Goal: Task Accomplishment & Management: Use online tool/utility

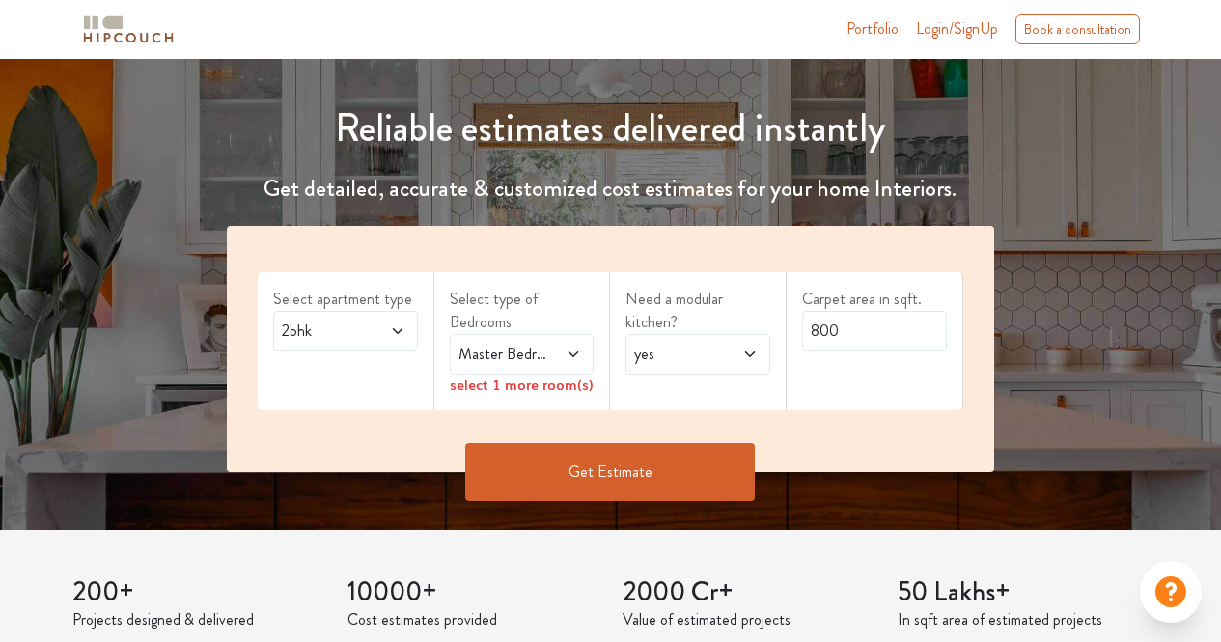
scroll to position [187, 0]
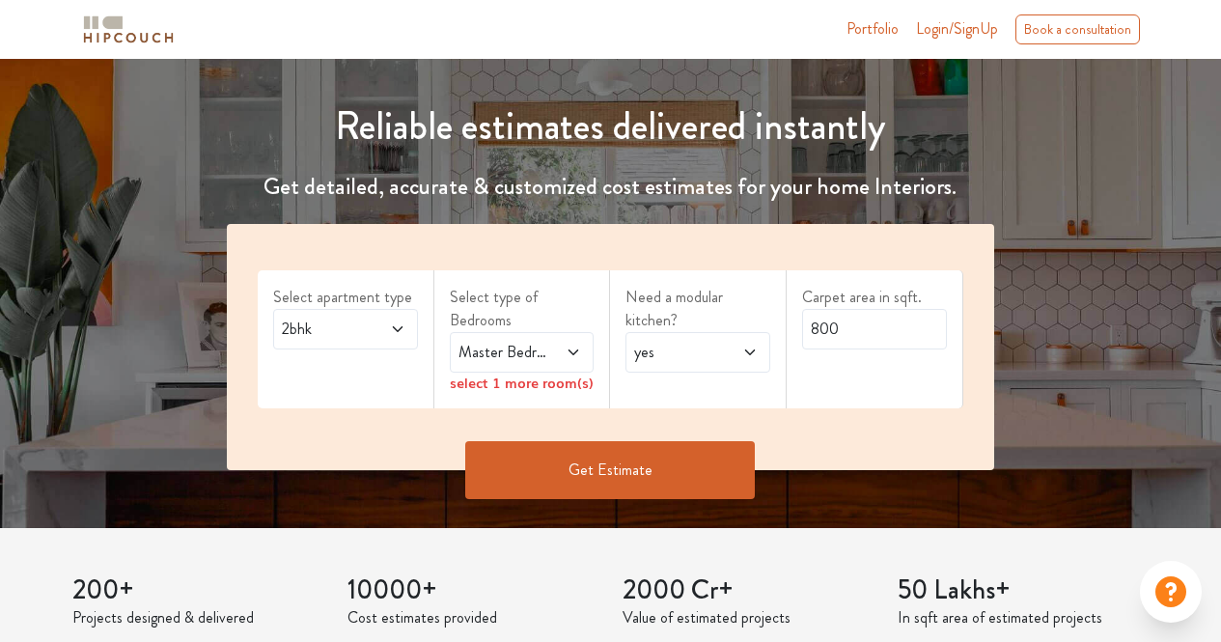
click at [392, 330] on icon at bounding box center [397, 328] width 15 height 15
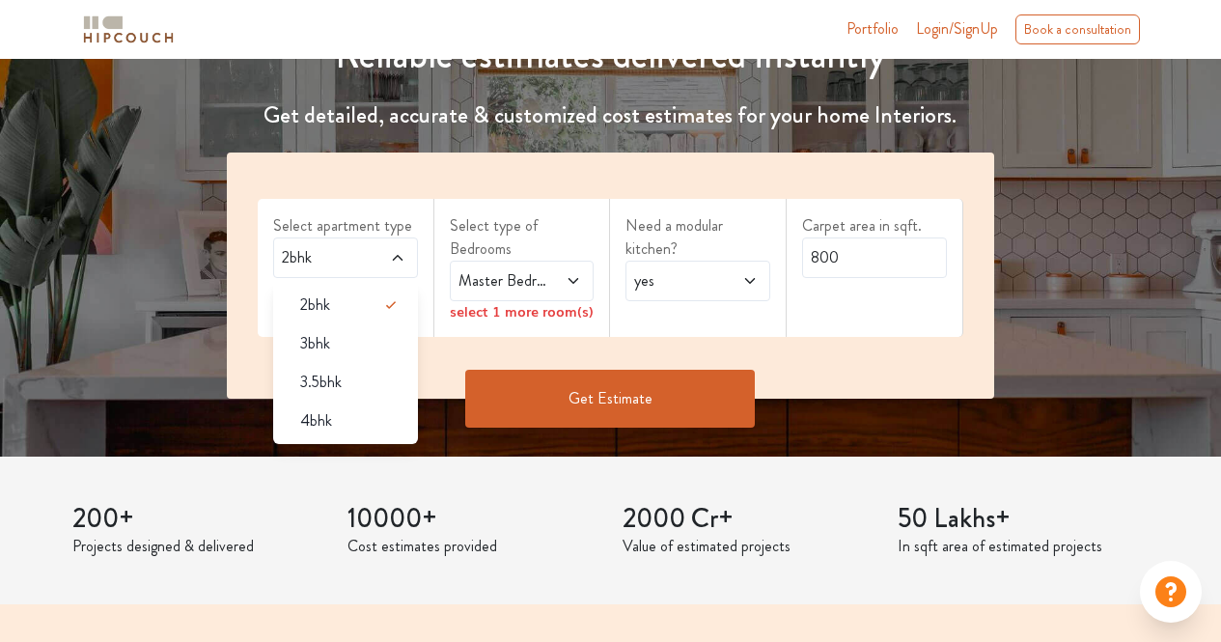
scroll to position [262, 0]
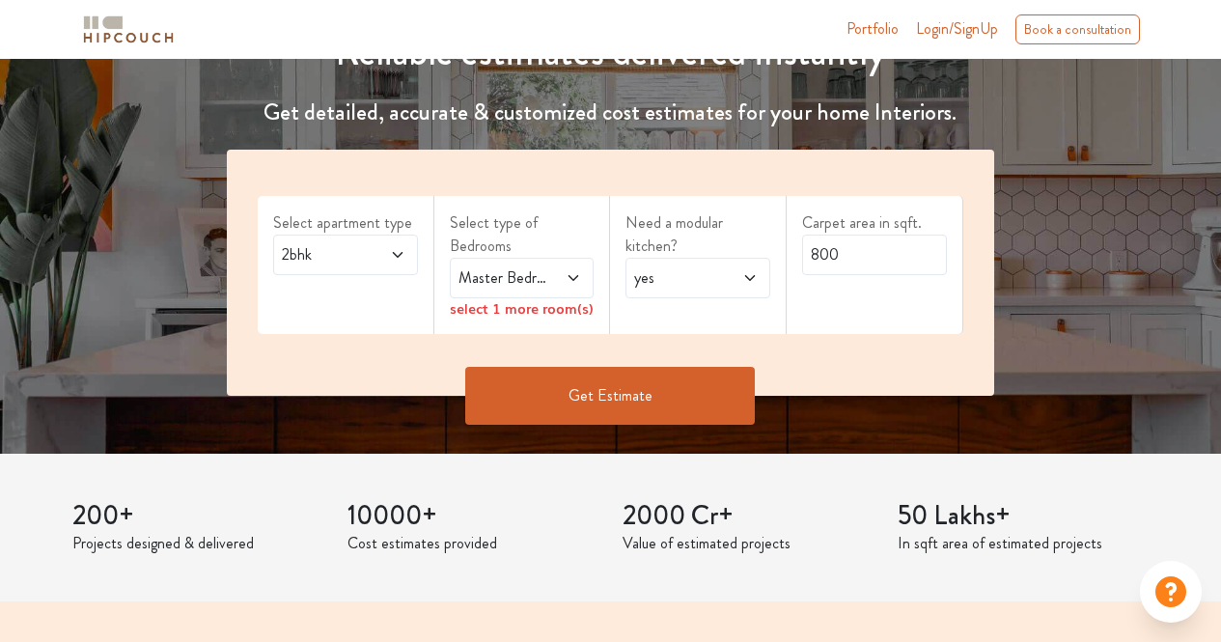
click at [538, 276] on span "Master Bedroom" at bounding box center [503, 277] width 96 height 23
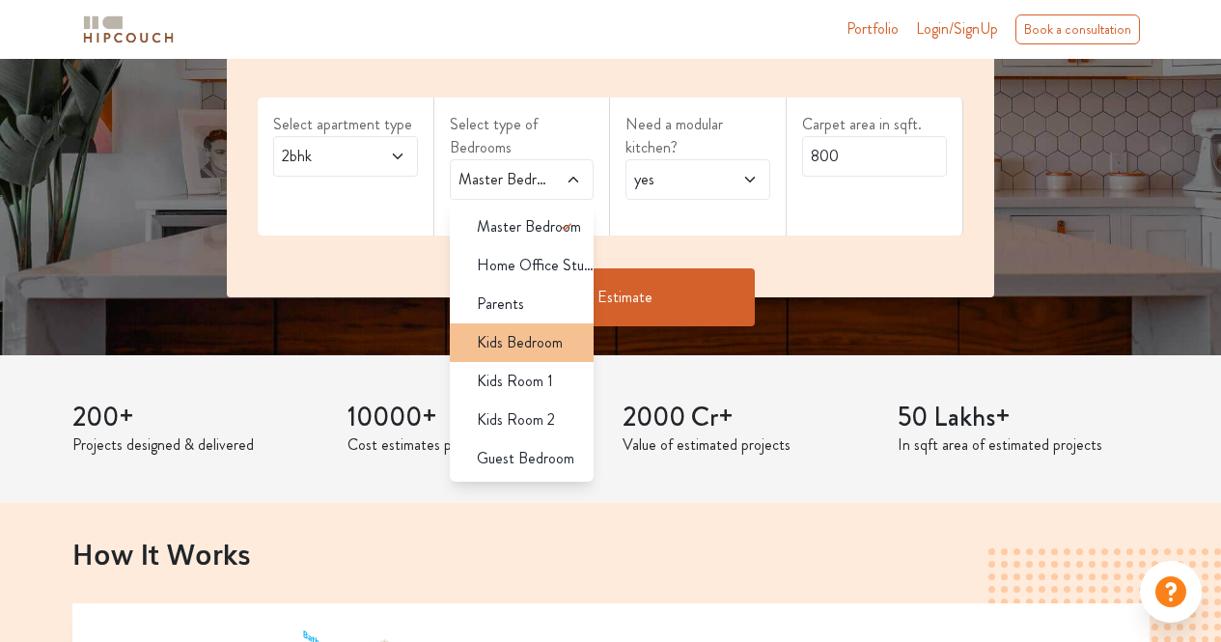
scroll to position [361, 0]
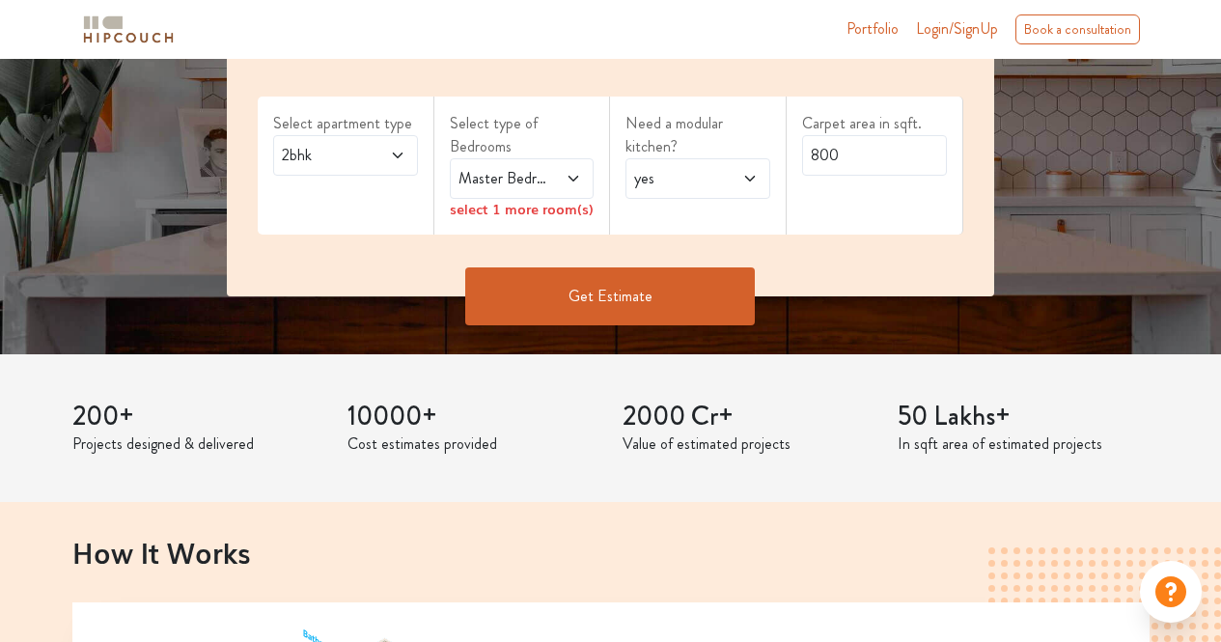
click at [721, 180] on span "yes" at bounding box center [678, 178] width 96 height 23
click at [869, 160] on input "800" at bounding box center [874, 155] width 145 height 41
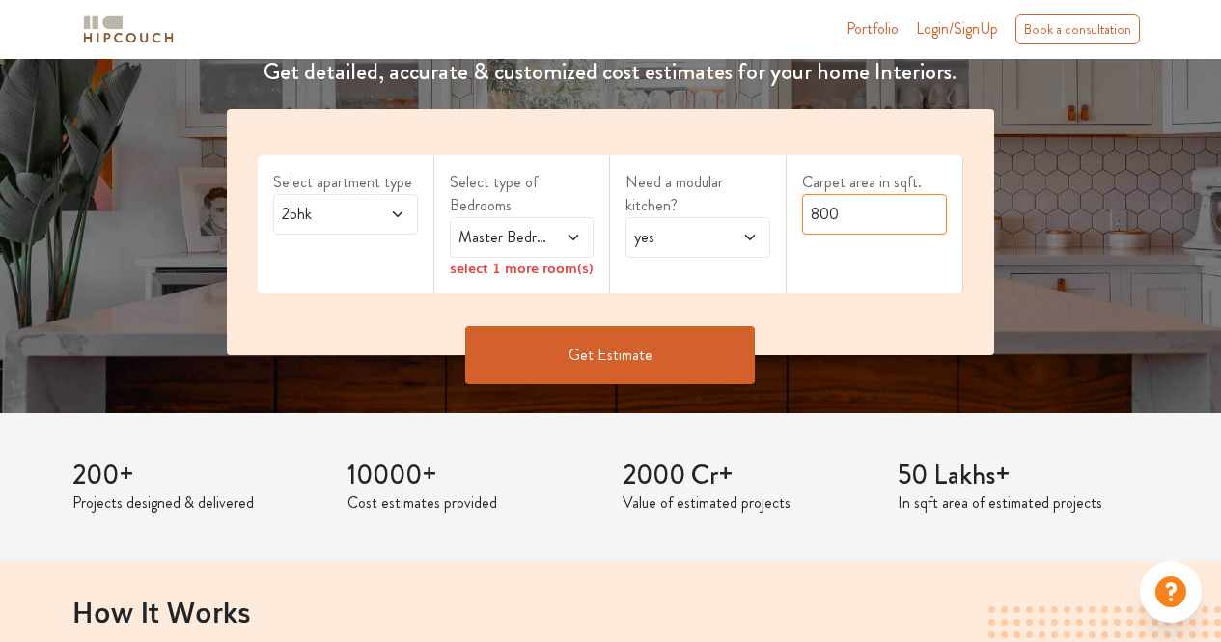
scroll to position [303, 0]
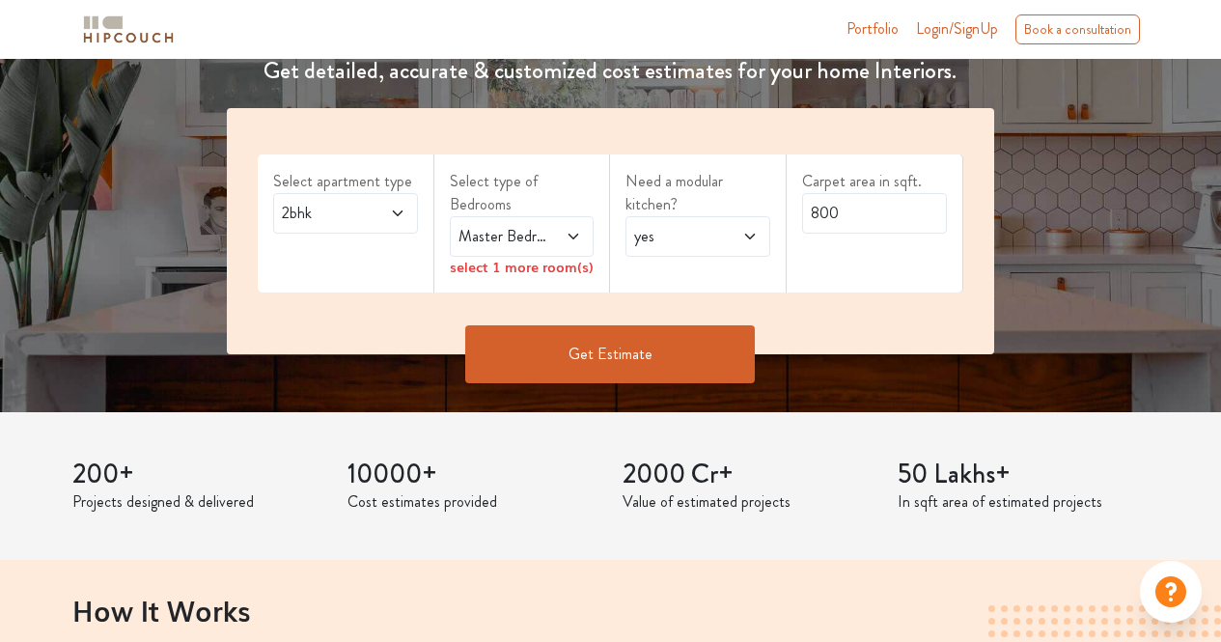
click at [381, 198] on div "2bhk" at bounding box center [345, 213] width 145 height 41
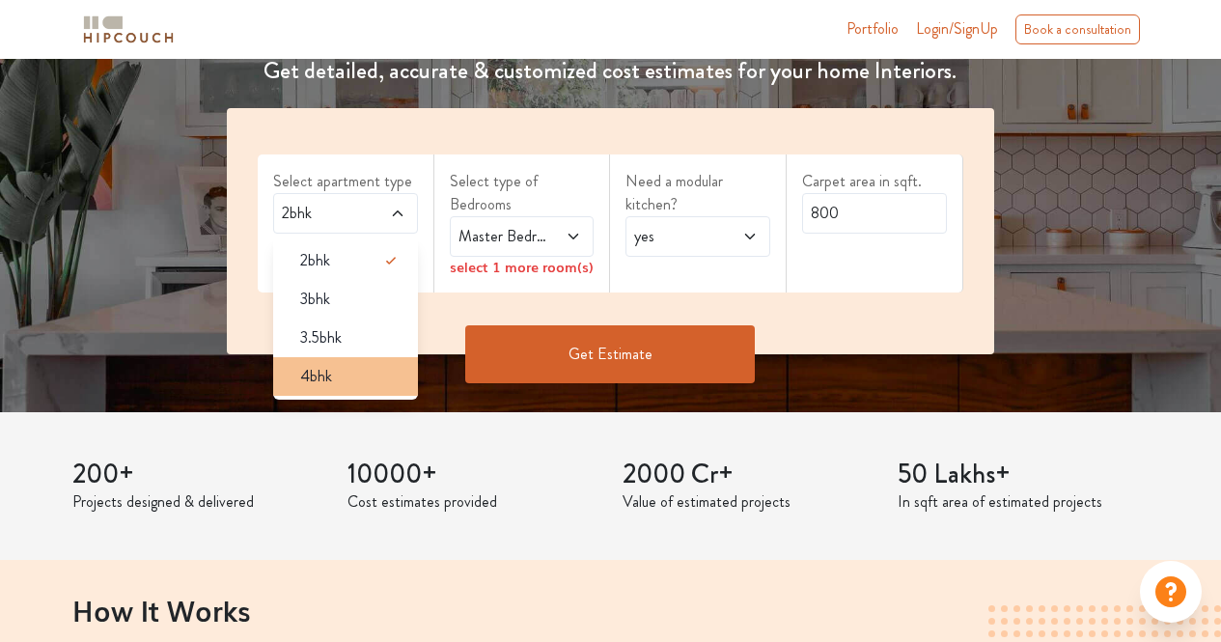
click at [409, 387] on div "4bhk" at bounding box center [351, 376] width 133 height 23
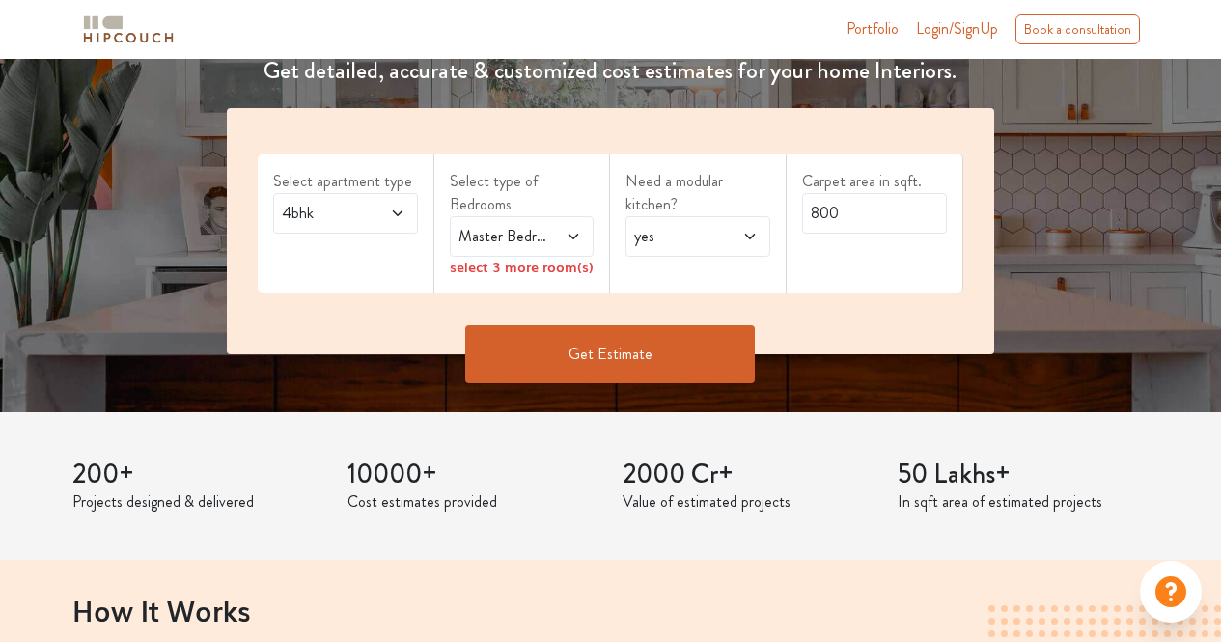
click at [573, 243] on icon at bounding box center [573, 236] width 15 height 15
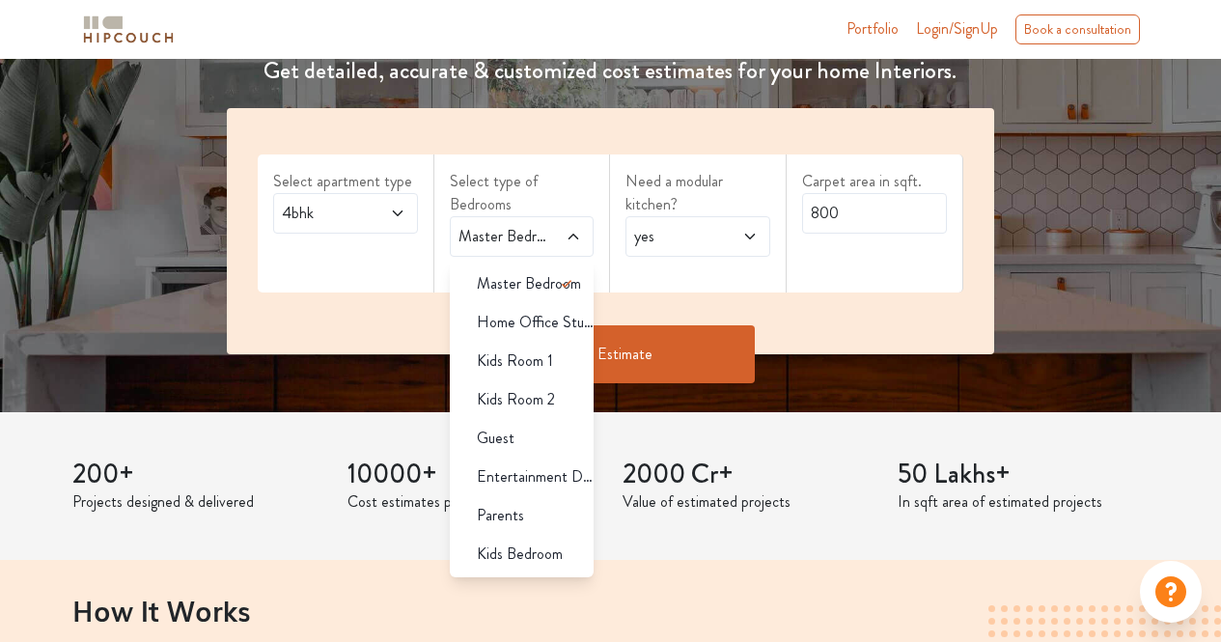
click at [373, 215] on span "4bhk" at bounding box center [326, 213] width 96 height 23
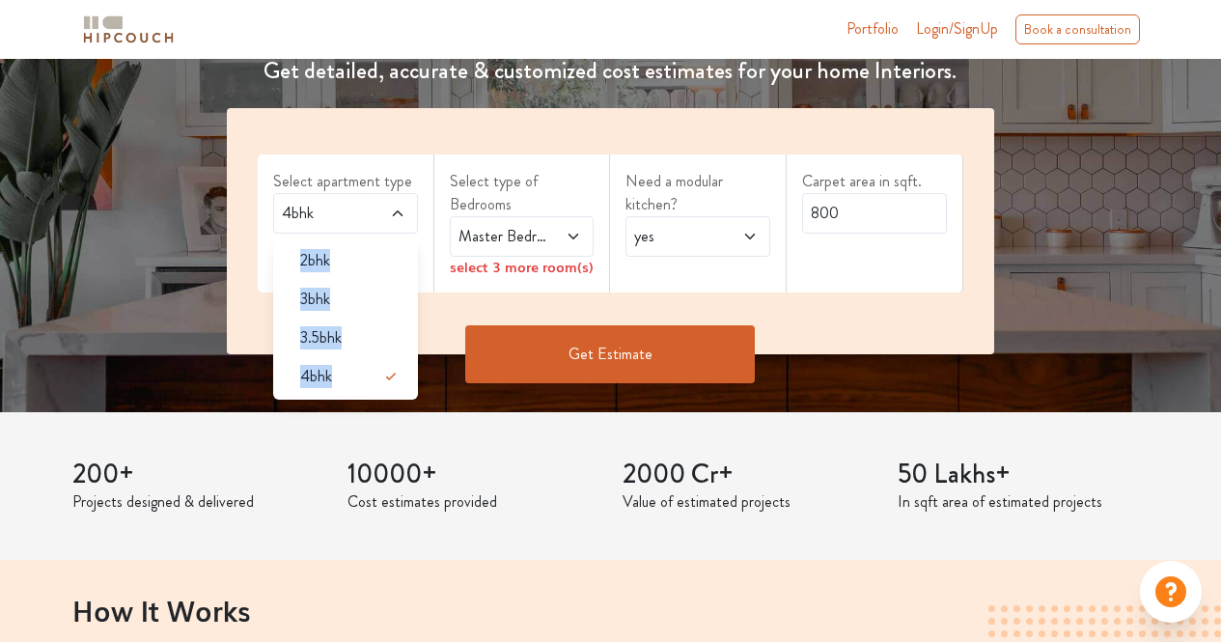
click at [373, 215] on span "4bhk" at bounding box center [326, 213] width 96 height 23
click at [509, 232] on span "Master Bedroom" at bounding box center [503, 236] width 96 height 23
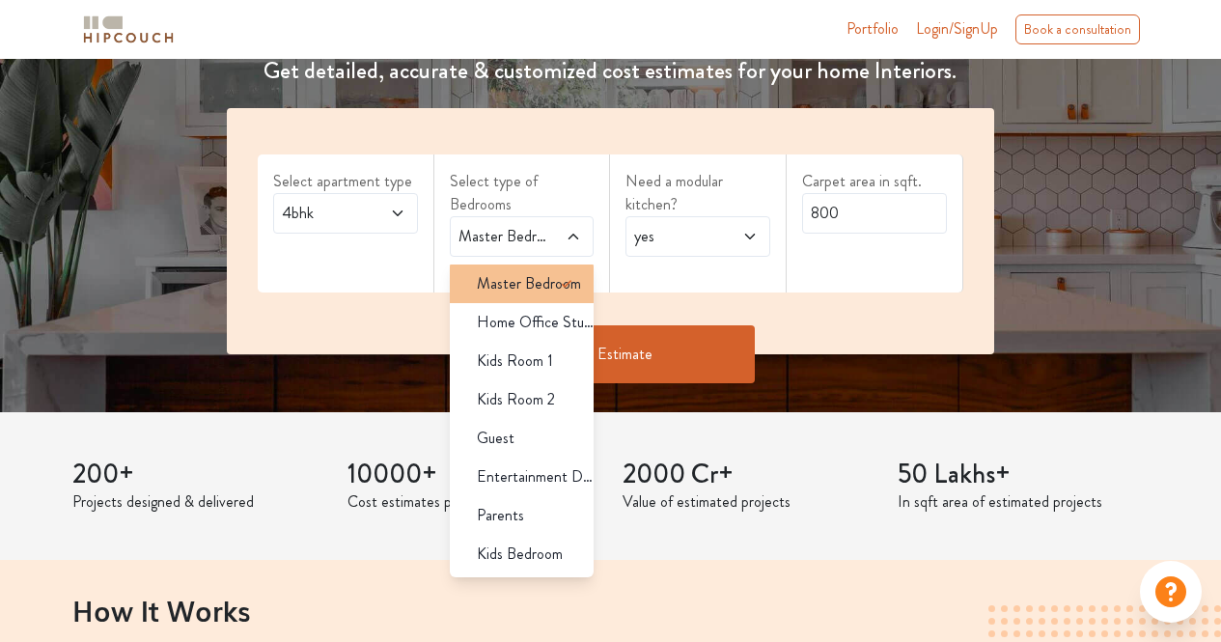
click at [514, 275] on span "Master Bedroom" at bounding box center [529, 283] width 104 height 23
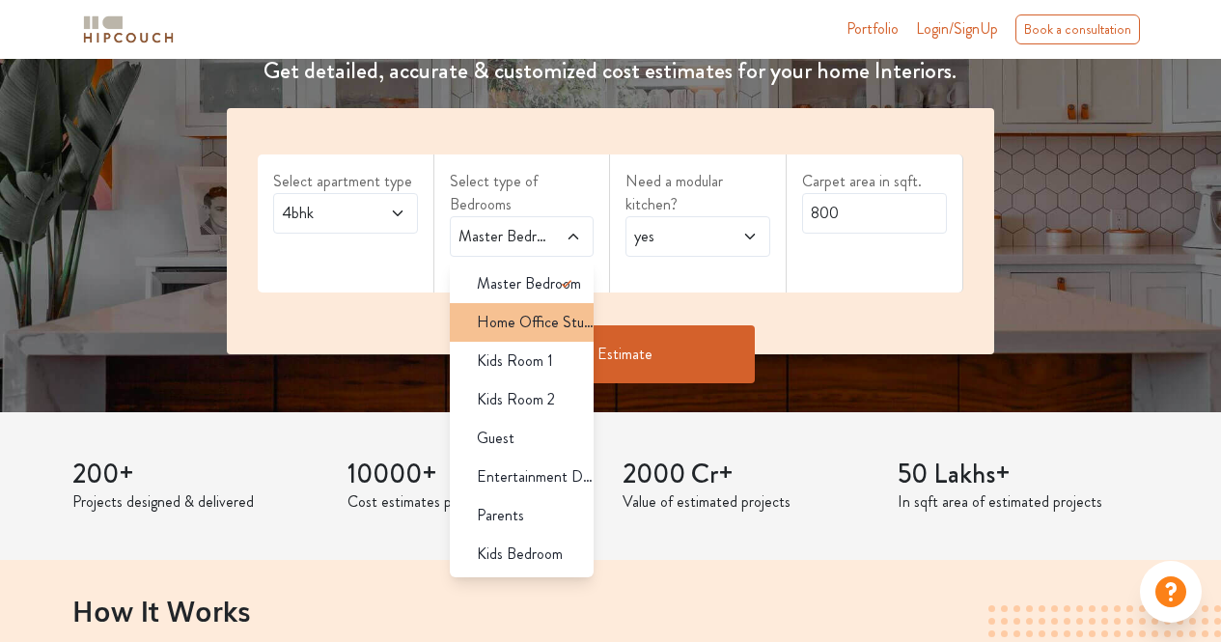
click at [524, 317] on span "Home Office Study" at bounding box center [536, 322] width 118 height 23
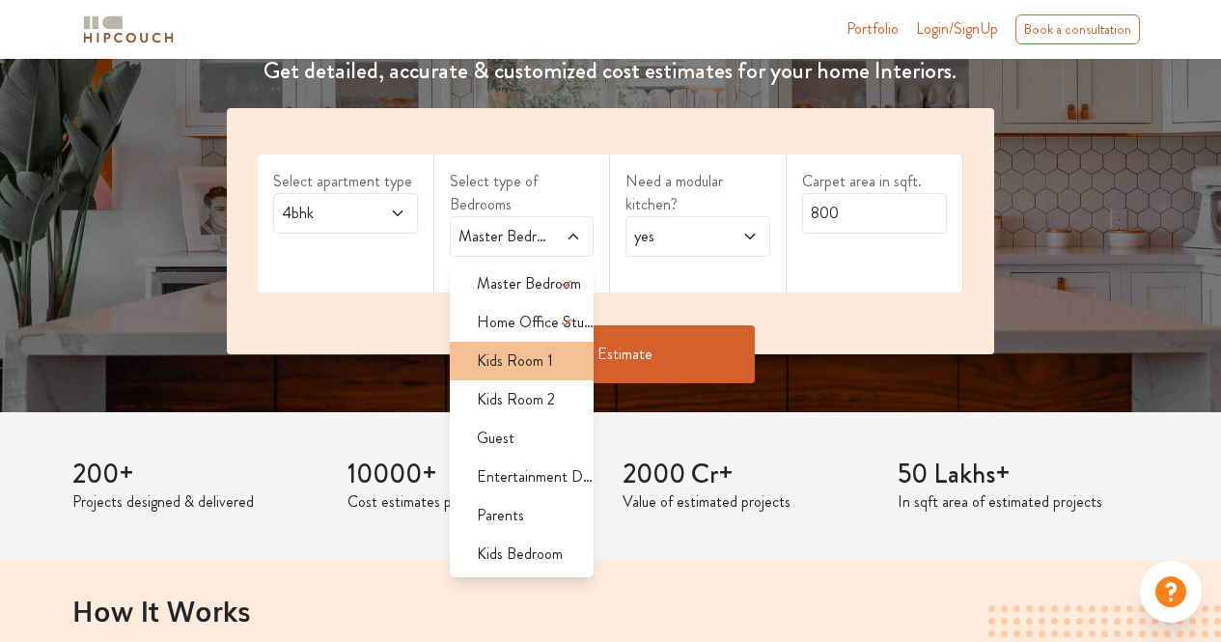
click at [534, 370] on span "Kids Room 1" at bounding box center [515, 360] width 76 height 23
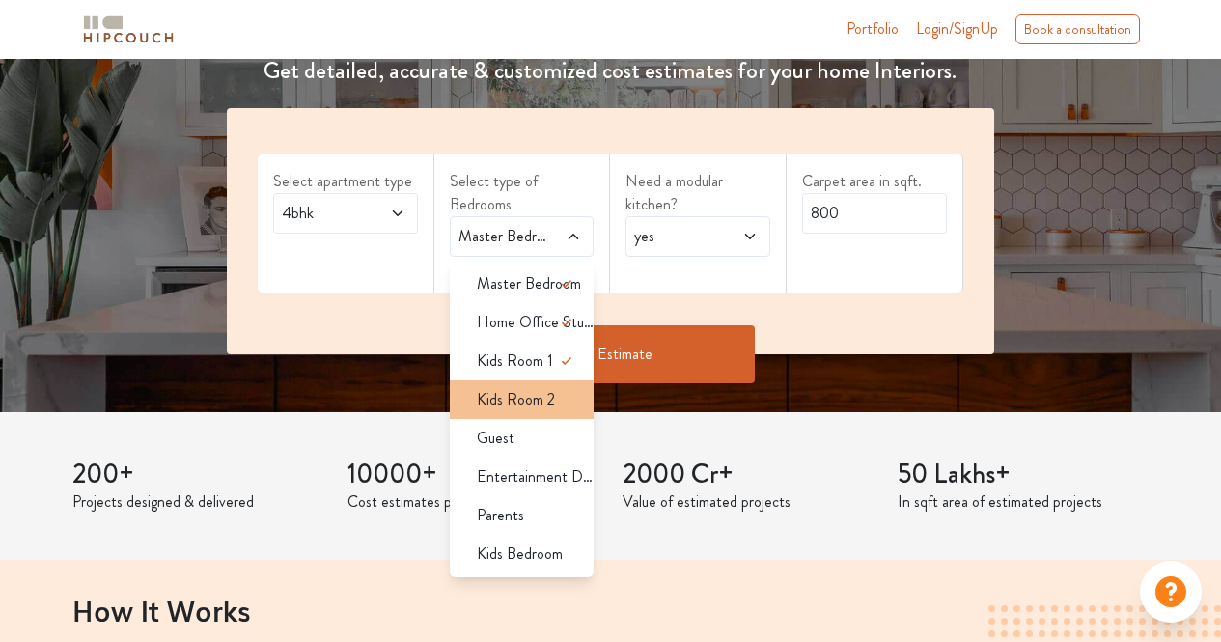
click at [527, 402] on span "Kids Room 2" at bounding box center [516, 399] width 78 height 23
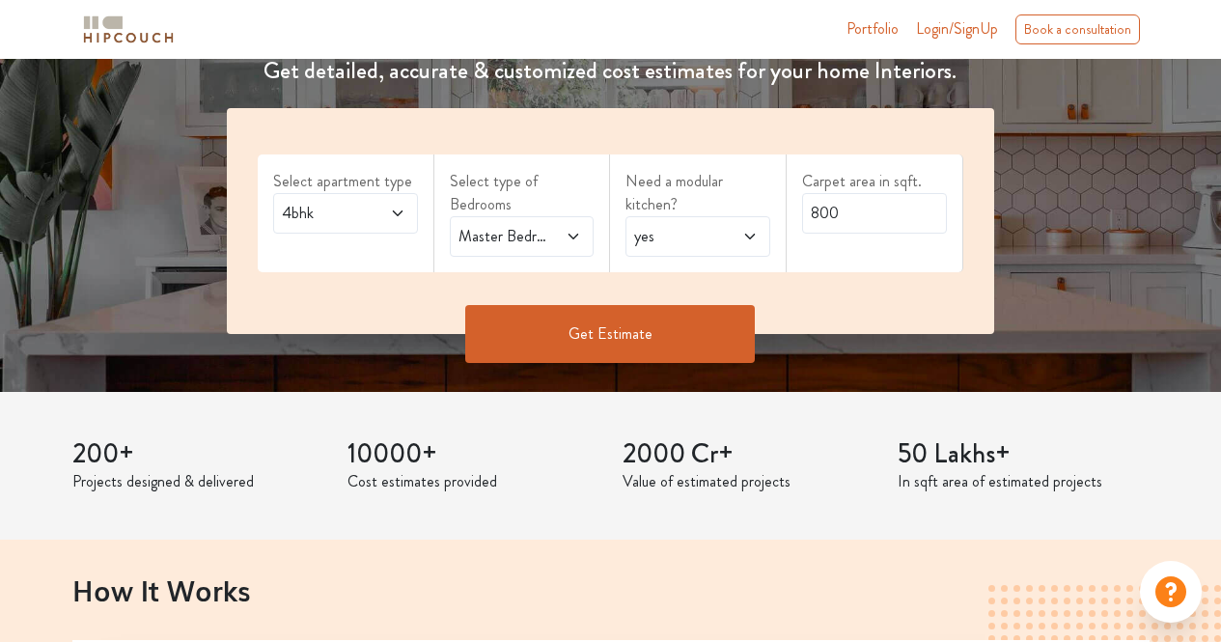
click at [568, 240] on icon at bounding box center [573, 236] width 15 height 15
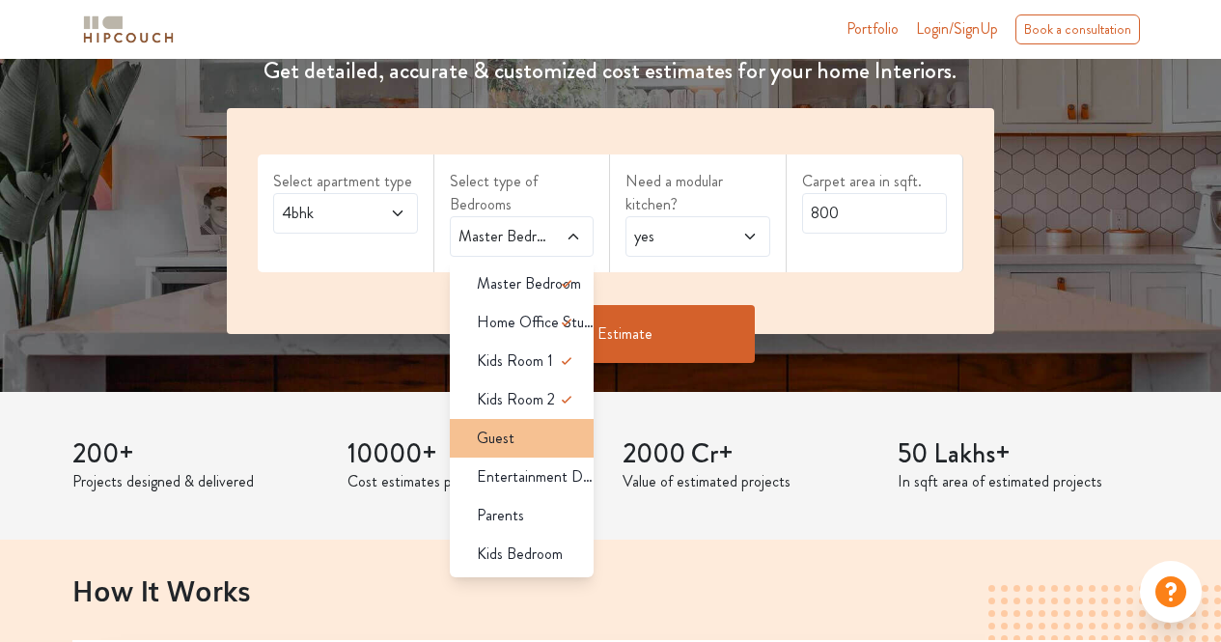
click at [552, 425] on li "Guest" at bounding box center [522, 438] width 145 height 39
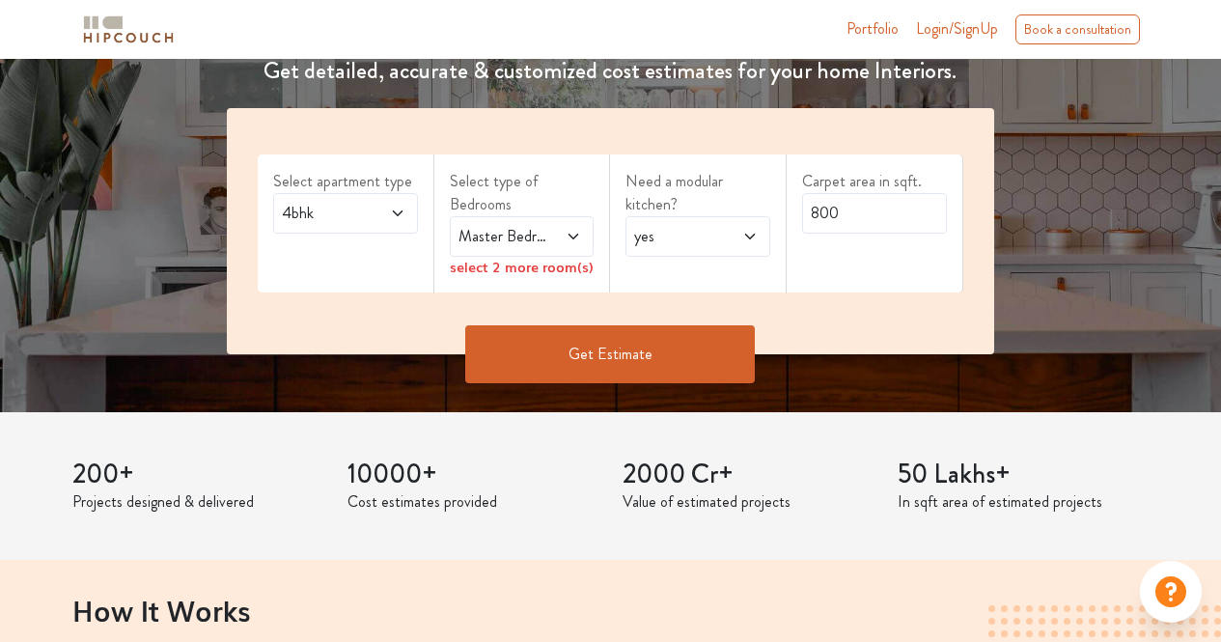
click at [574, 243] on icon at bounding box center [573, 236] width 15 height 15
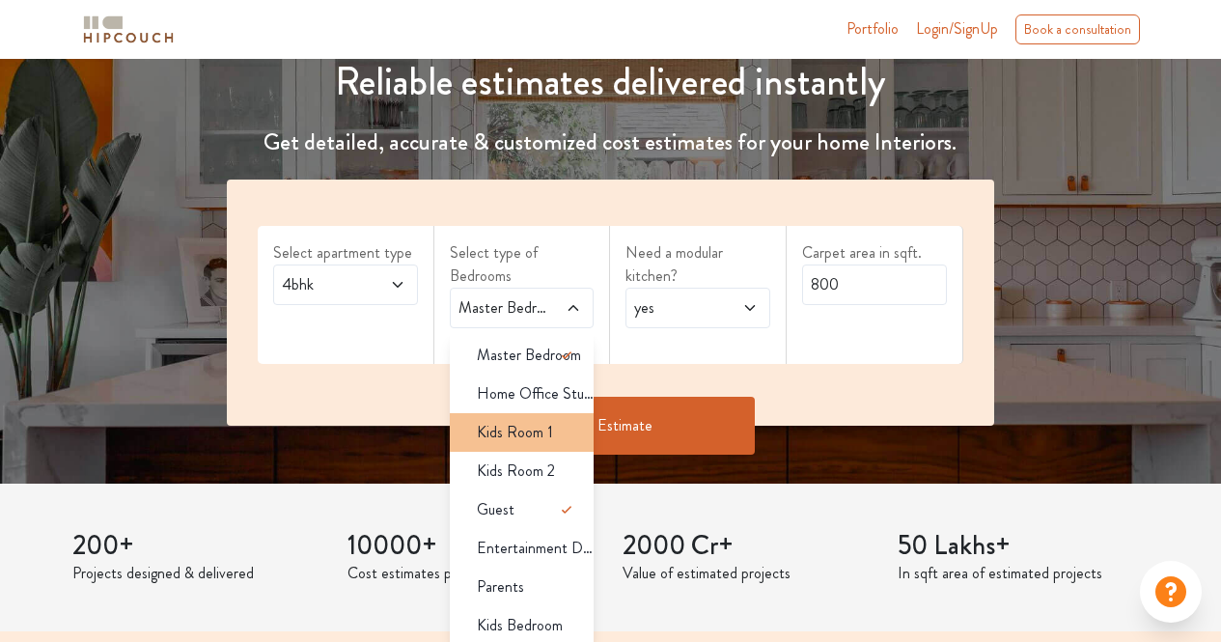
scroll to position [230, 0]
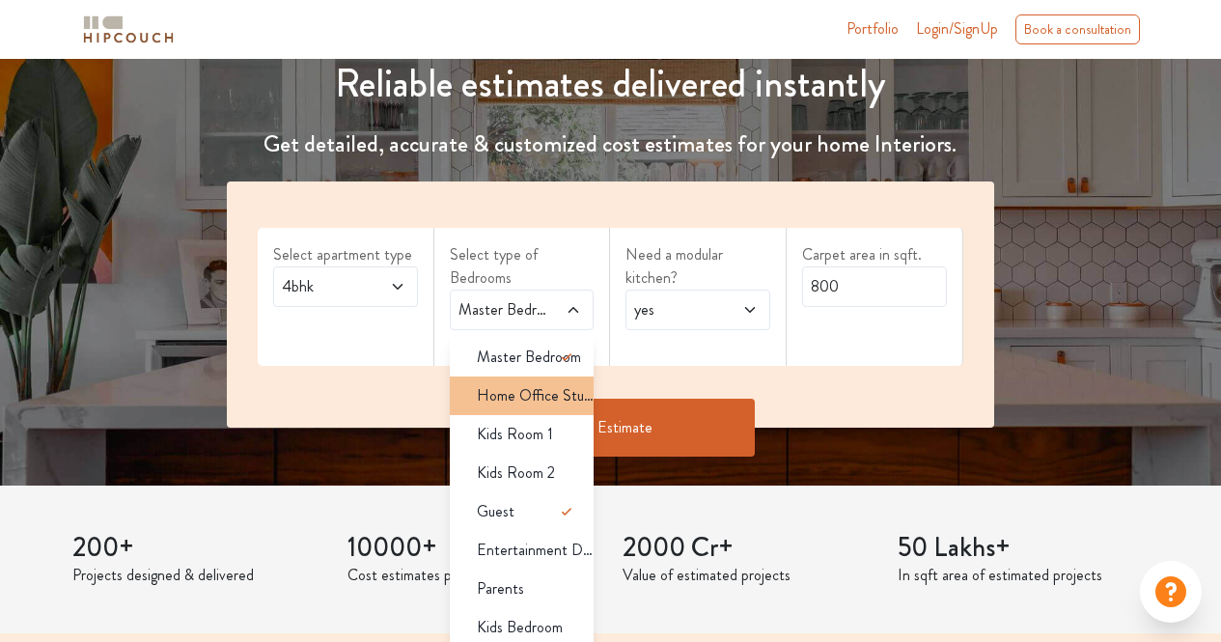
click at [530, 390] on span "Home Office Study" at bounding box center [536, 395] width 118 height 23
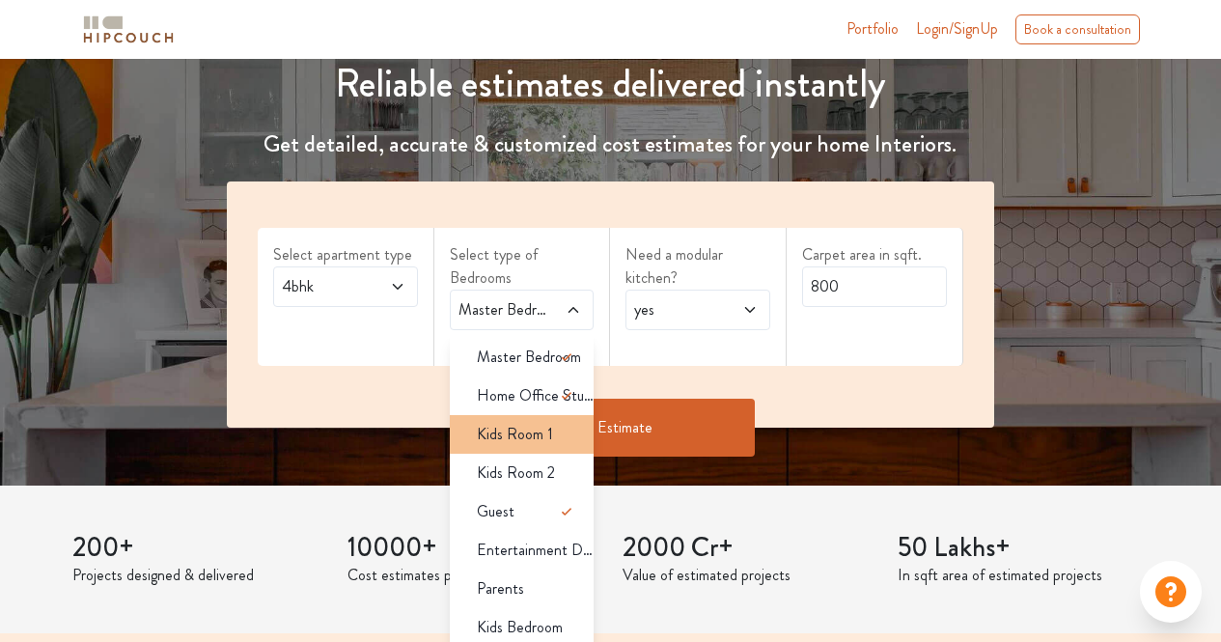
click at [514, 430] on span "Kids Room 1" at bounding box center [515, 434] width 76 height 23
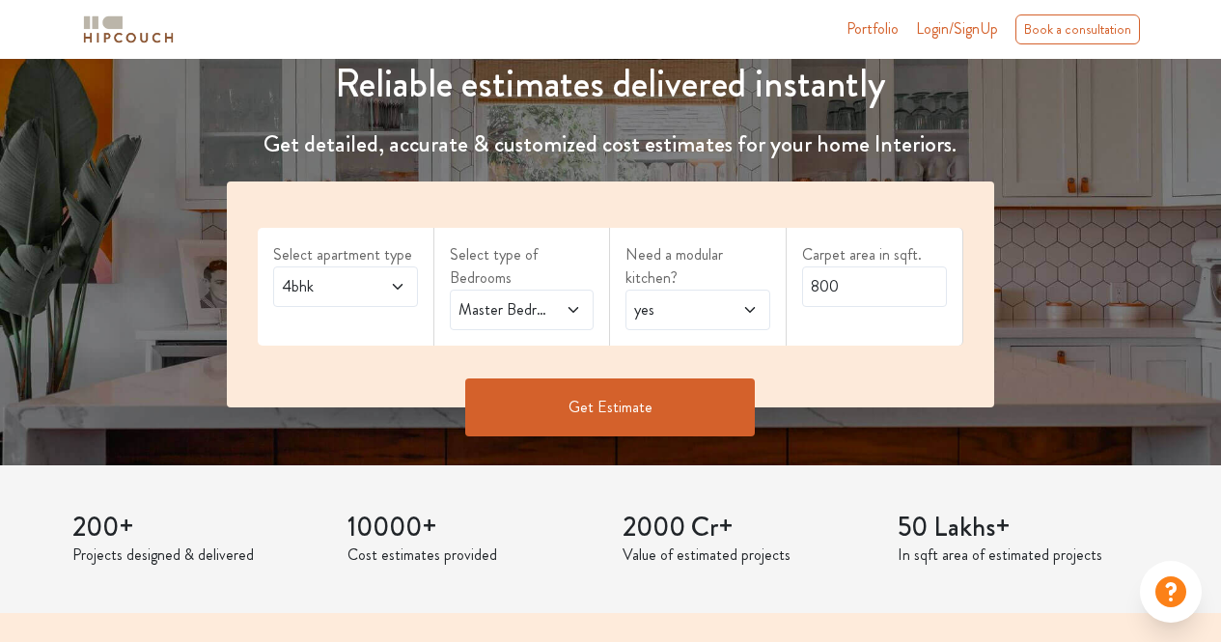
click at [535, 321] on div "Master Bedroom,Home Office Study,Kids Room 1,Guest" at bounding box center [522, 310] width 145 height 41
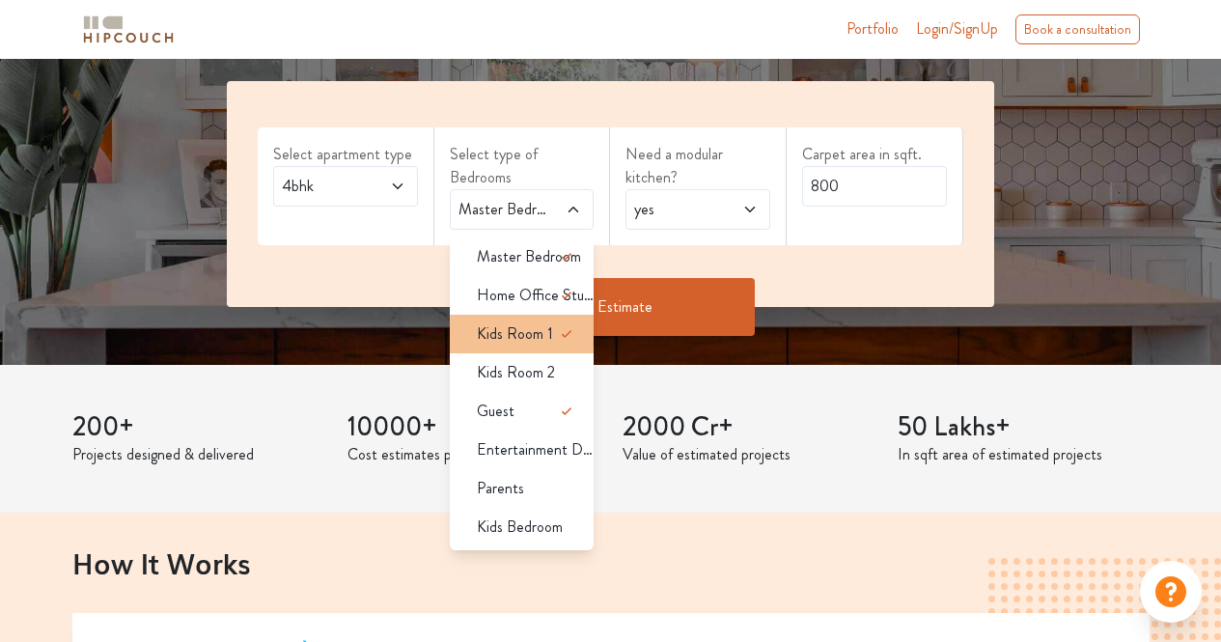
scroll to position [331, 0]
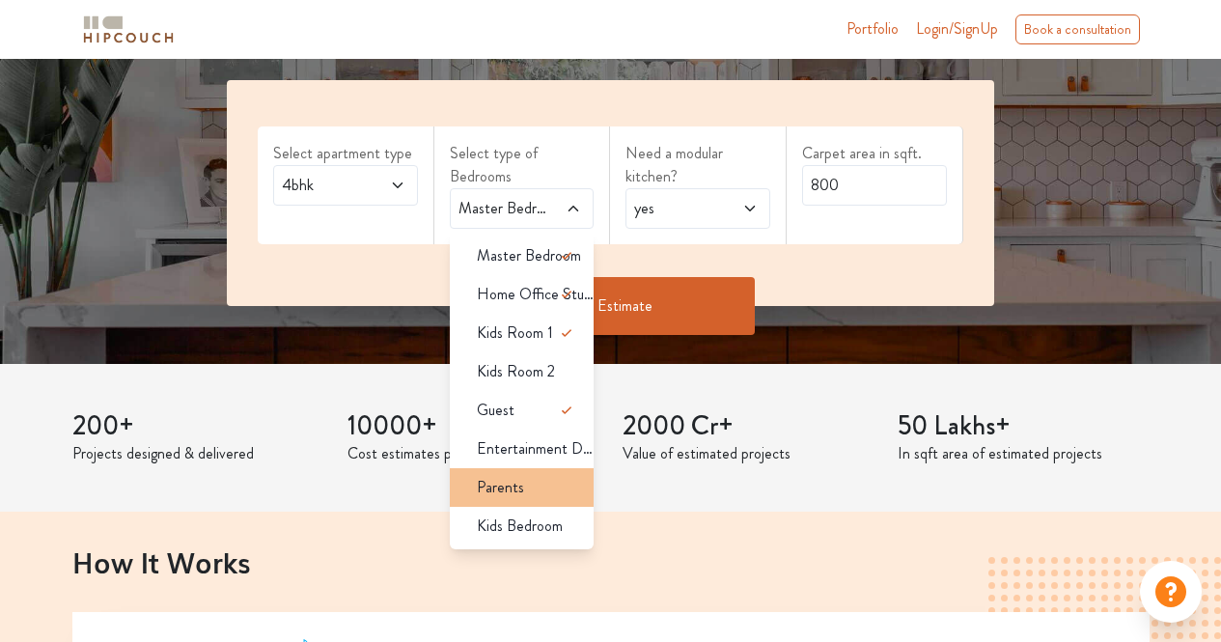
click at [511, 498] on span "Parents" at bounding box center [500, 487] width 47 height 23
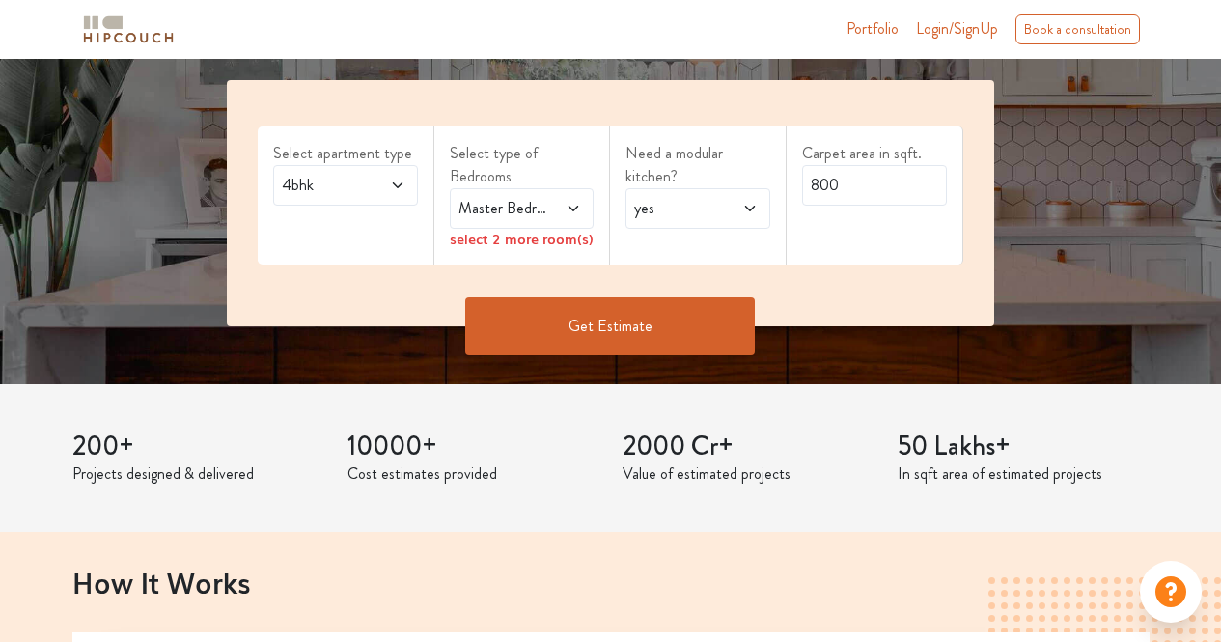
click at [538, 217] on span "Master Bedroom,Parents" at bounding box center [503, 208] width 96 height 23
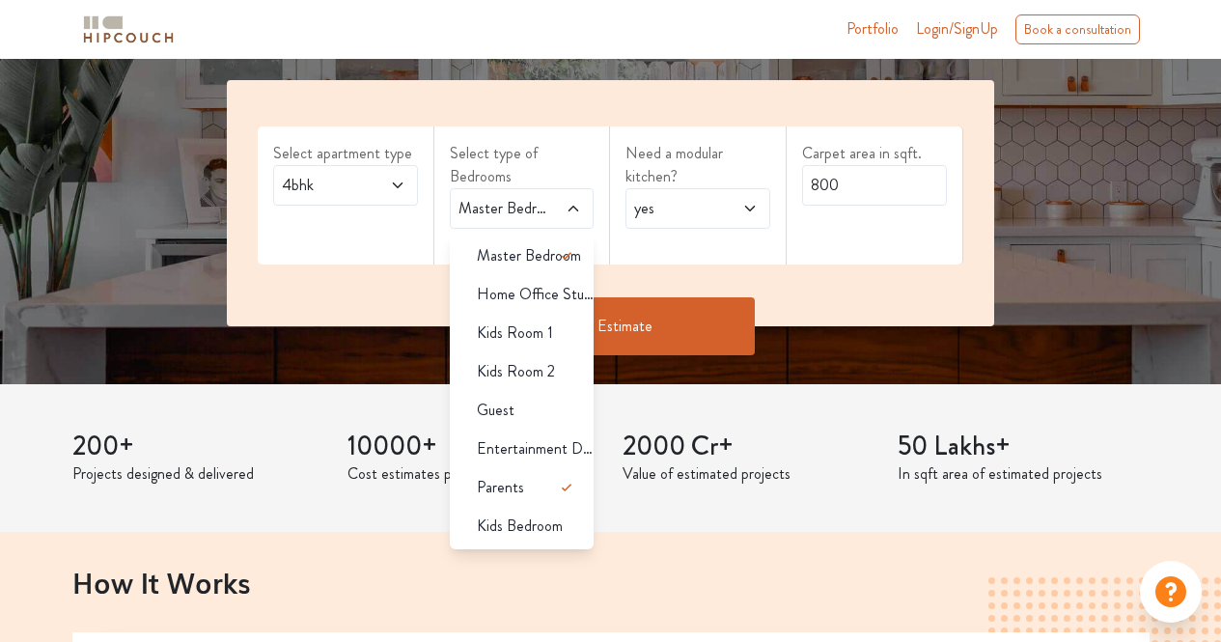
click at [394, 186] on icon at bounding box center [397, 185] width 15 height 15
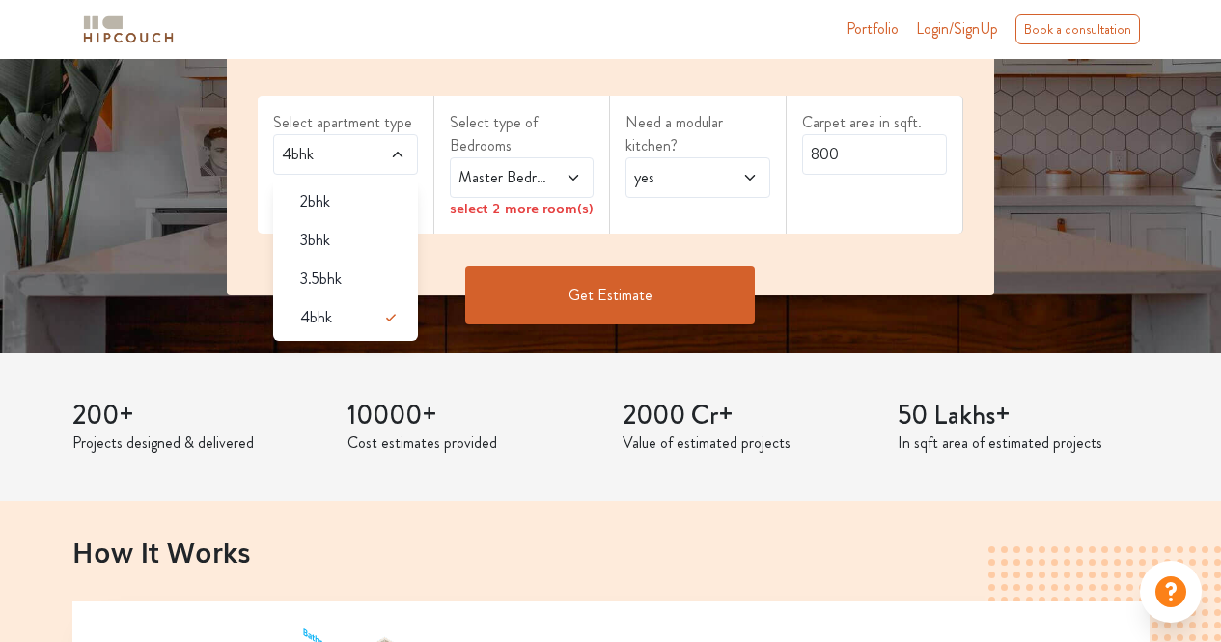
scroll to position [359, 0]
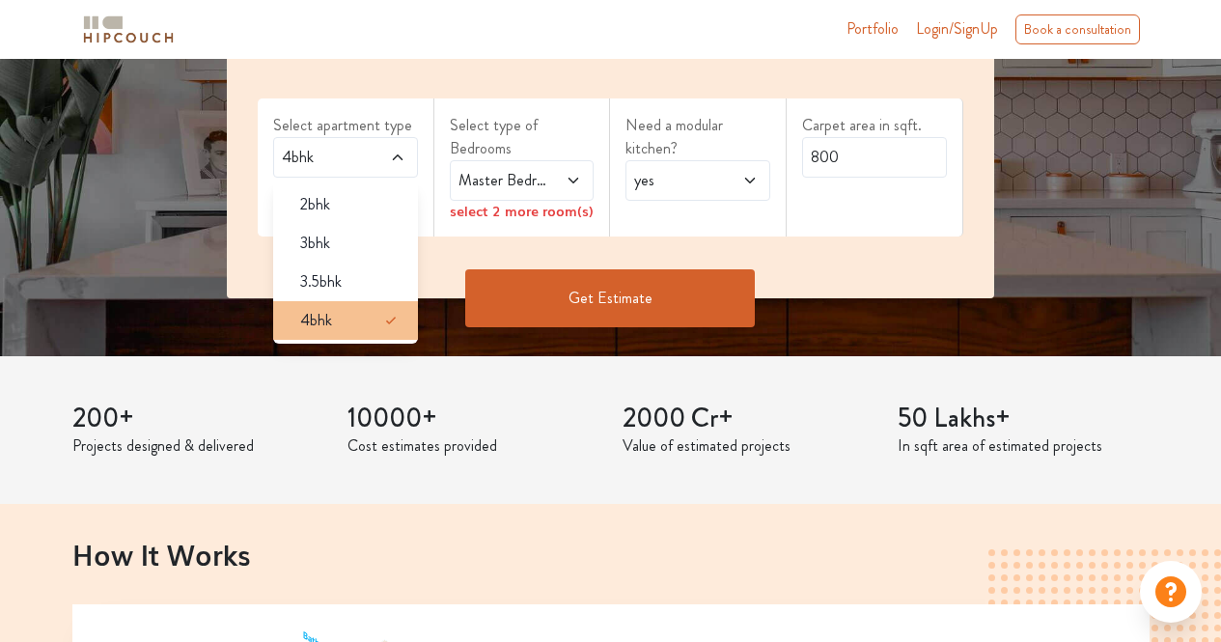
click at [331, 325] on span "4bhk" at bounding box center [316, 320] width 32 height 23
click at [391, 331] on icon at bounding box center [390, 320] width 23 height 23
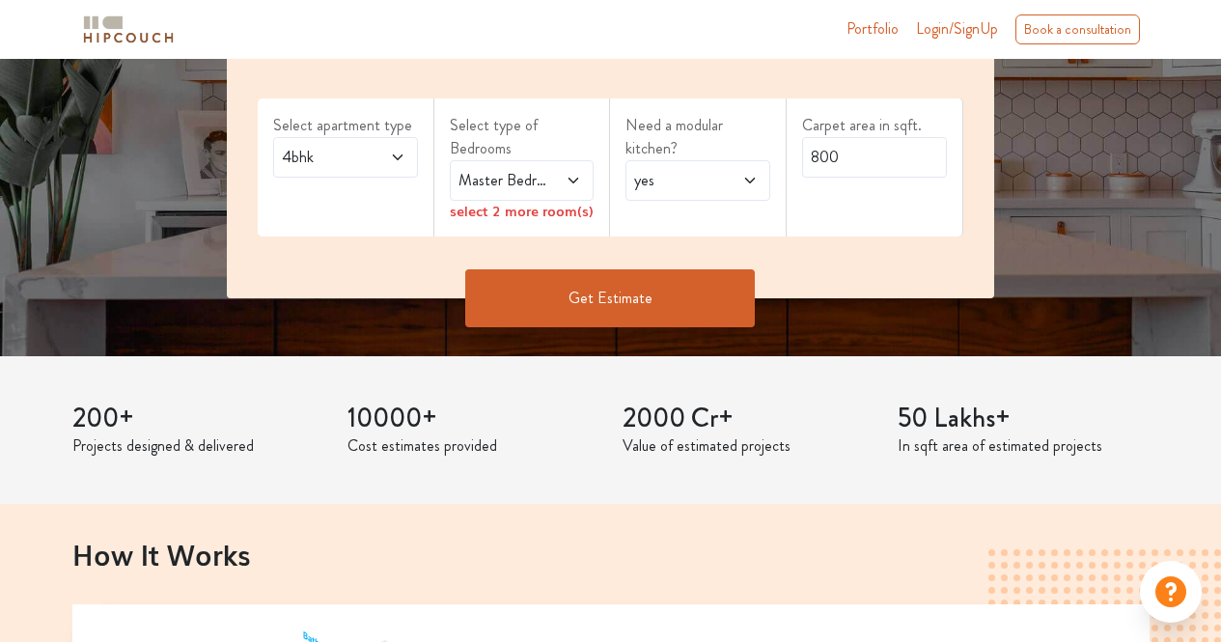
click at [507, 185] on span "Master Bedroom,Parents" at bounding box center [503, 180] width 96 height 23
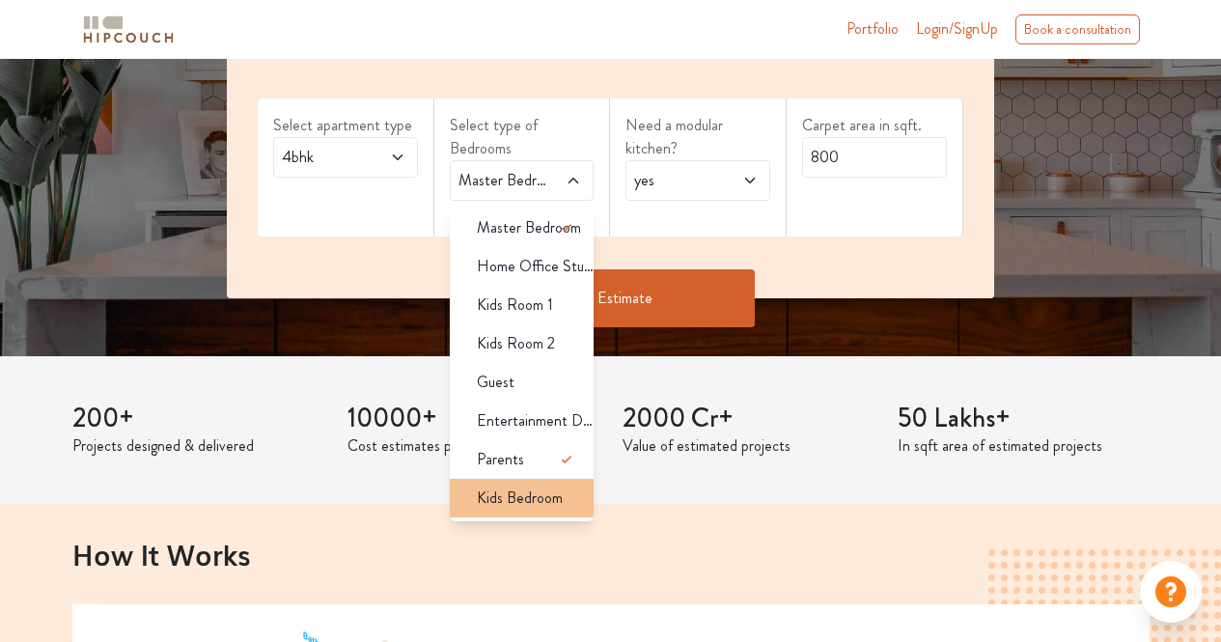
click at [511, 490] on span "Kids Bedroom" at bounding box center [520, 497] width 86 height 23
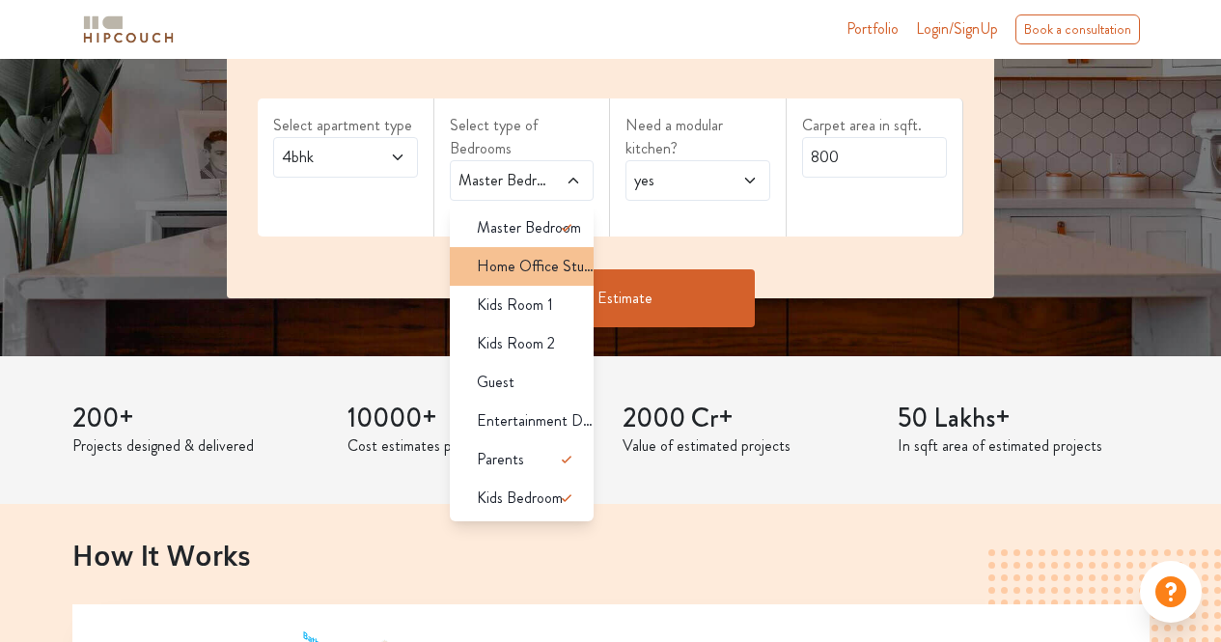
click at [545, 270] on span "Home Office Study" at bounding box center [536, 266] width 118 height 23
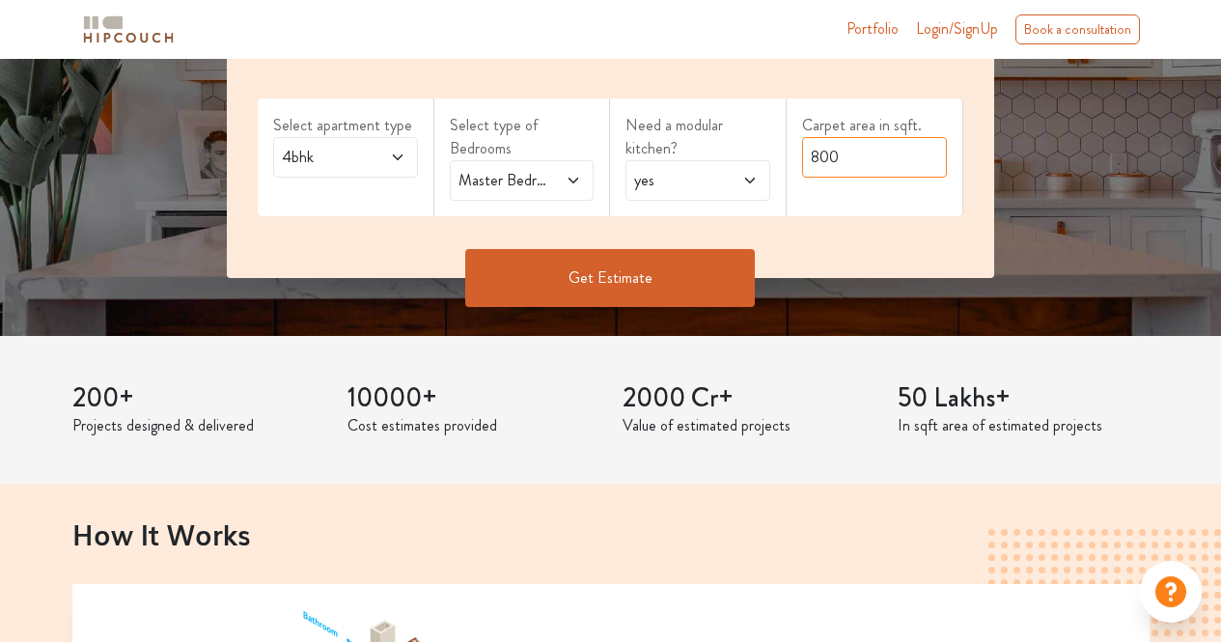
click at [842, 166] on input "800" at bounding box center [874, 157] width 145 height 41
type input "2400"
click at [696, 281] on button "Get Estimate" at bounding box center [610, 278] width 290 height 58
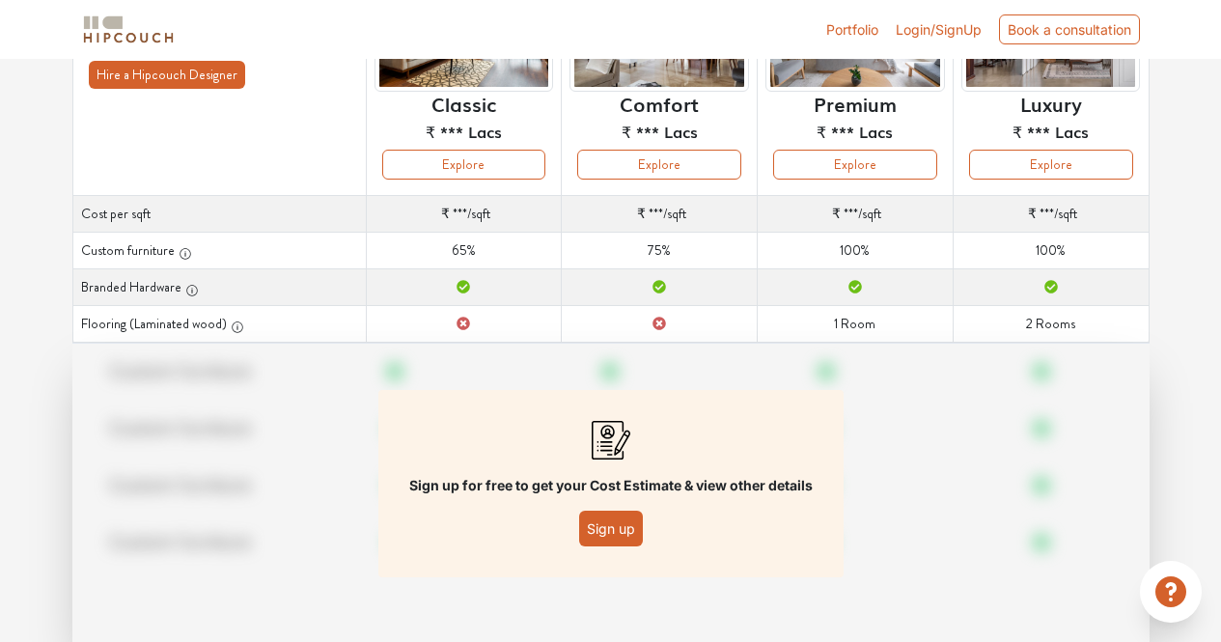
scroll to position [287, 0]
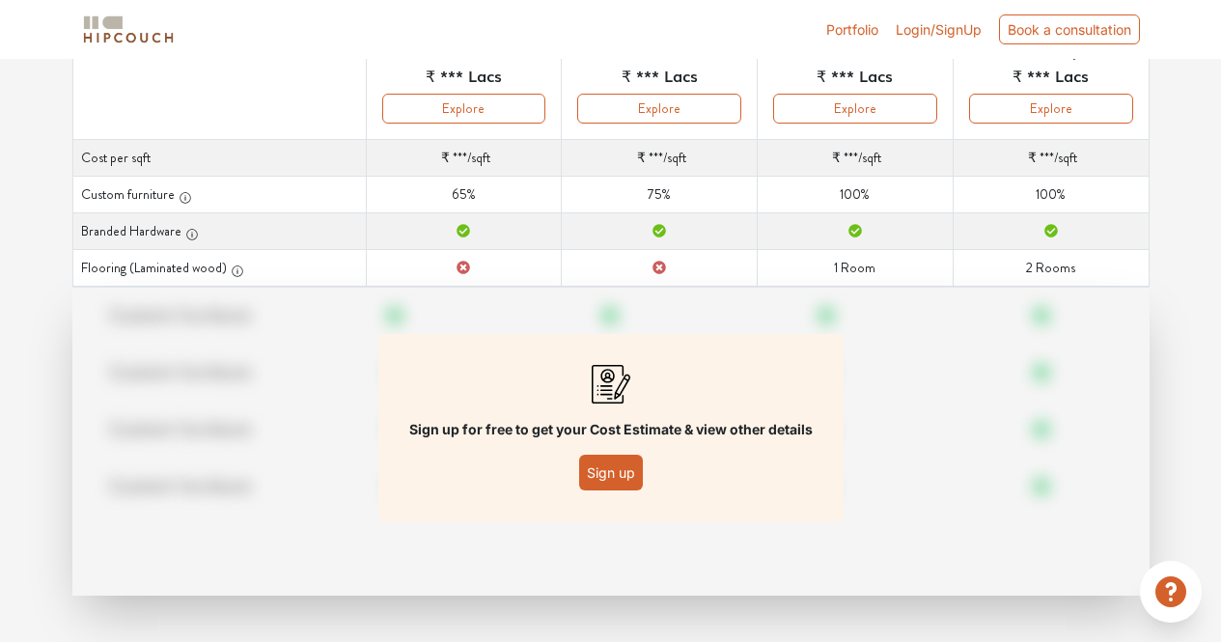
click at [622, 485] on button "Sign up" at bounding box center [611, 473] width 64 height 36
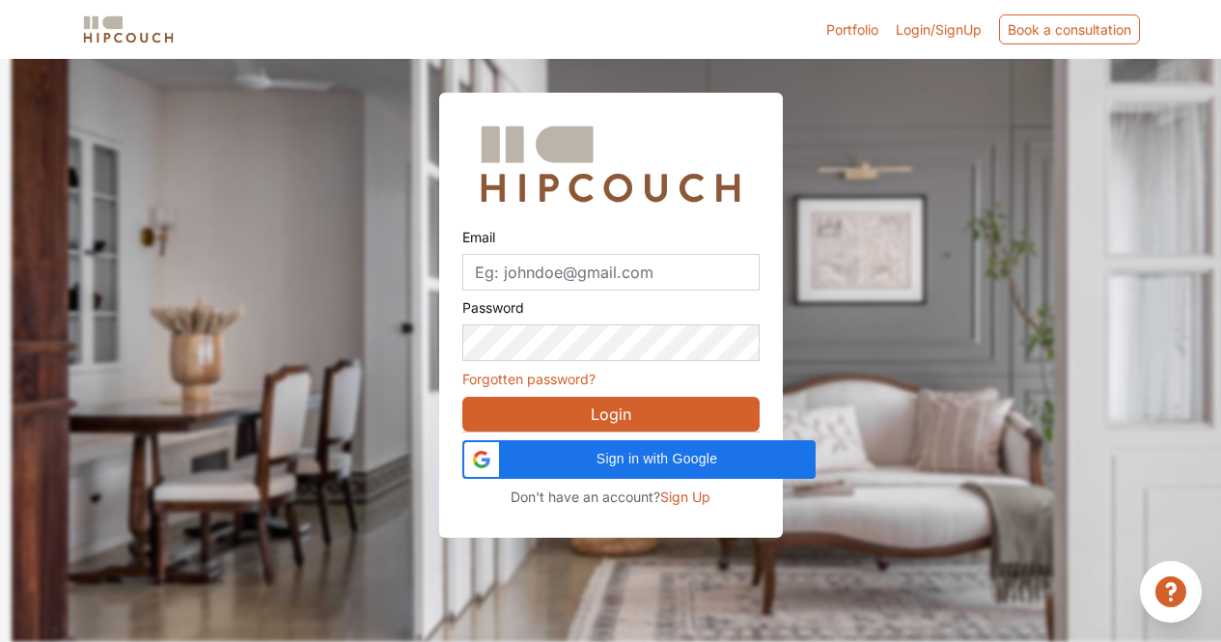
scroll to position [58, 0]
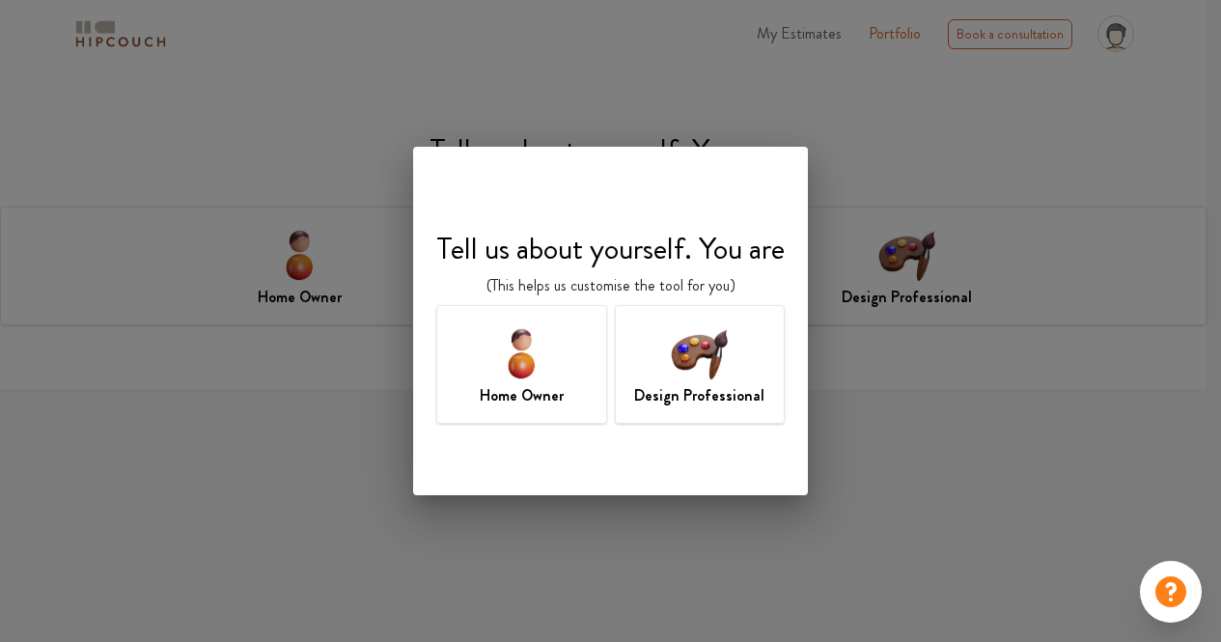
click at [702, 411] on div "Design Professional" at bounding box center [700, 364] width 171 height 119
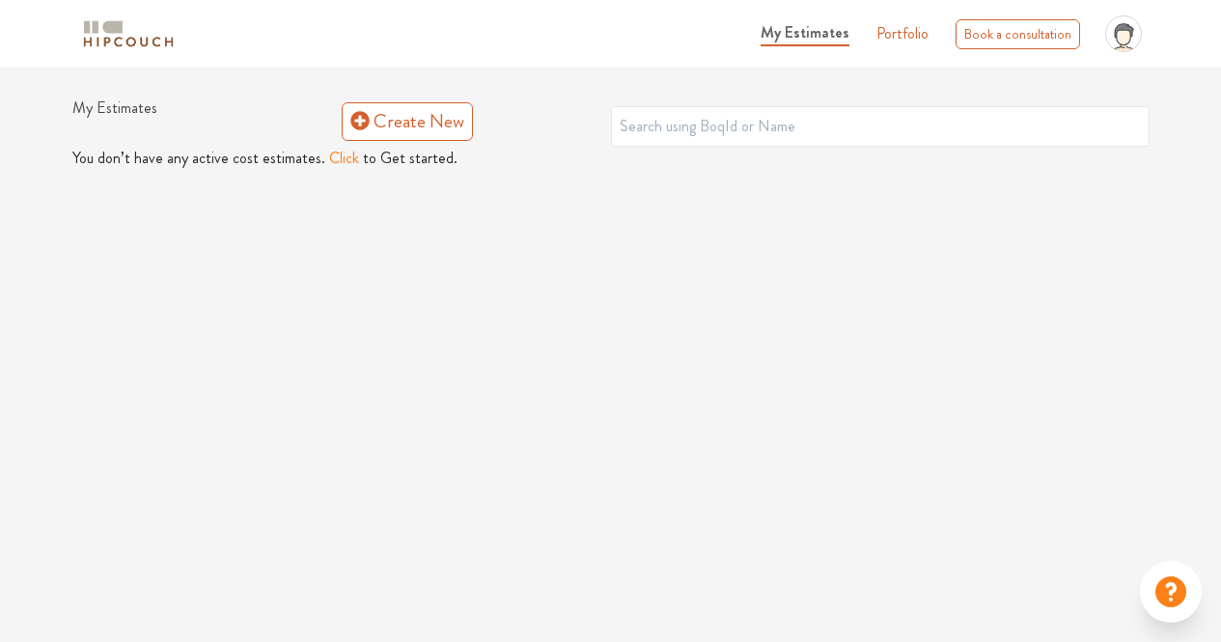
click at [919, 41] on link "Portfolio" at bounding box center [902, 33] width 52 height 23
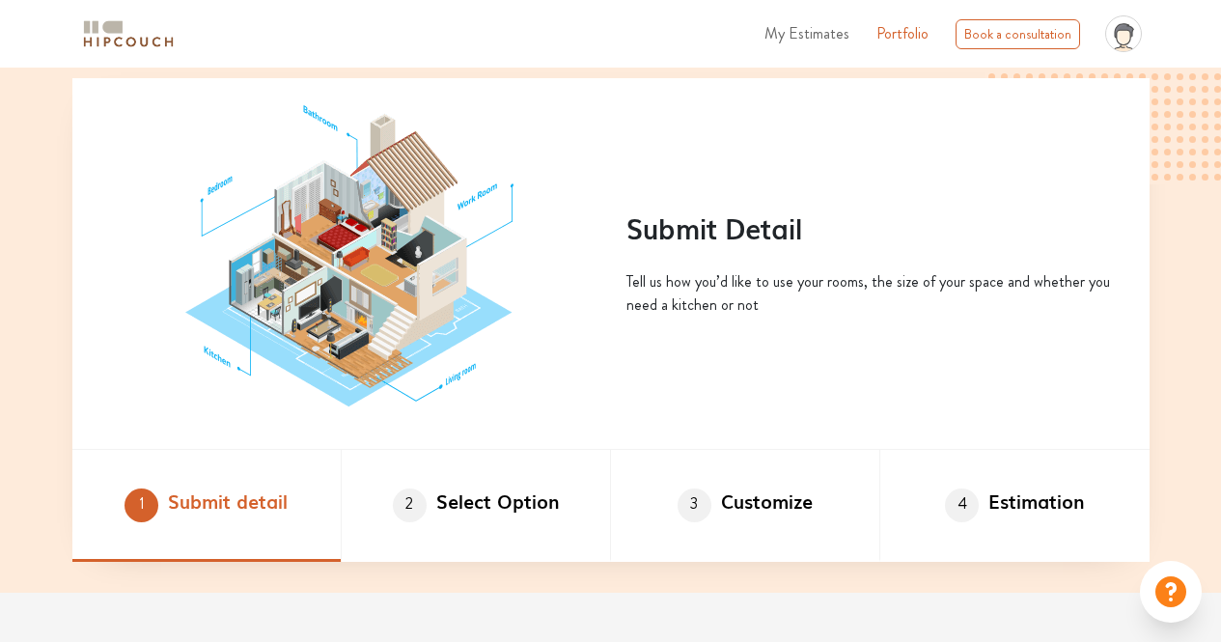
scroll to position [895, 0]
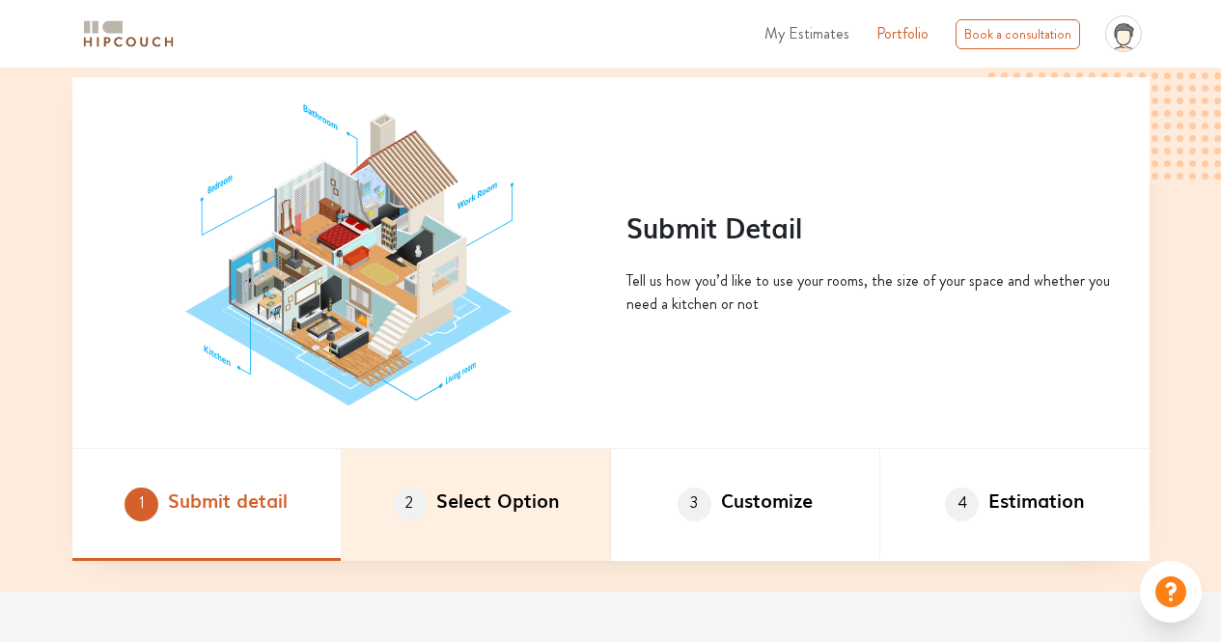
click at [536, 508] on li "2 Select Option" at bounding box center [476, 505] width 269 height 112
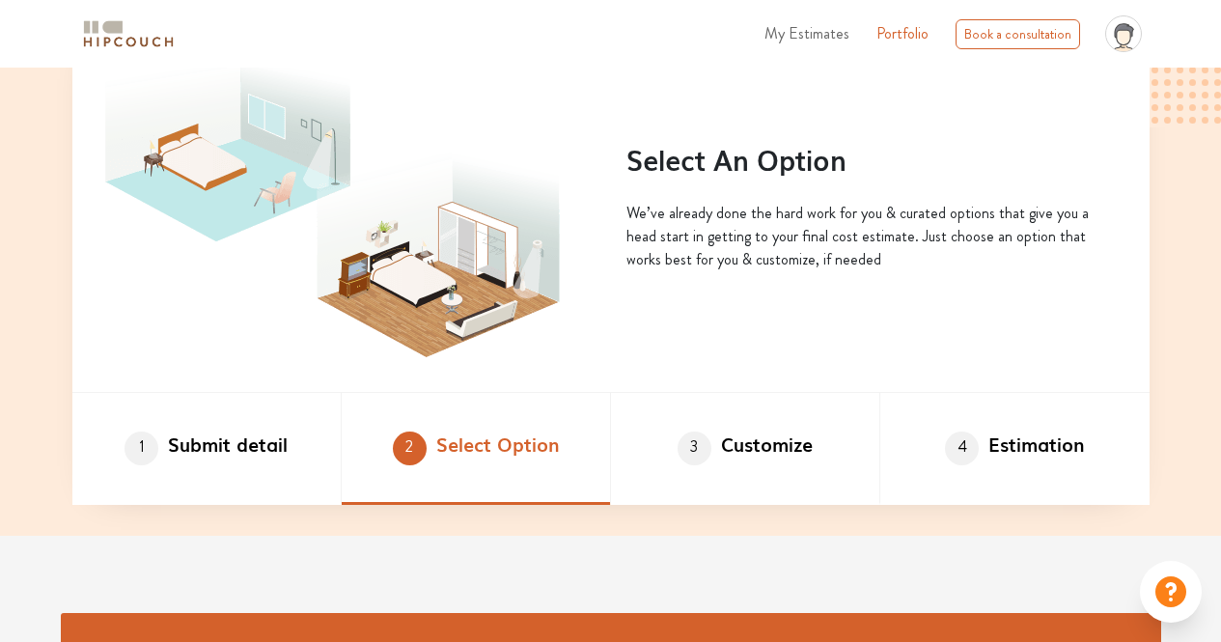
scroll to position [952, 0]
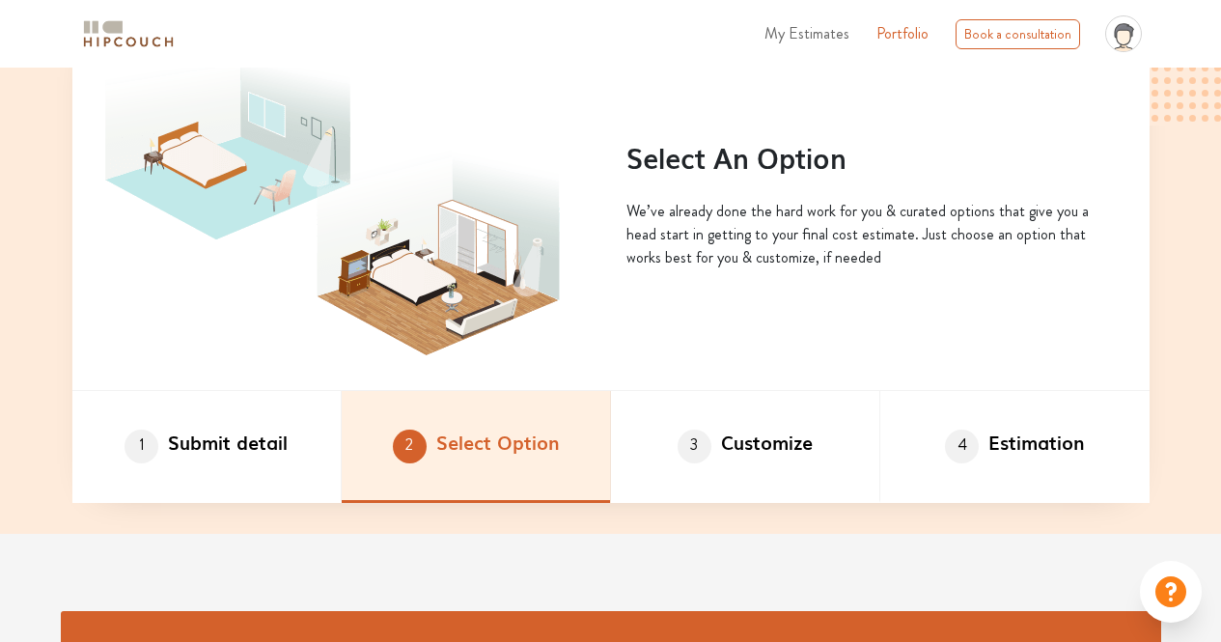
click at [521, 415] on li "2 Select Option" at bounding box center [476, 447] width 269 height 112
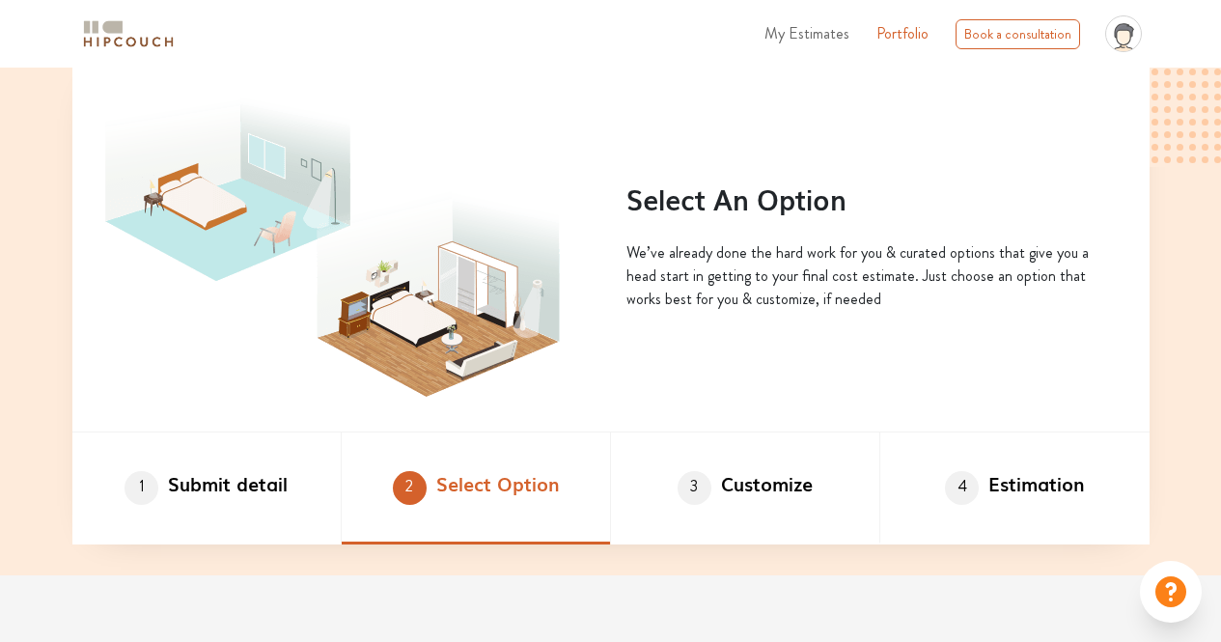
scroll to position [910, 0]
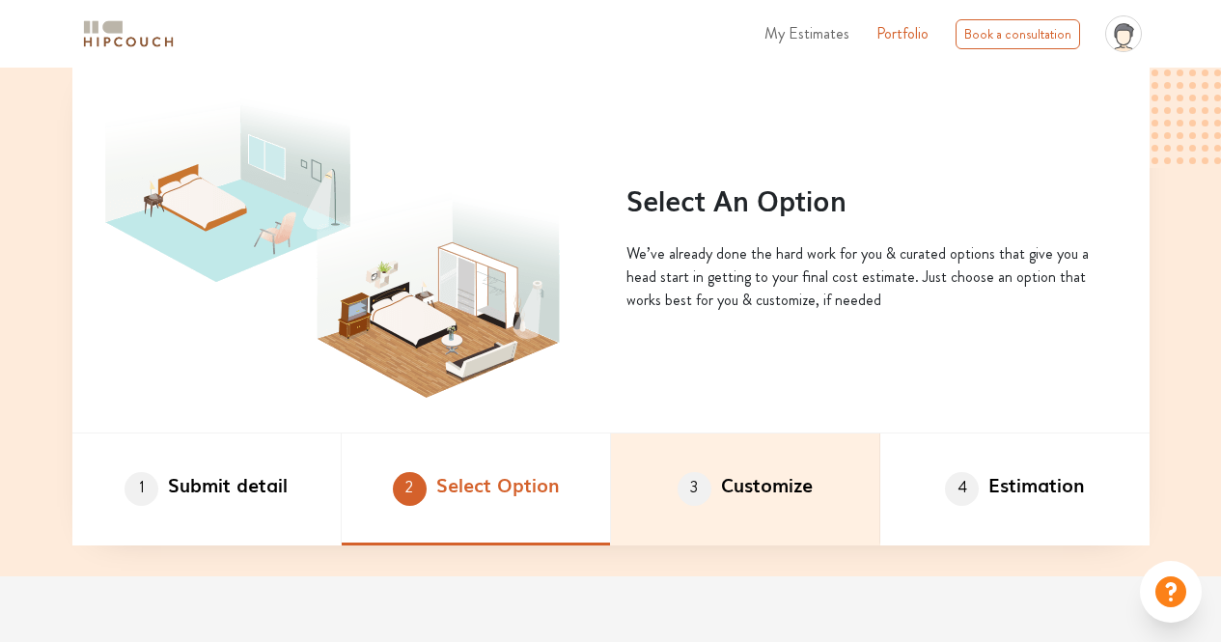
click at [785, 492] on li "3 Customize" at bounding box center [745, 489] width 269 height 112
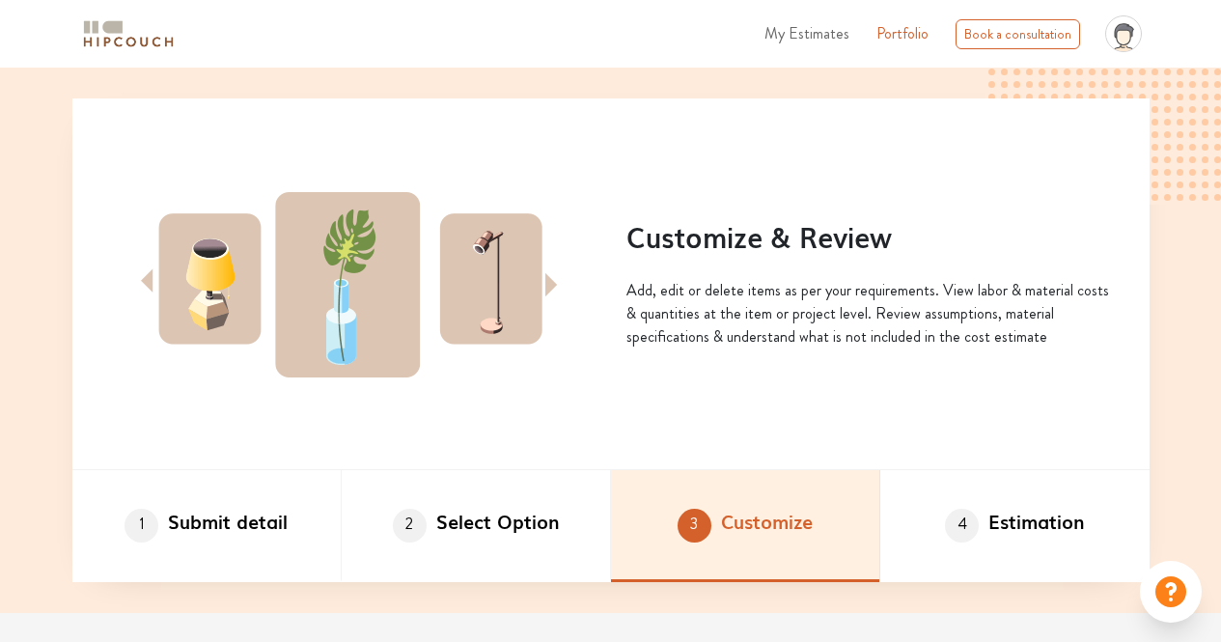
scroll to position [872, 0]
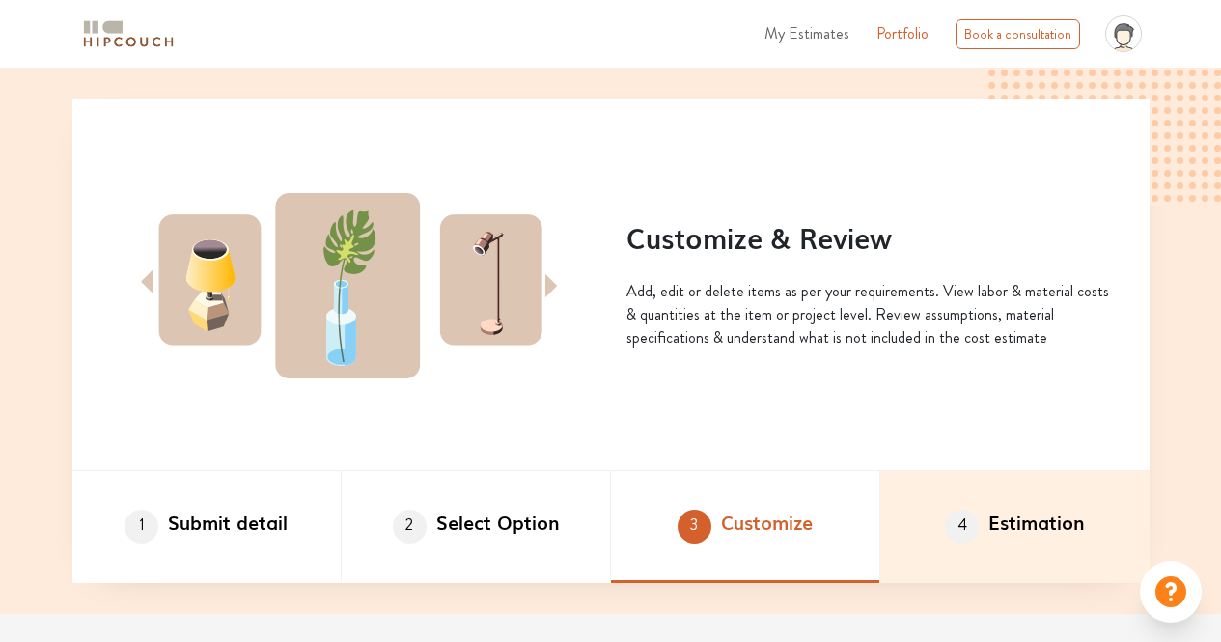
click at [973, 534] on span "4" at bounding box center [962, 527] width 34 height 34
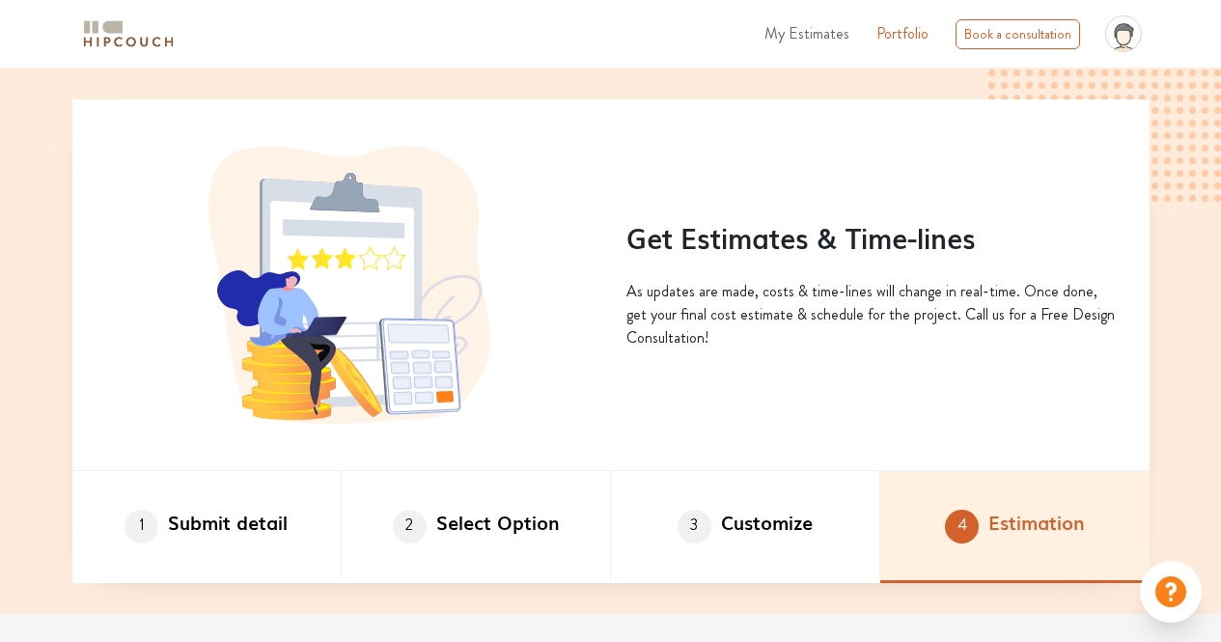
scroll to position [970, 0]
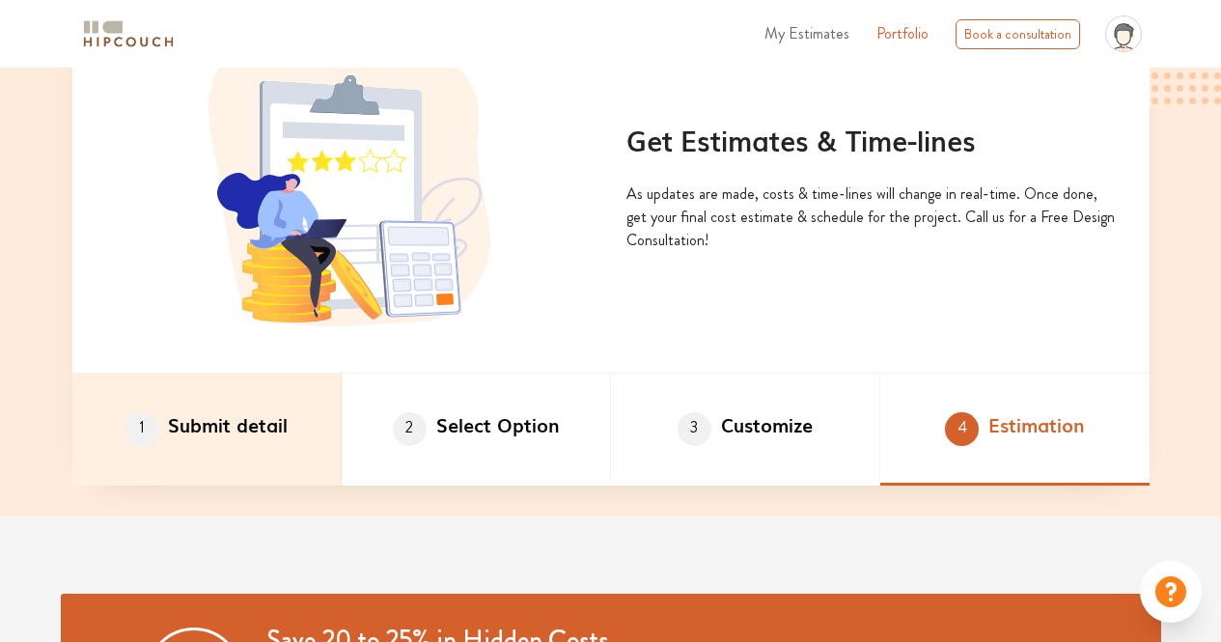
click at [287, 458] on li "1 Submit detail" at bounding box center [206, 429] width 269 height 112
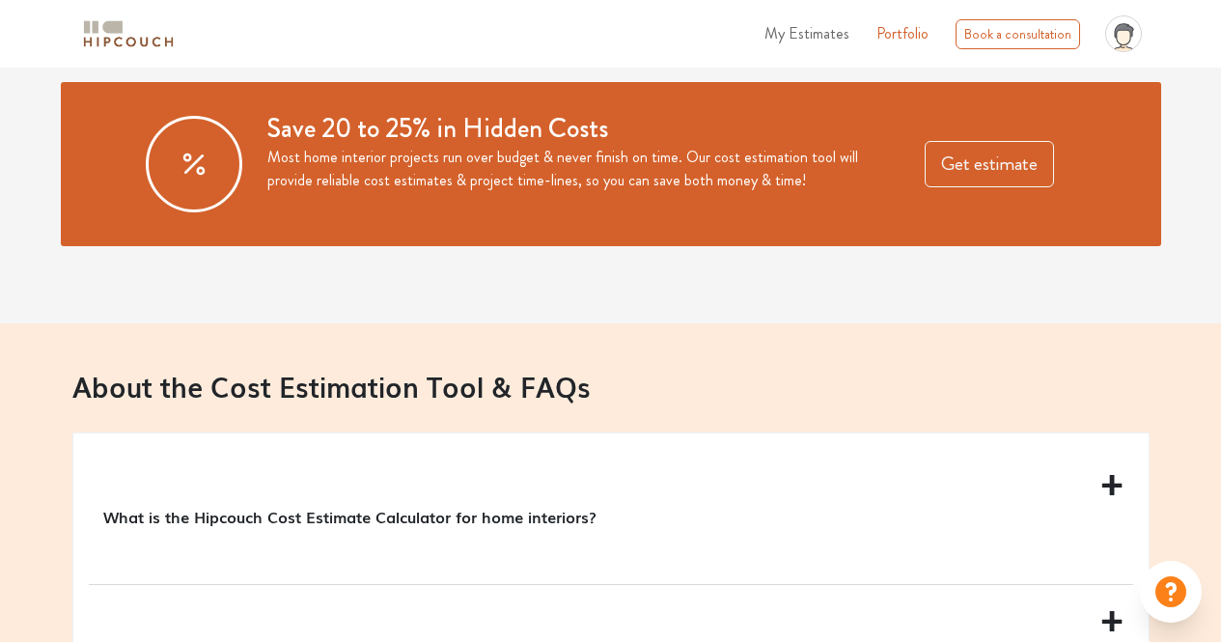
scroll to position [1482, 0]
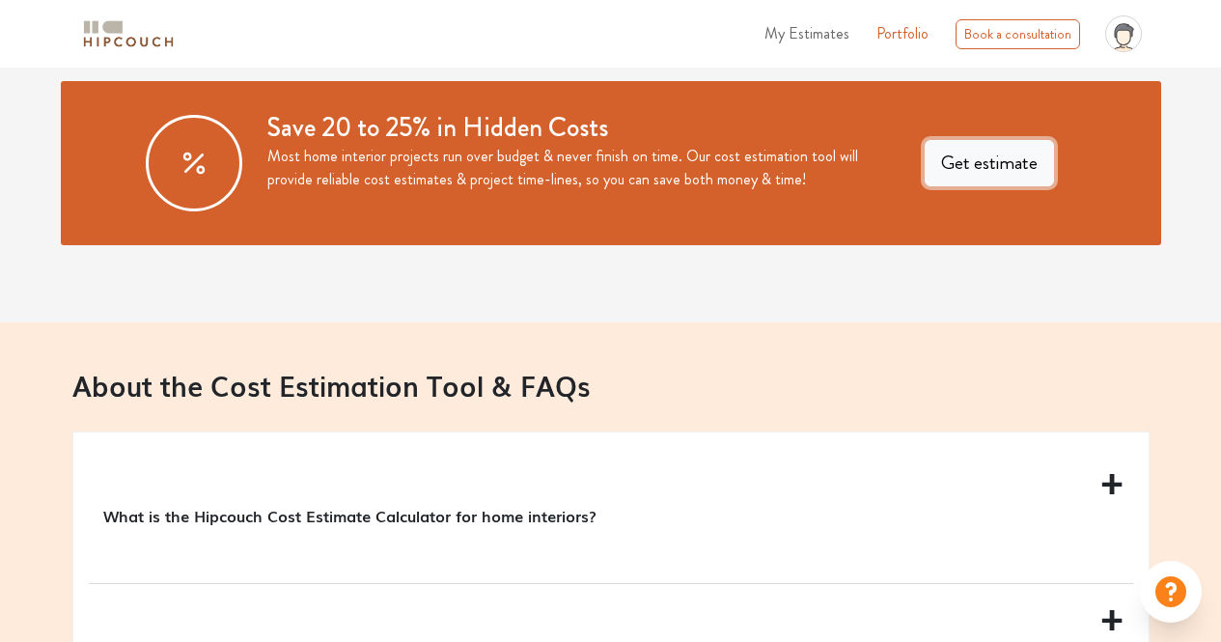
click at [930, 157] on button "Get estimate" at bounding box center [989, 163] width 129 height 46
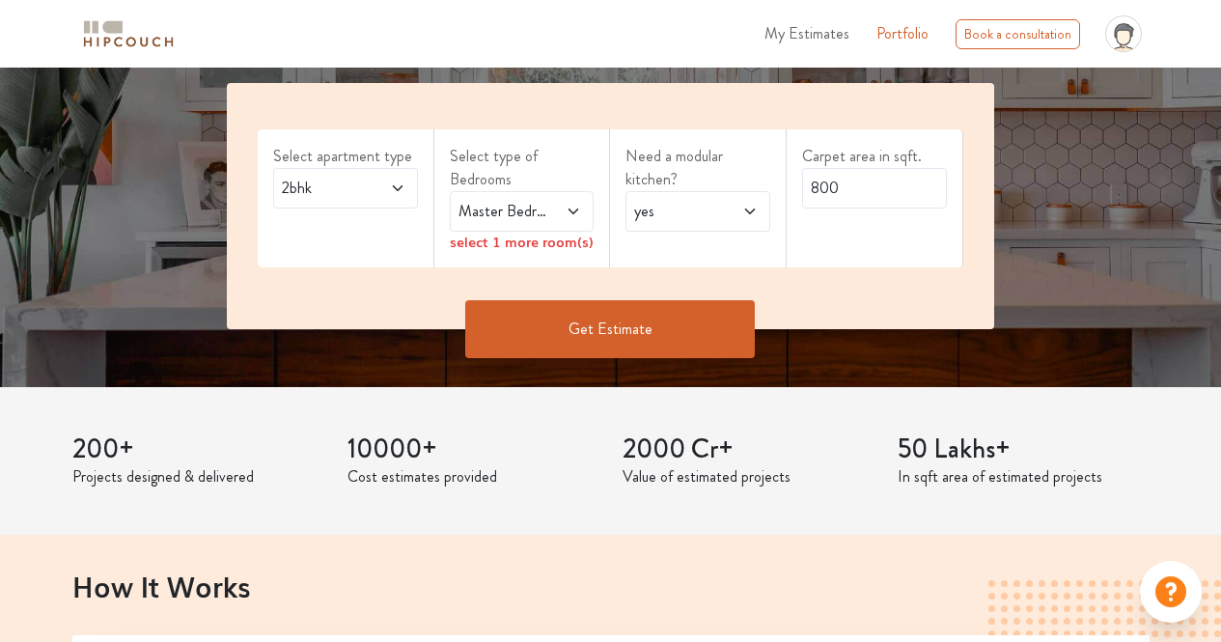
scroll to position [335, 0]
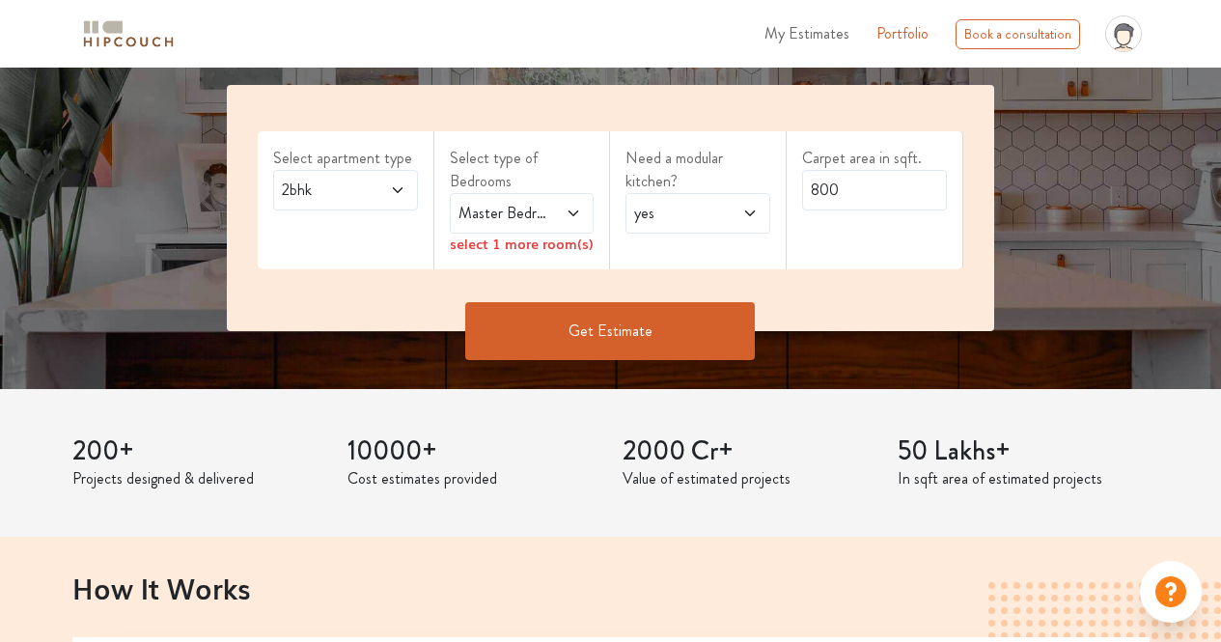
click at [403, 194] on icon at bounding box center [397, 189] width 15 height 15
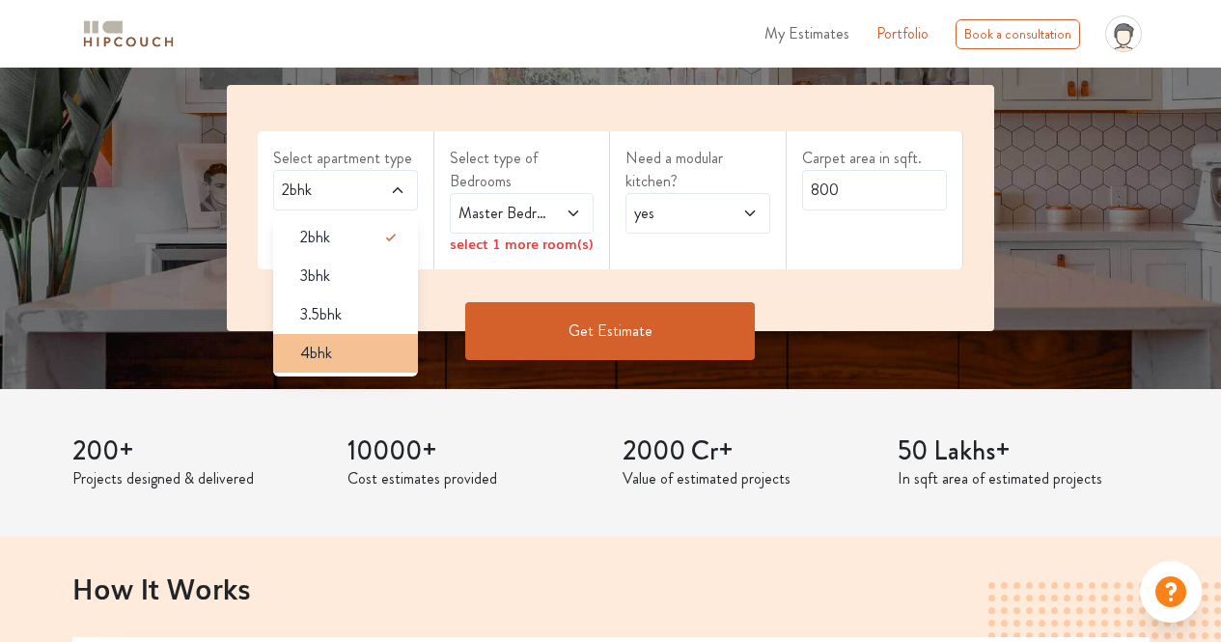
click at [360, 355] on div "4bhk" at bounding box center [351, 353] width 133 height 23
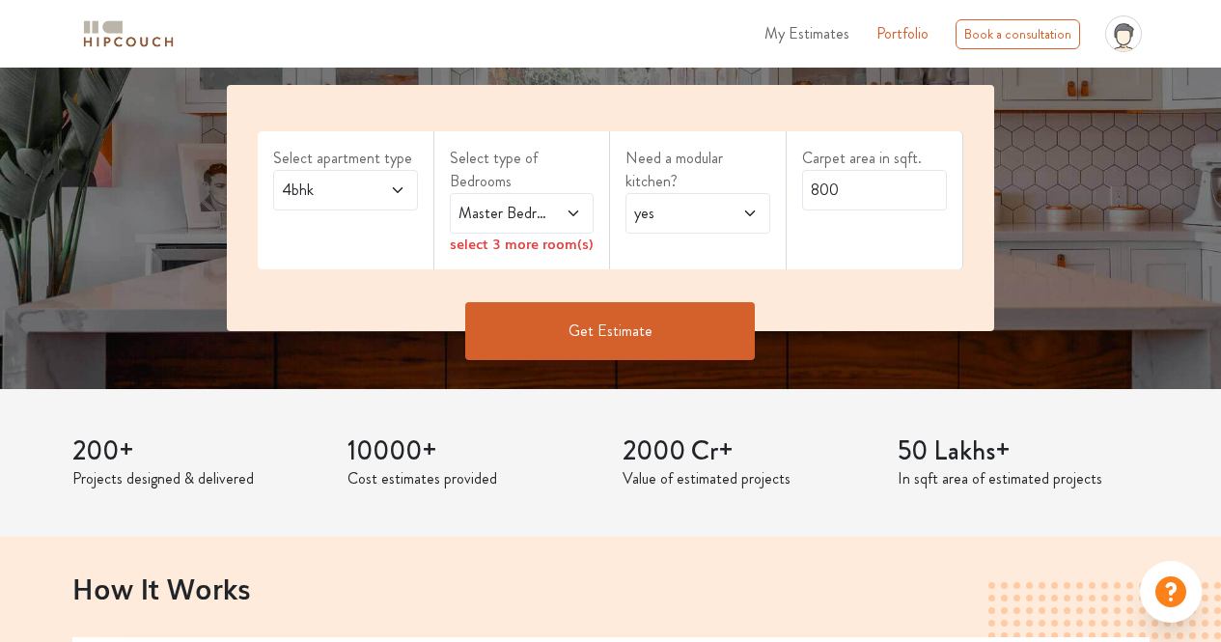
click at [519, 204] on span "Master Bedroom" at bounding box center [503, 213] width 96 height 23
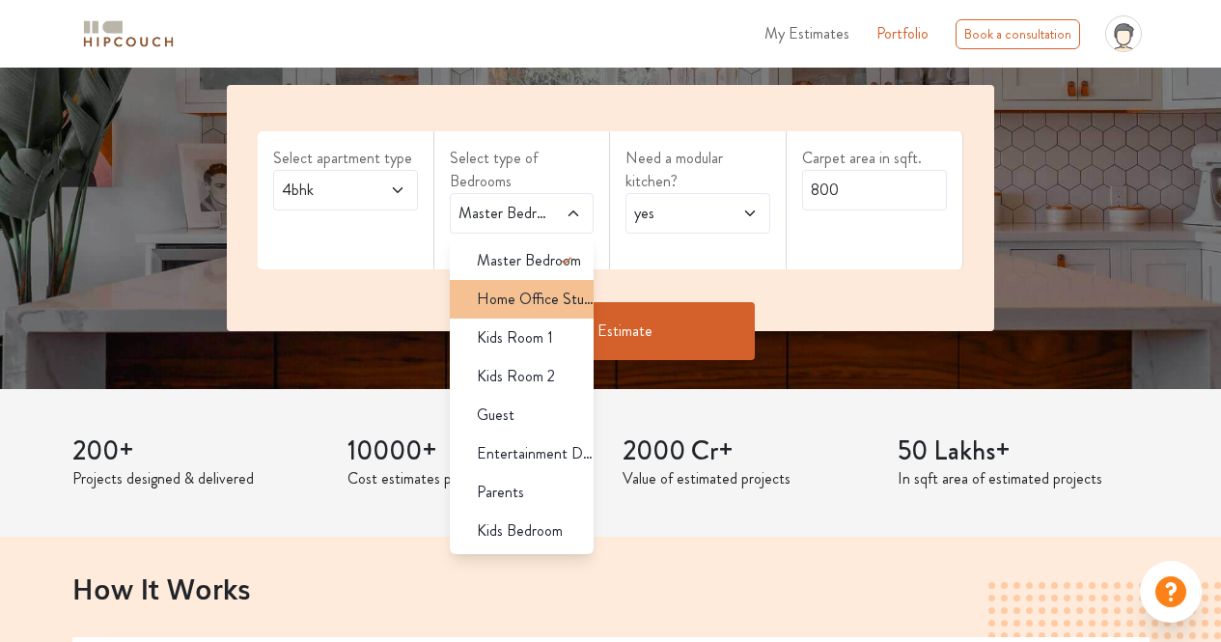
click at [533, 294] on span "Home Office Study" at bounding box center [536, 299] width 118 height 23
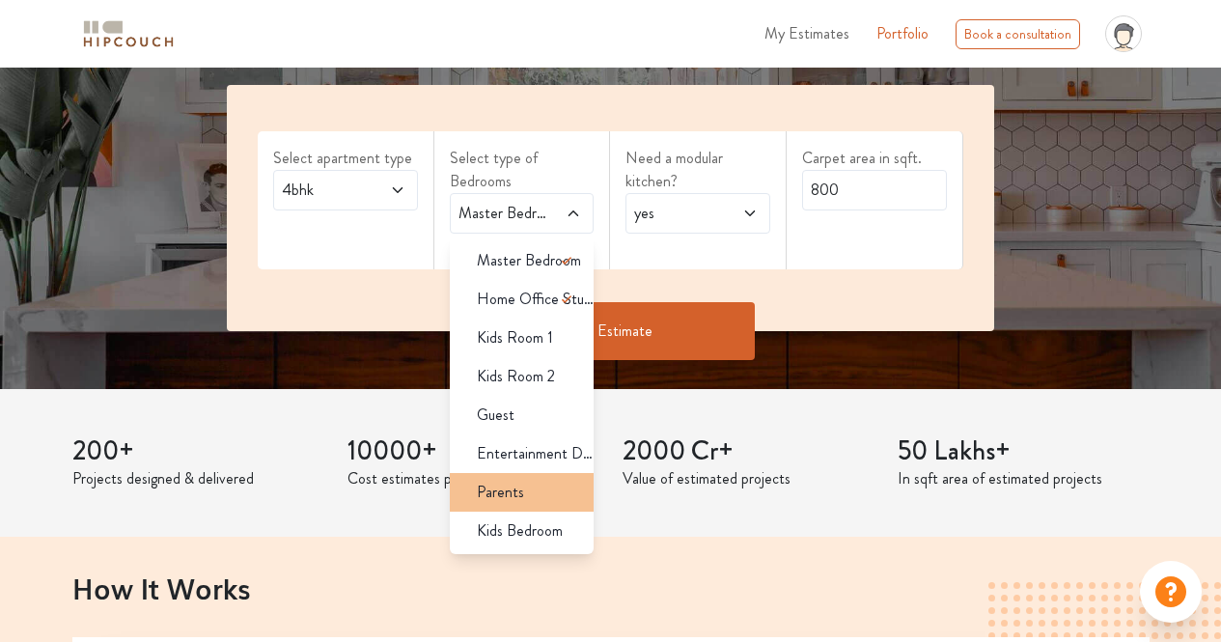
click at [504, 478] on li "Parents" at bounding box center [522, 492] width 145 height 39
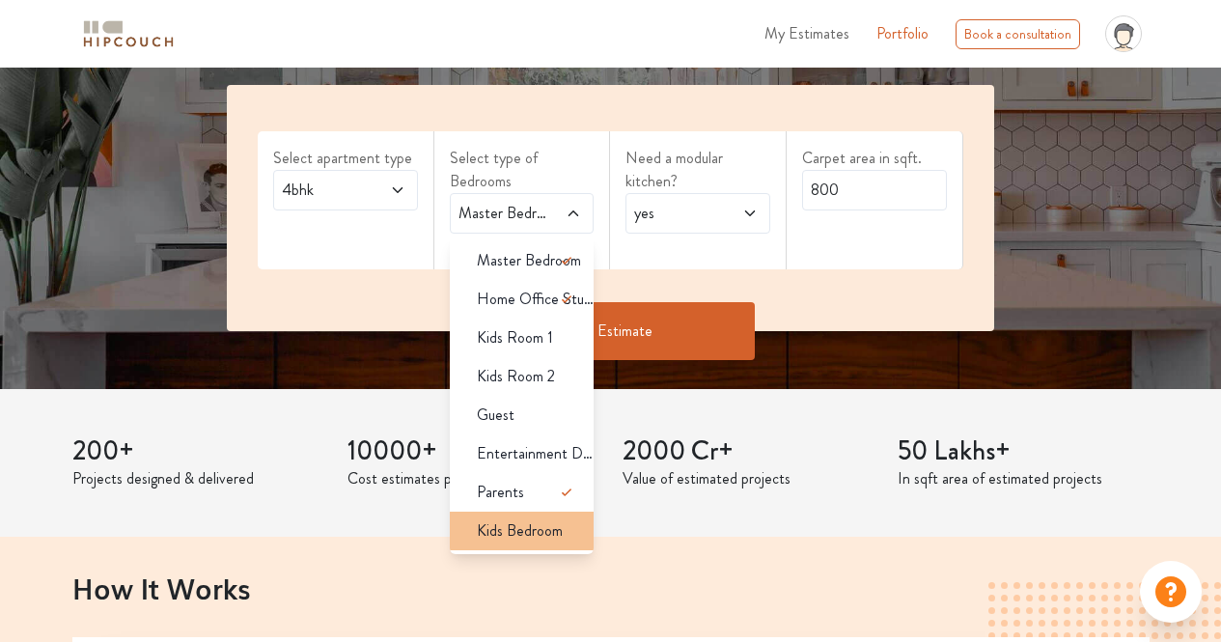
click at [520, 516] on li "Kids Bedroom" at bounding box center [522, 530] width 145 height 39
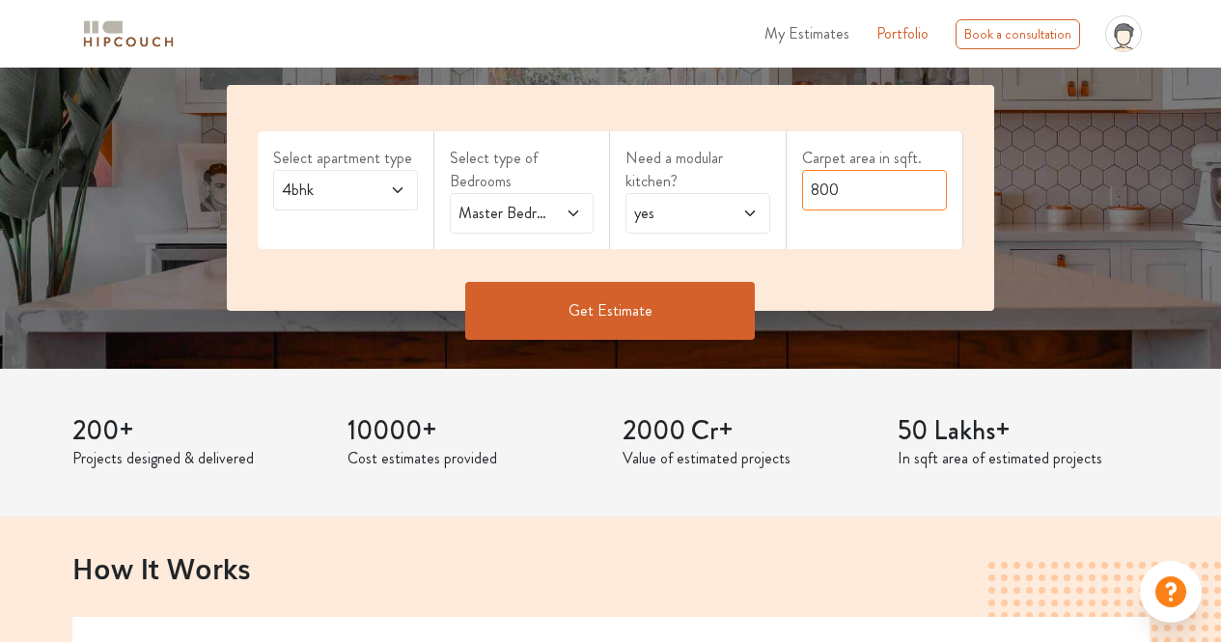
click at [842, 193] on input "800" at bounding box center [874, 190] width 145 height 41
type input "2400"
click at [682, 333] on button "Get Estimate" at bounding box center [610, 311] width 290 height 58
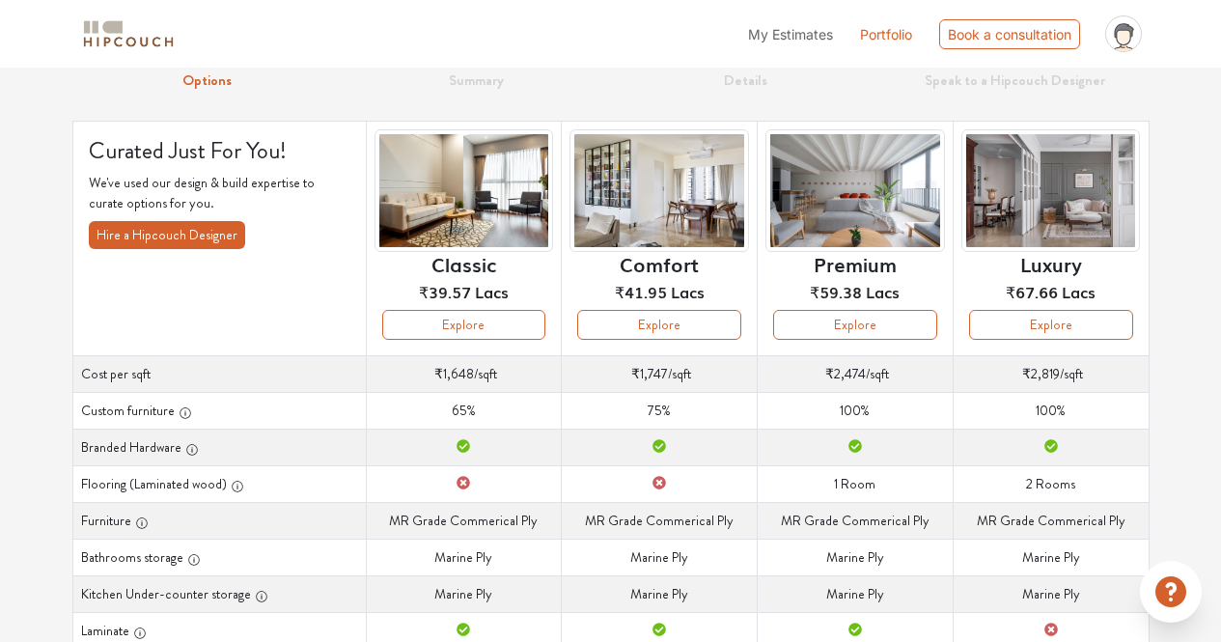
scroll to position [43, 0]
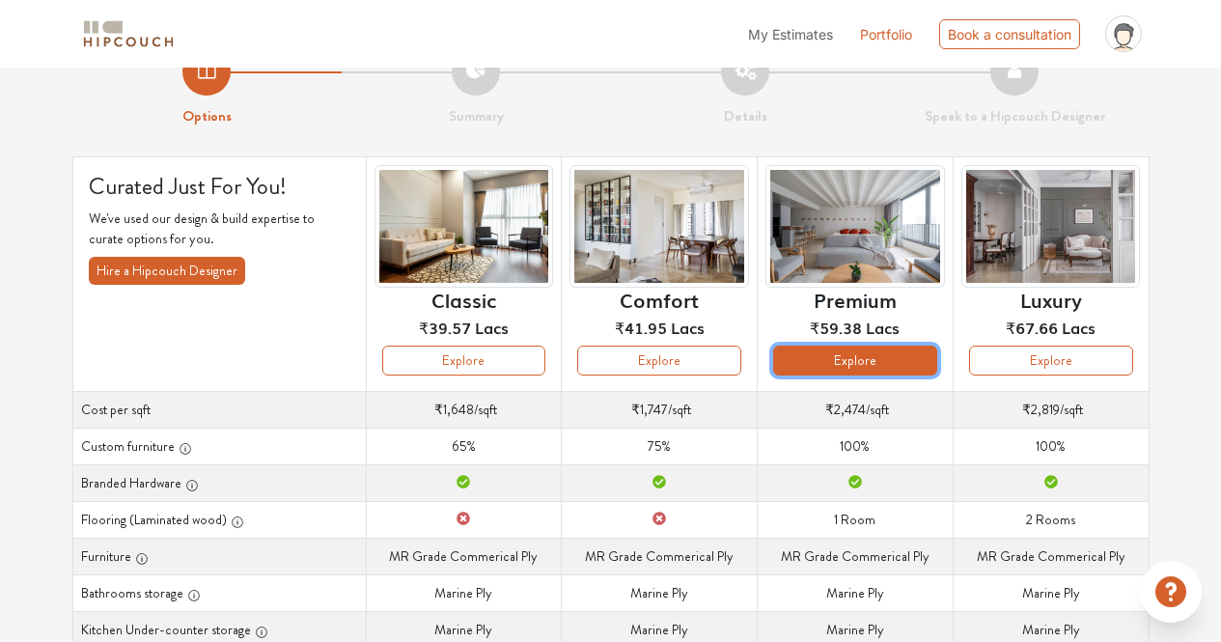
click at [866, 362] on button "Explore" at bounding box center [855, 360] width 164 height 30
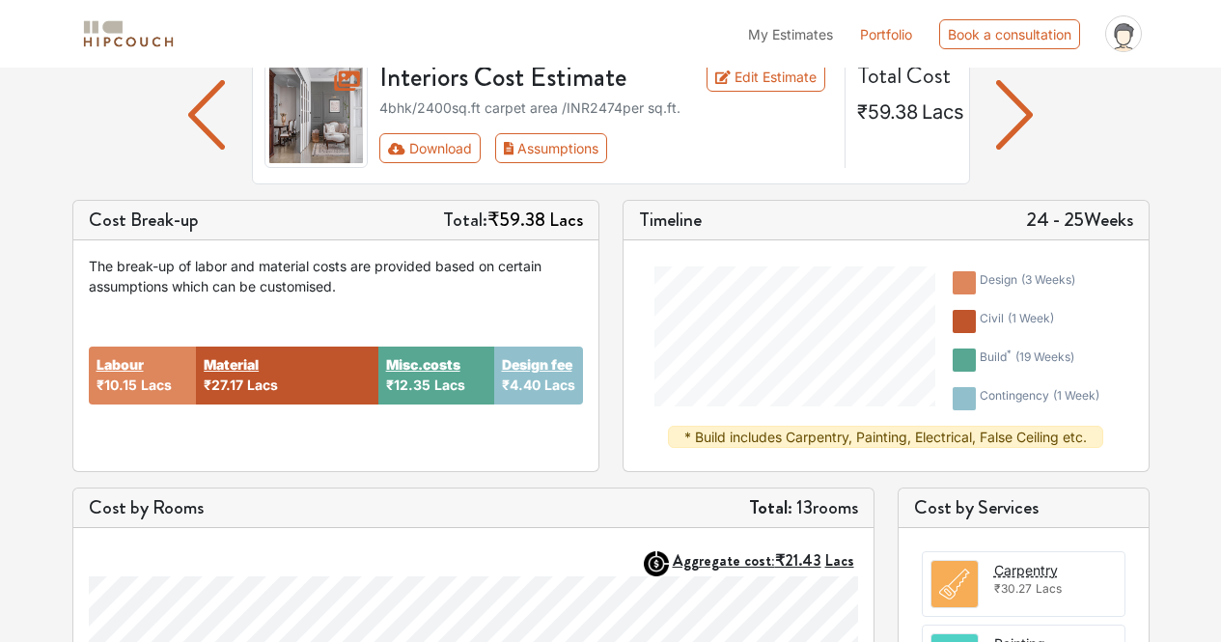
scroll to position [155, 0]
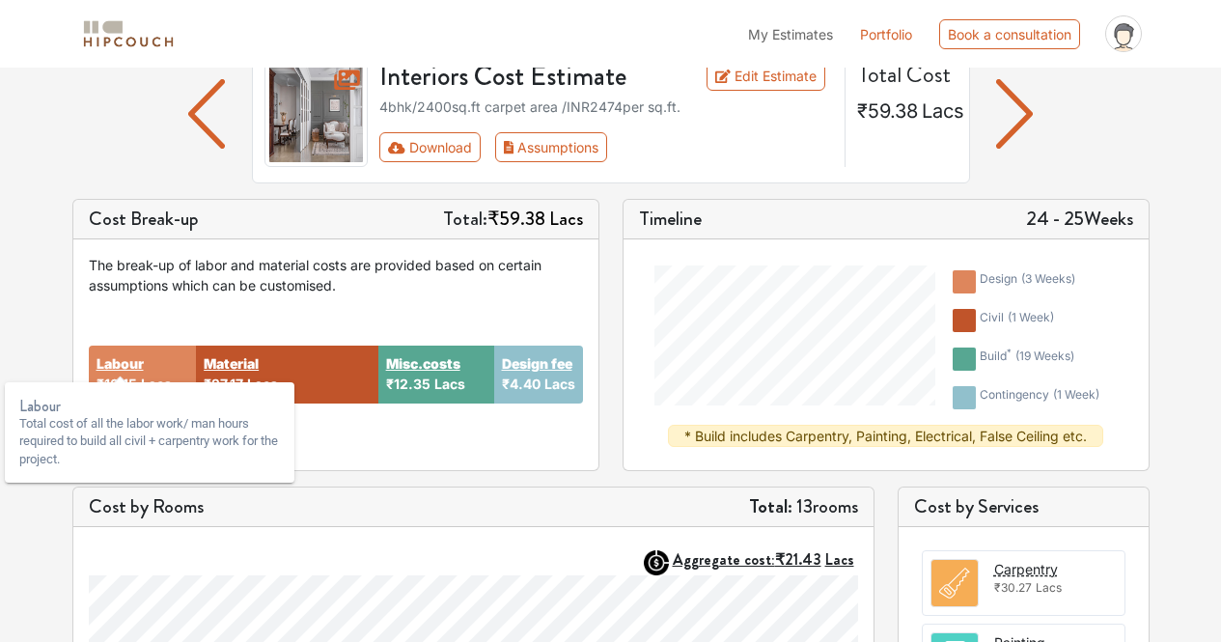
drag, startPoint x: 434, startPoint y: 368, endPoint x: 118, endPoint y: 367, distance: 316.5
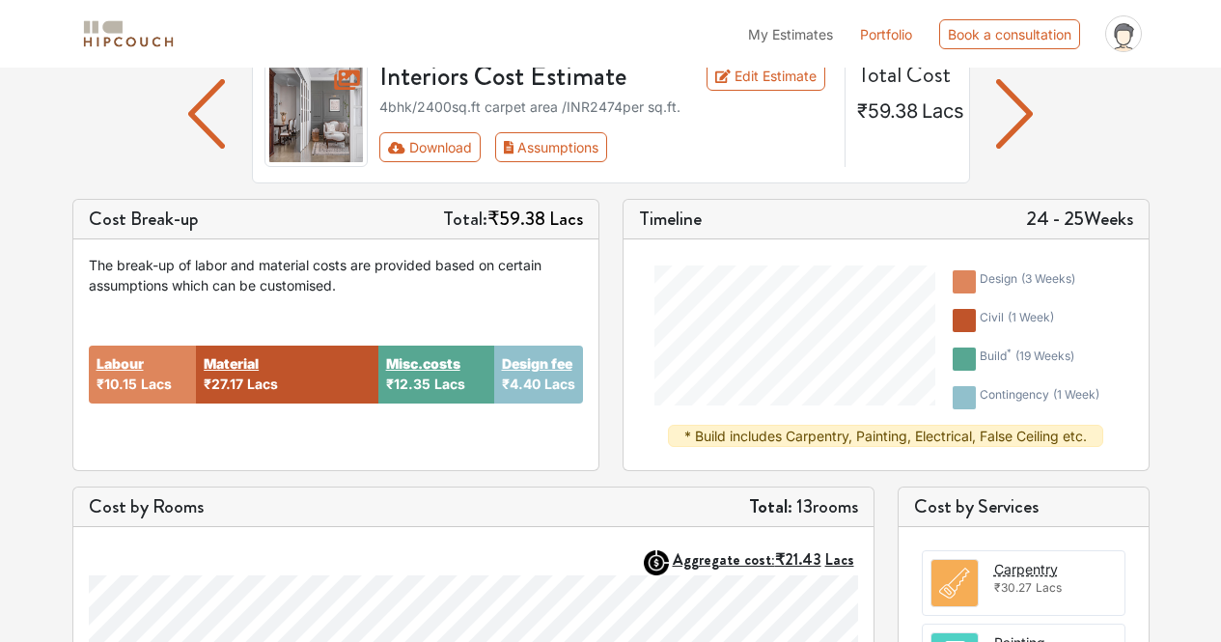
drag, startPoint x: 118, startPoint y: 367, endPoint x: 348, endPoint y: 443, distance: 242.9
drag, startPoint x: 348, startPoint y: 443, endPoint x: 532, endPoint y: 452, distance: 183.6
click at [532, 452] on div "Labour ₹10.15 Lacs Material ₹27.17 Lacs Misc.costs ₹12.35 Lacs Design fee ₹4.40…" at bounding box center [336, 374] width 494 height 159
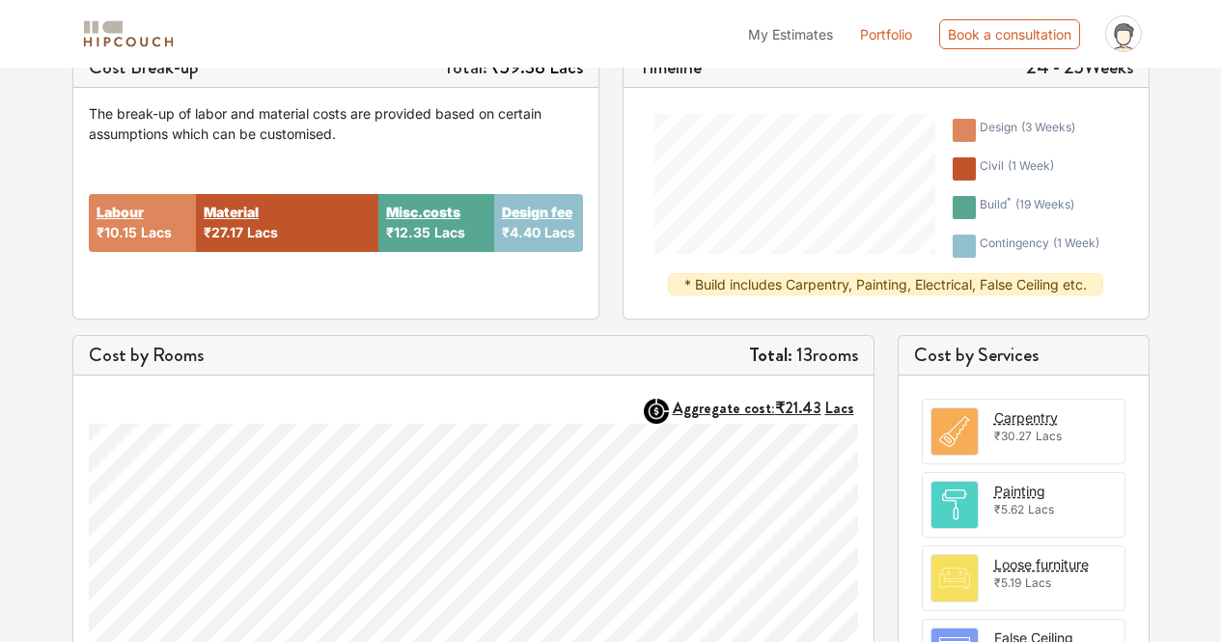
scroll to position [312, 0]
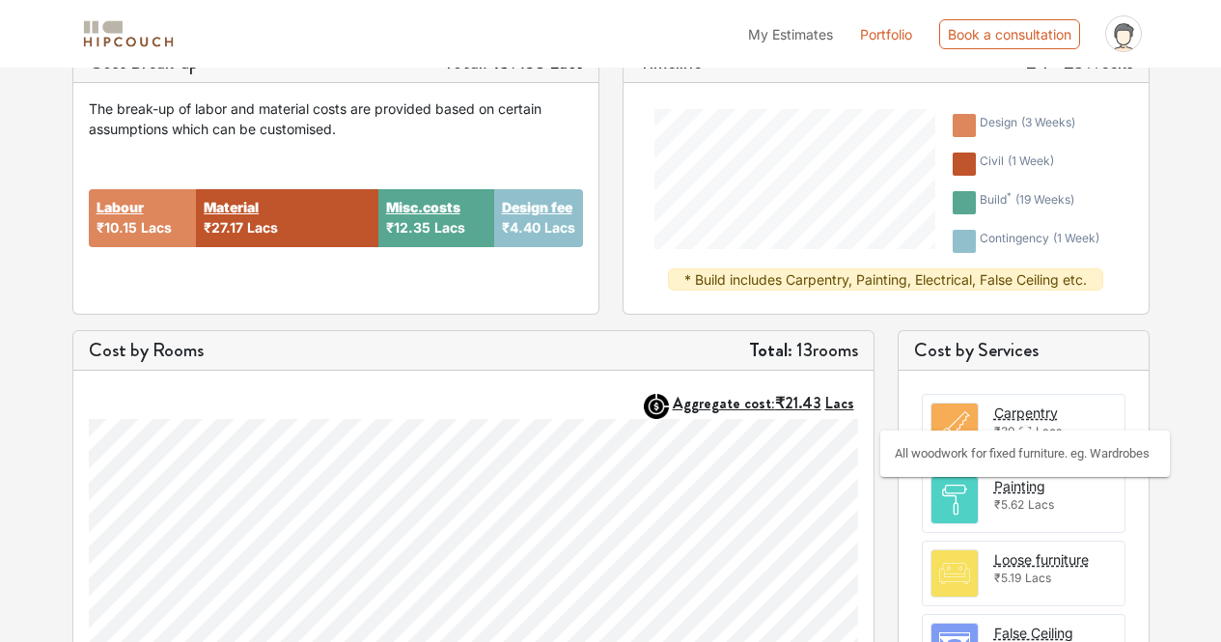
click at [1034, 415] on div "Carpentry" at bounding box center [1026, 412] width 64 height 20
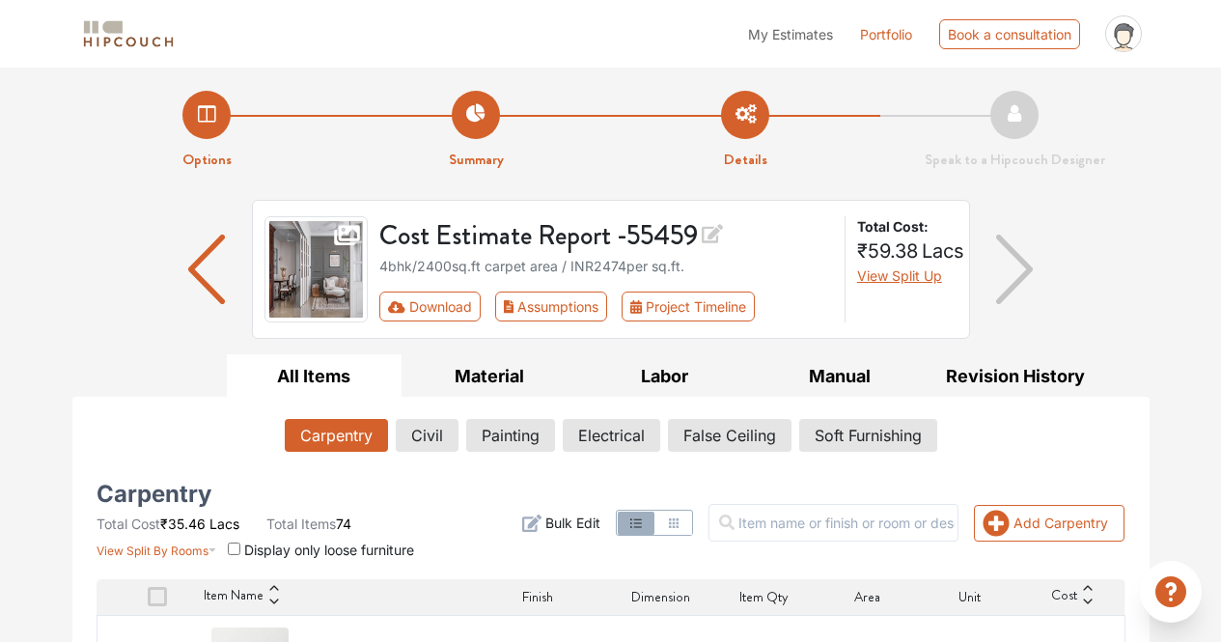
click at [642, 247] on h3 "Cost Estimate Report - 55459" at bounding box center [606, 234] width 454 height 36
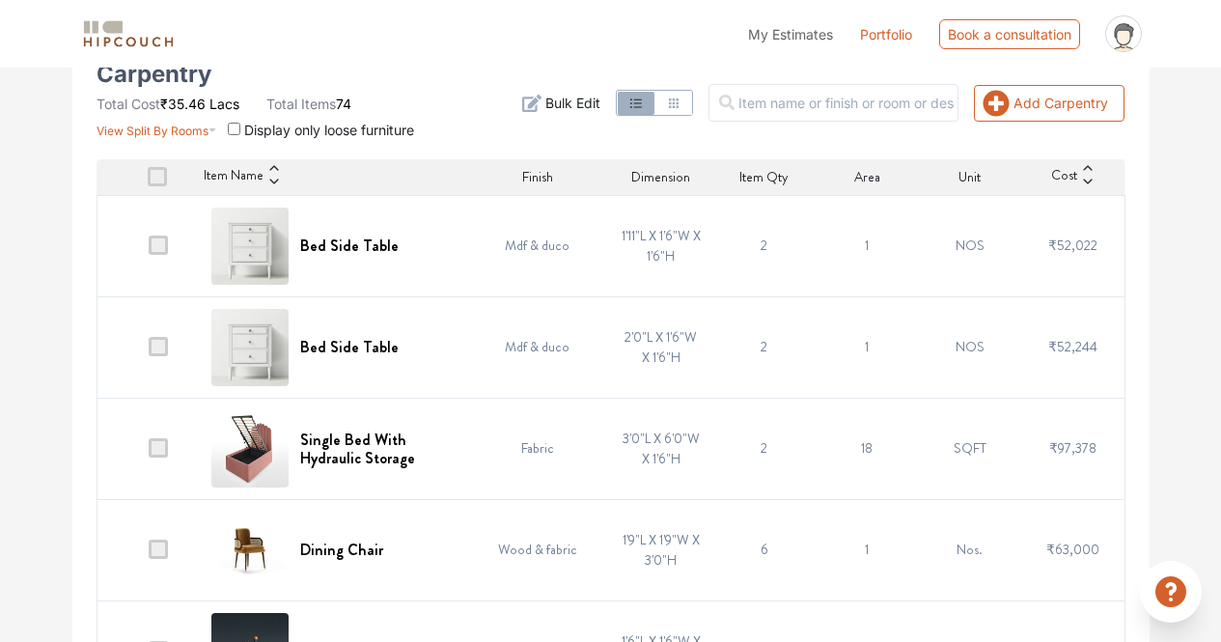
scroll to position [421, 0]
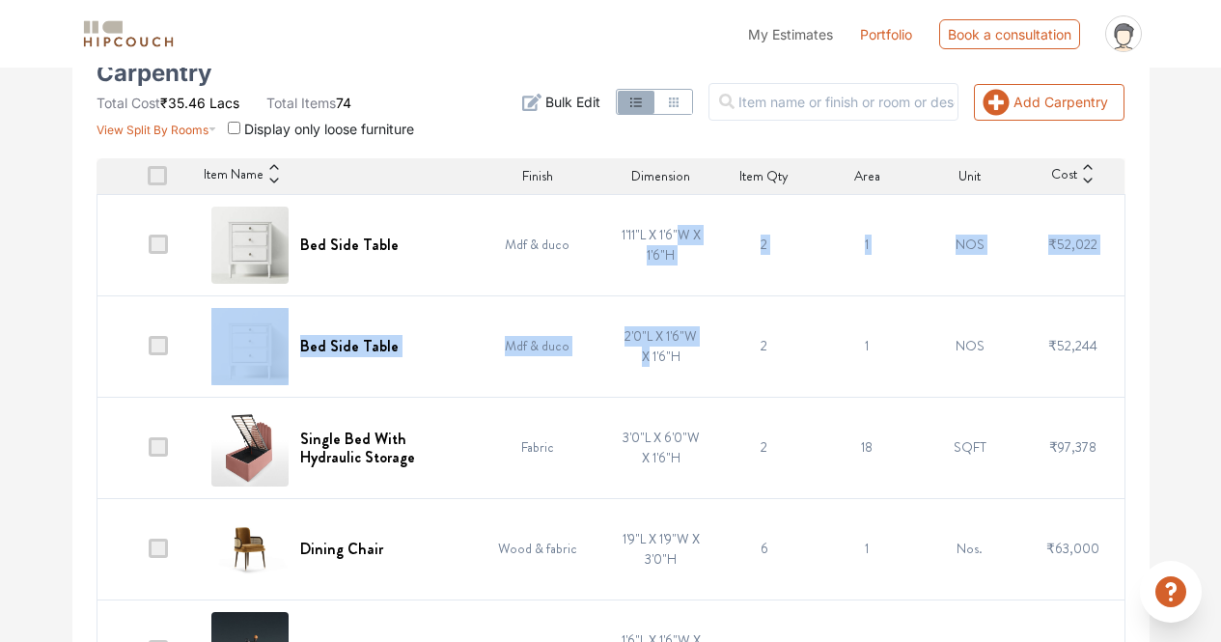
drag, startPoint x: 675, startPoint y: 310, endPoint x: 645, endPoint y: 246, distance: 70.4
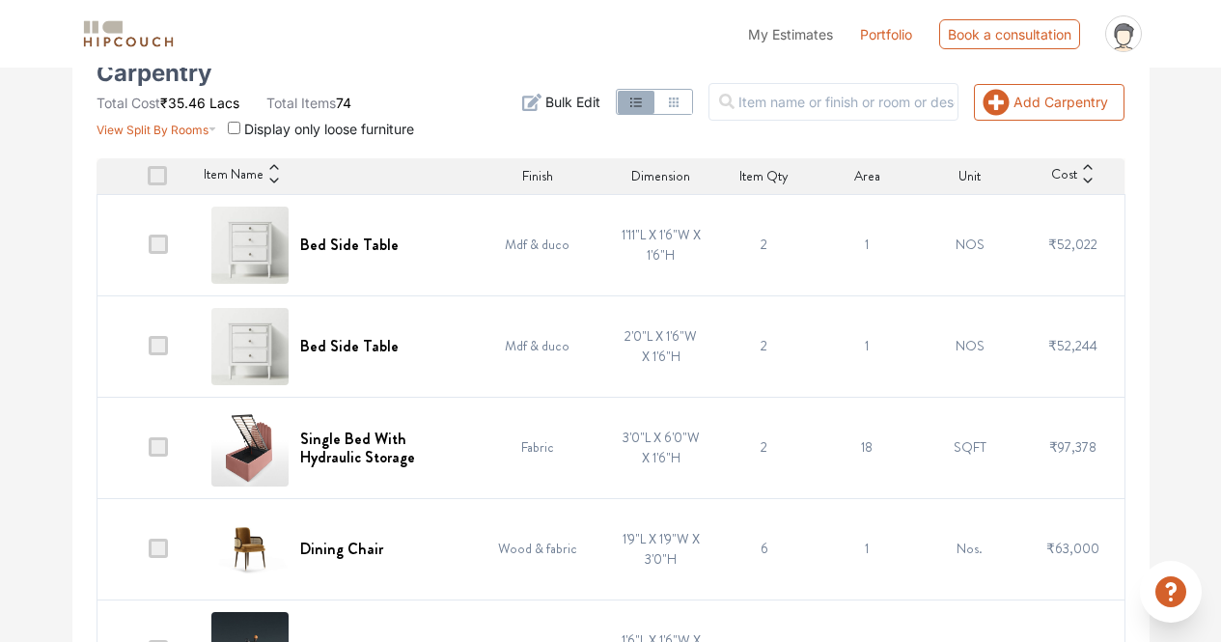
click at [457, 273] on td "Bed Side Table" at bounding box center [332, 244] width 265 height 101
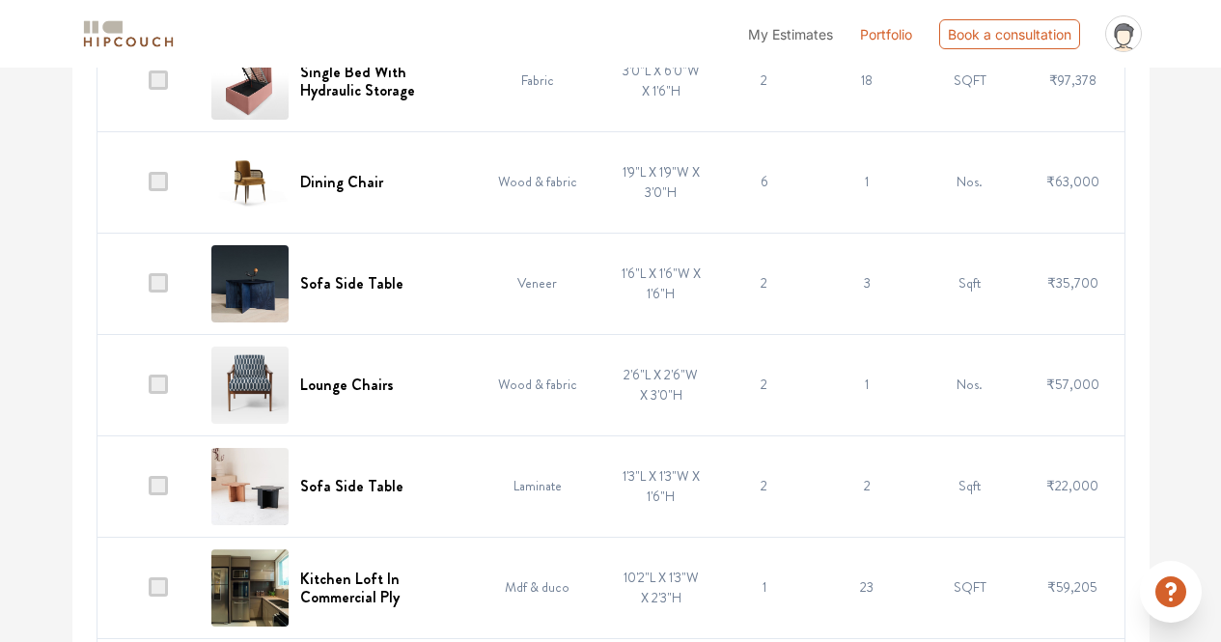
scroll to position [952, 0]
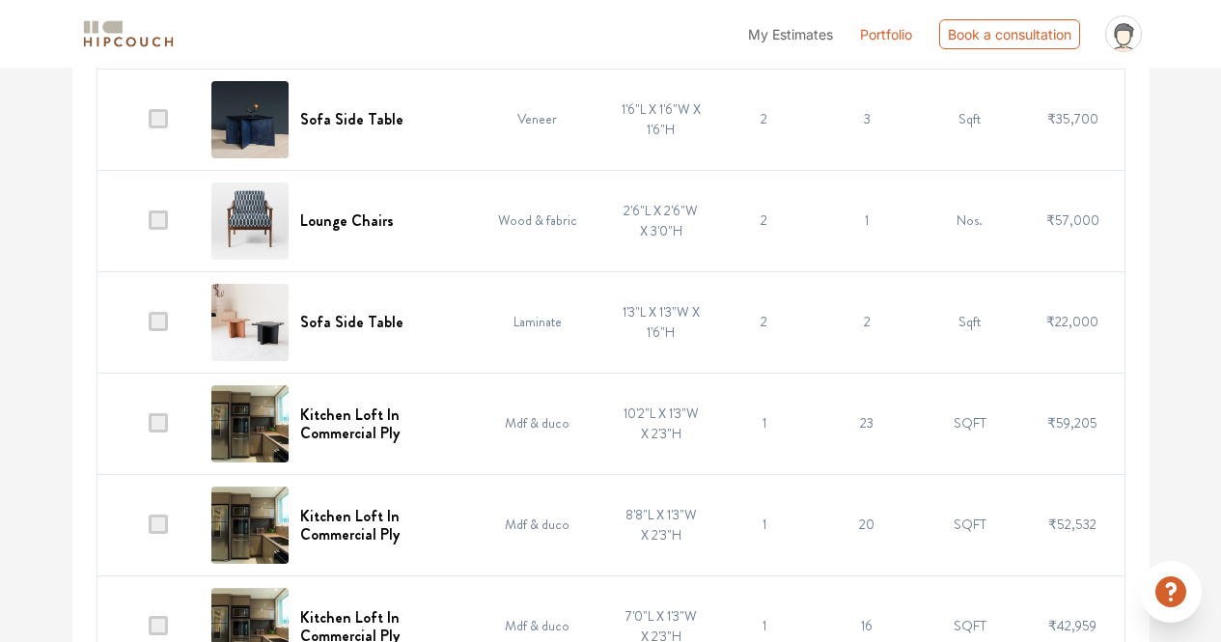
click at [162, 429] on span at bounding box center [158, 422] width 19 height 19
click at [149, 428] on input "checkbox" at bounding box center [149, 428] width 0 height 0
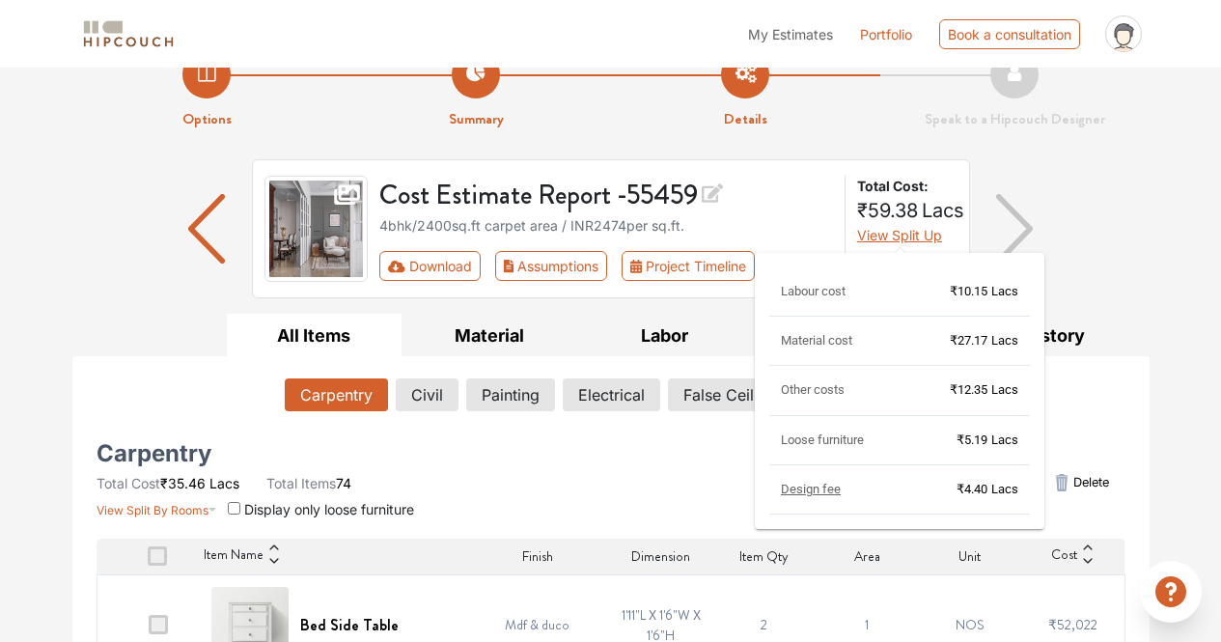
scroll to position [42, 0]
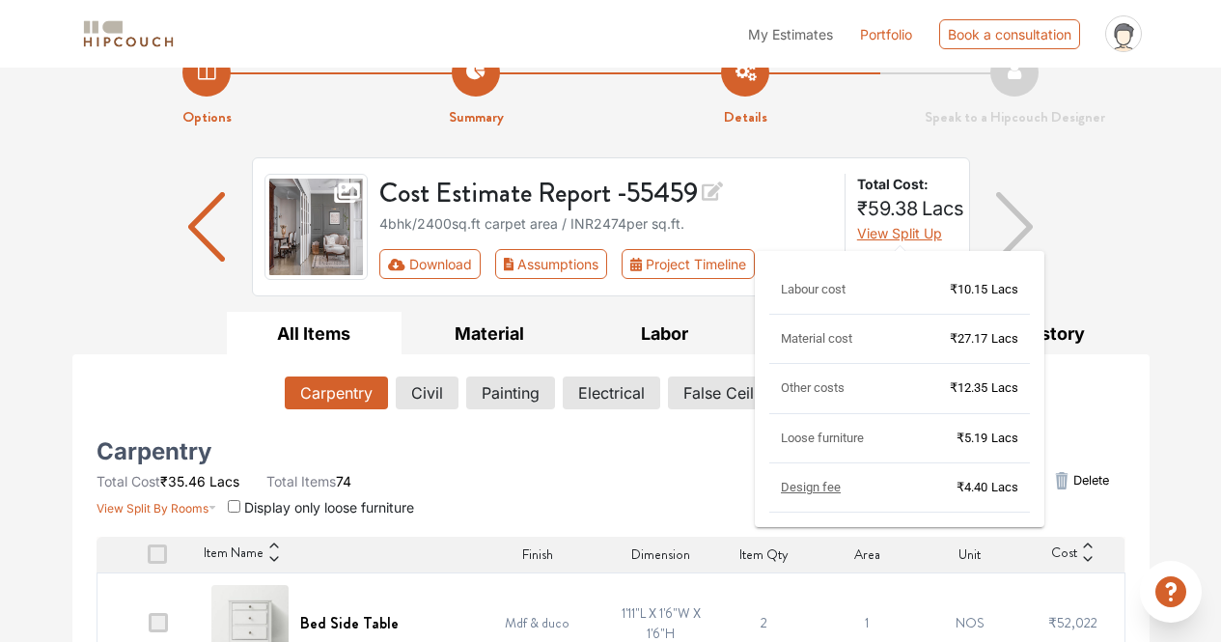
click at [810, 487] on span "Design fee" at bounding box center [811, 487] width 60 height 14
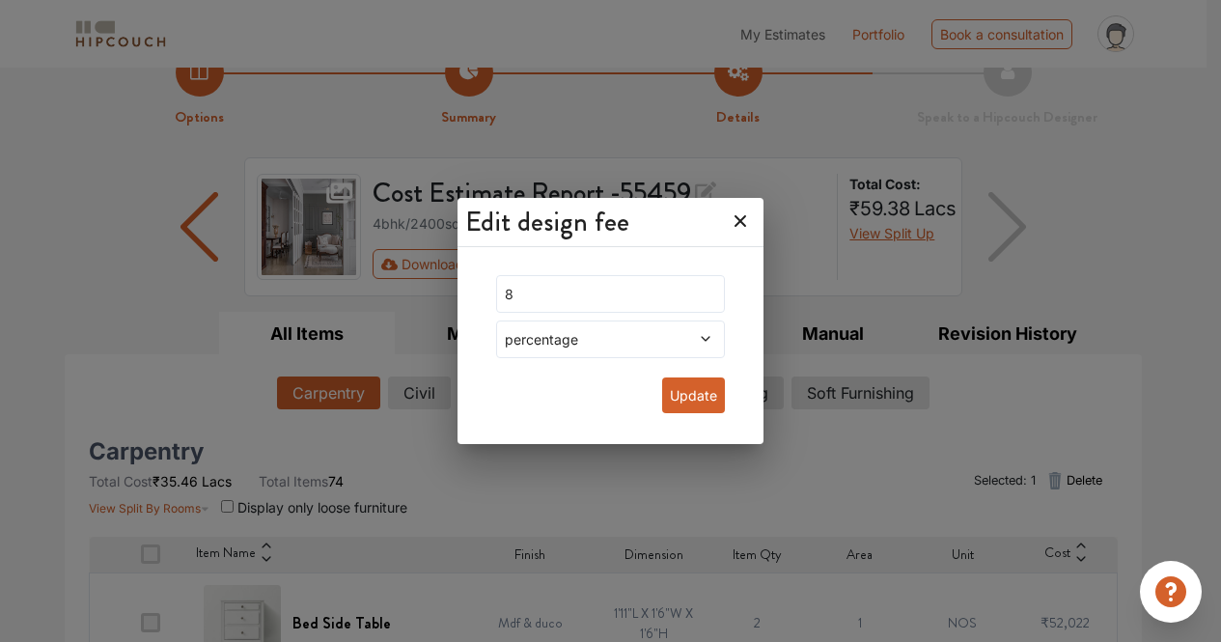
click at [626, 336] on span "percentage" at bounding box center [580, 339] width 158 height 20
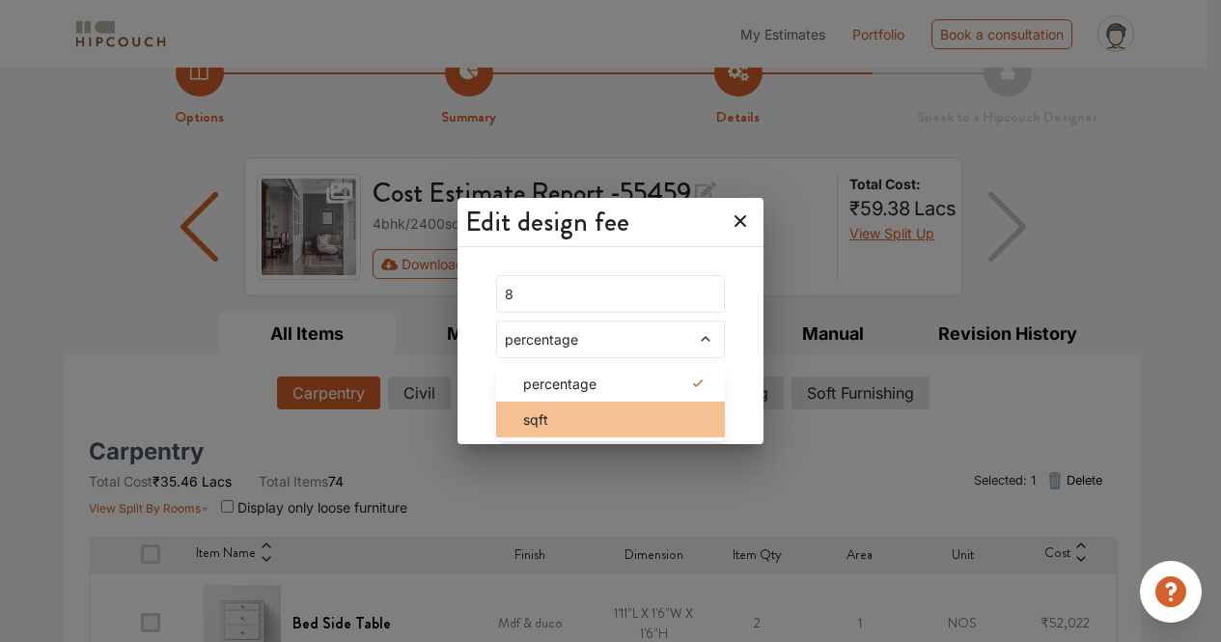
click at [627, 414] on div "sqft" at bounding box center [616, 419] width 217 height 20
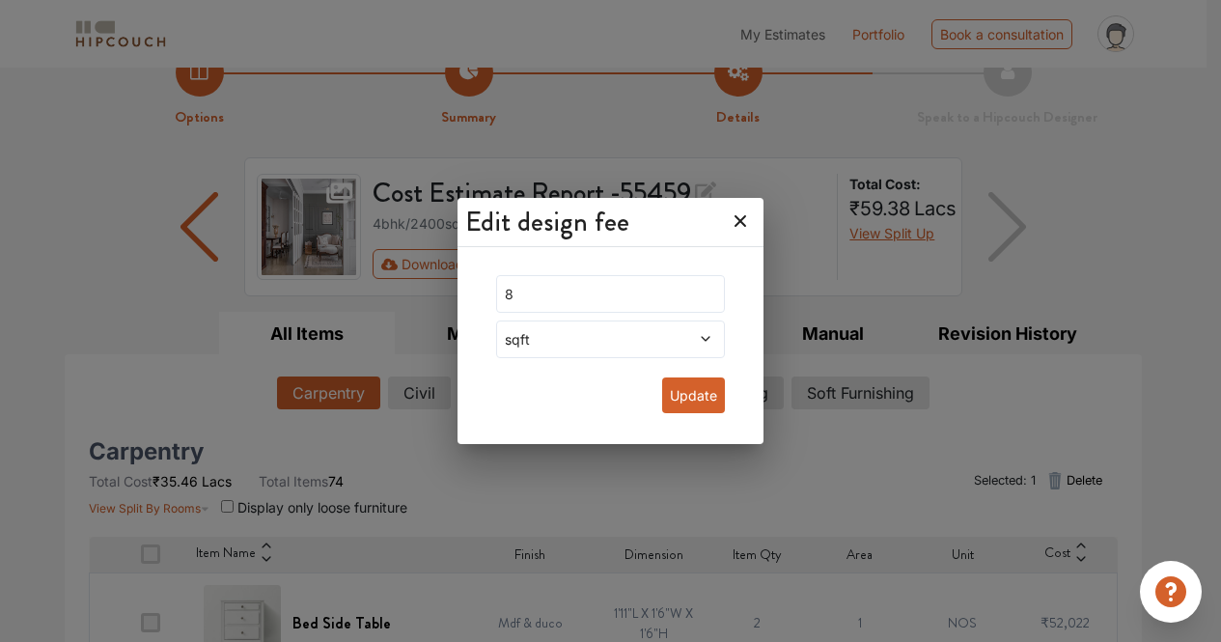
click at [671, 390] on button "Update" at bounding box center [693, 395] width 63 height 36
drag, startPoint x: 671, startPoint y: 390, endPoint x: 659, endPoint y: 400, distance: 15.7
click at [662, 400] on button "Update" at bounding box center [693, 395] width 63 height 36
click at [627, 347] on span "sqft" at bounding box center [580, 339] width 158 height 20
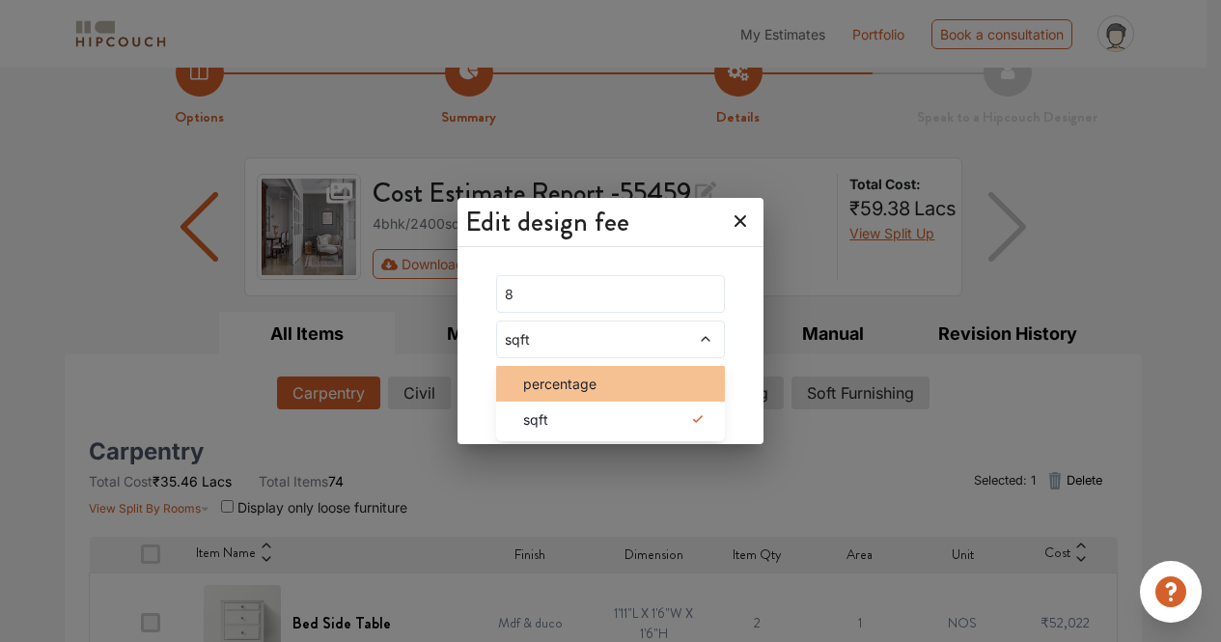
click at [596, 389] on span "percentage" at bounding box center [559, 383] width 73 height 20
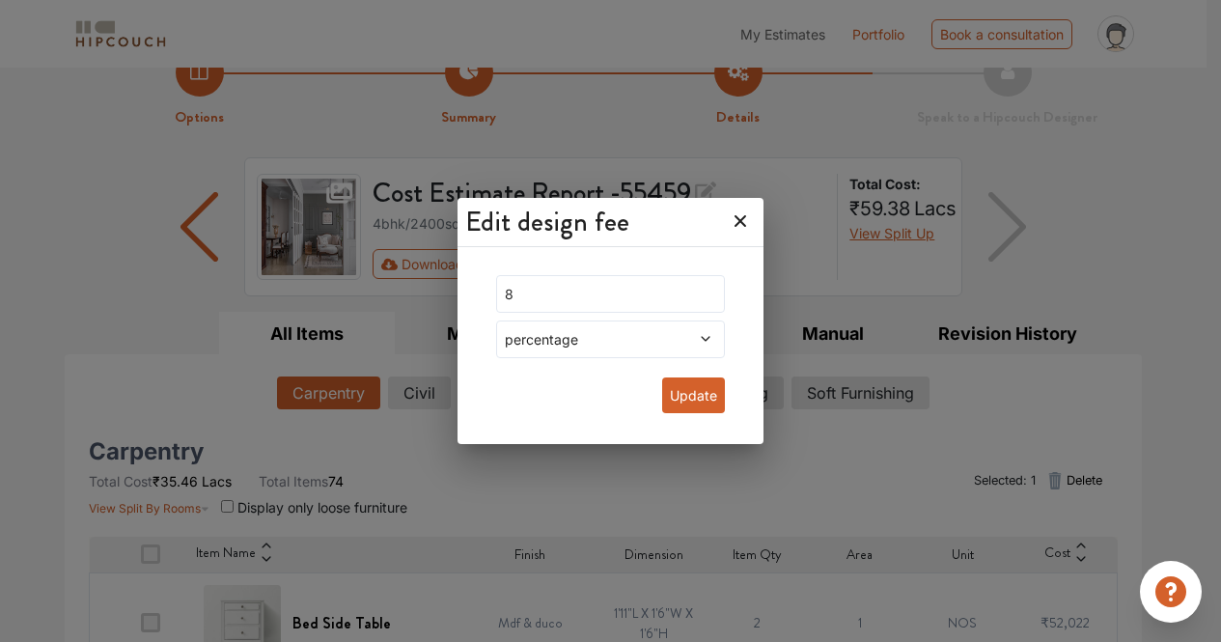
click at [734, 223] on icon at bounding box center [740, 221] width 12 height 12
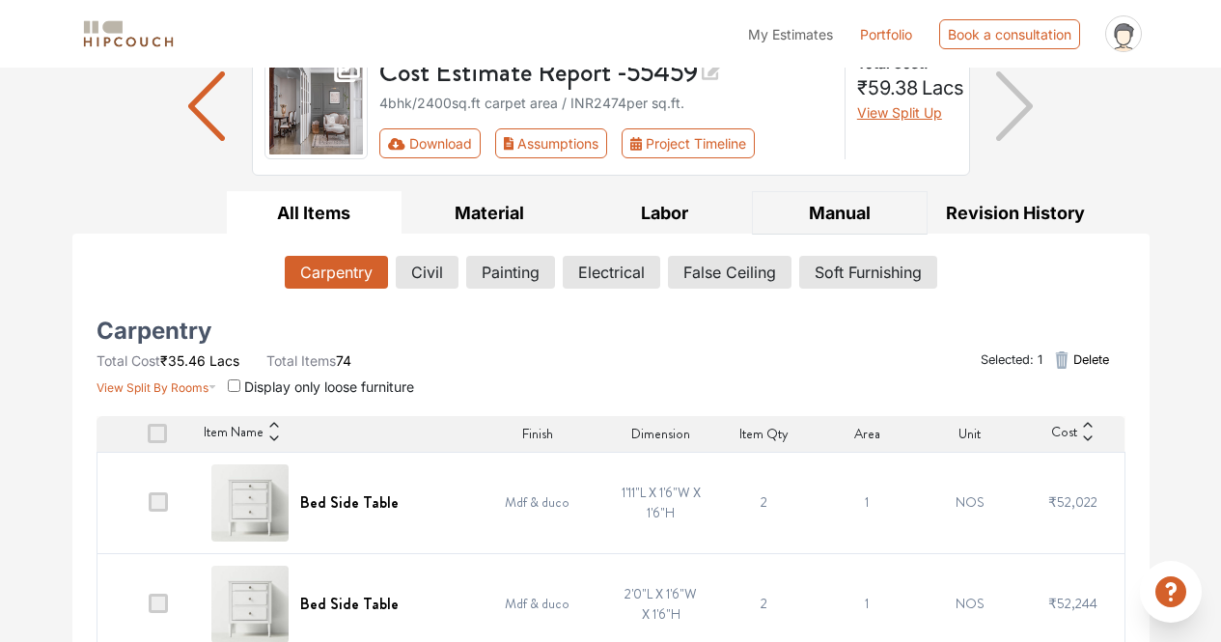
scroll to position [164, 0]
click at [493, 271] on button "Painting" at bounding box center [510, 271] width 87 height 33
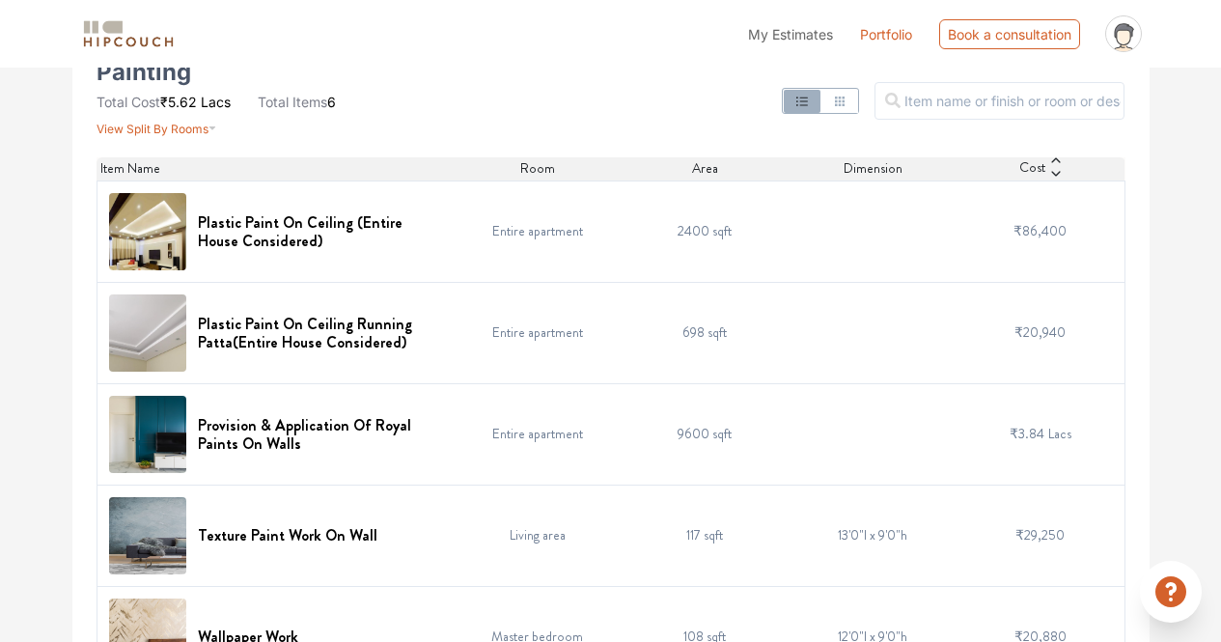
scroll to position [585, 0]
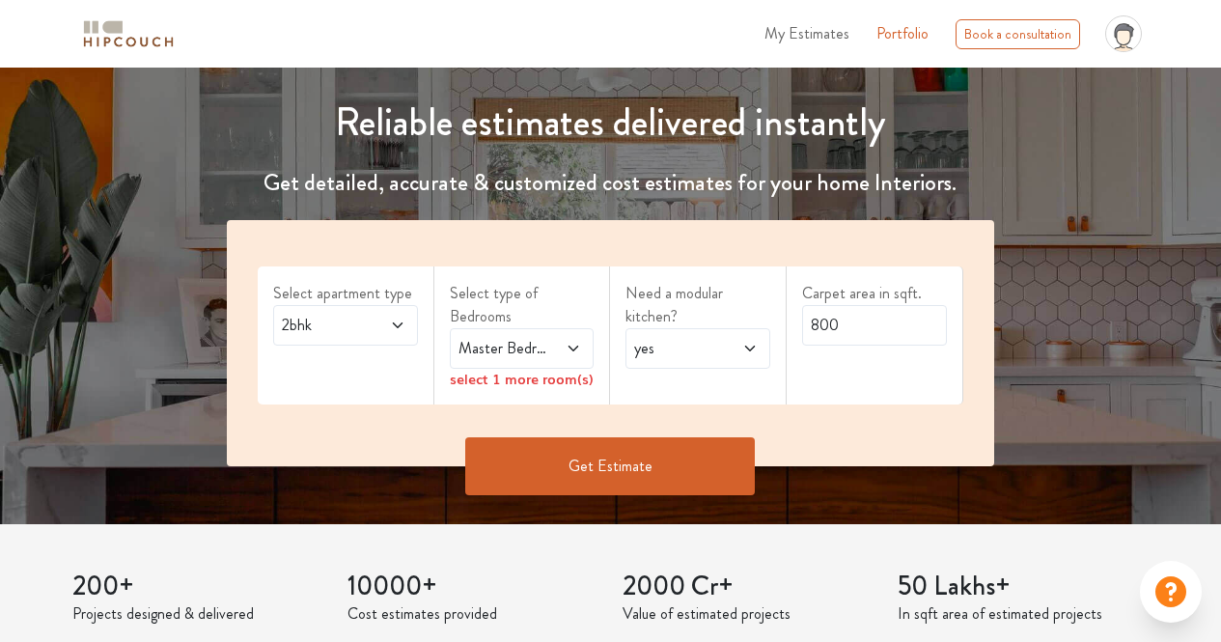
scroll to position [201, 0]
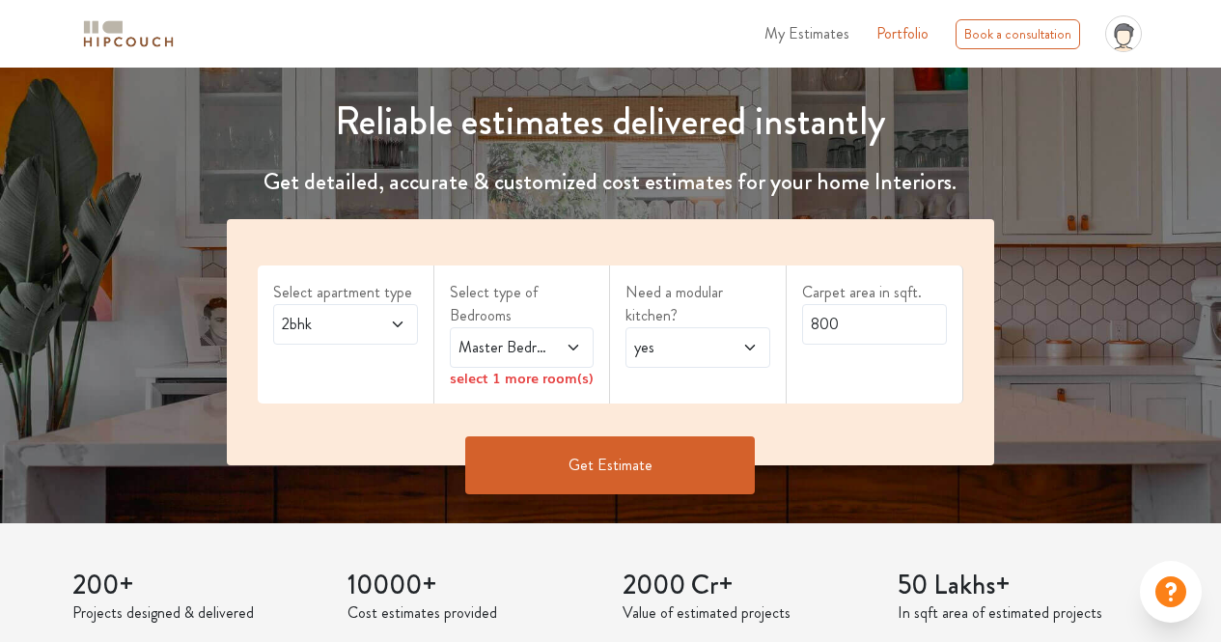
click at [400, 322] on icon at bounding box center [397, 324] width 10 height 6
click at [556, 343] on span at bounding box center [566, 347] width 32 height 23
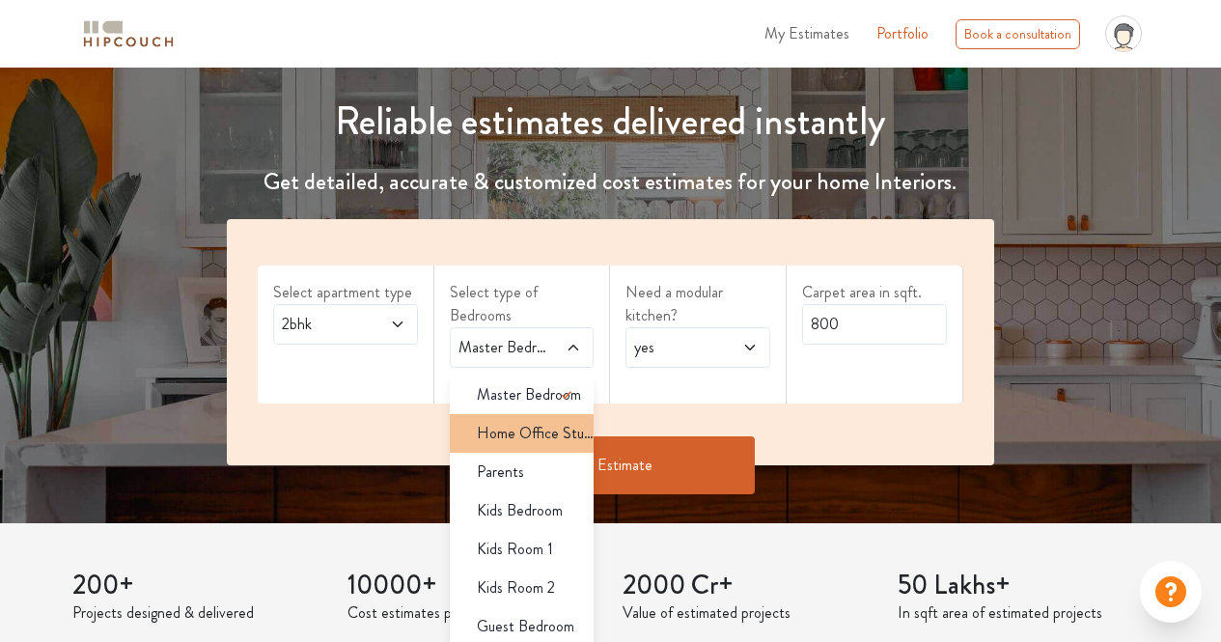
click at [543, 435] on span "Home Office Study" at bounding box center [536, 433] width 118 height 23
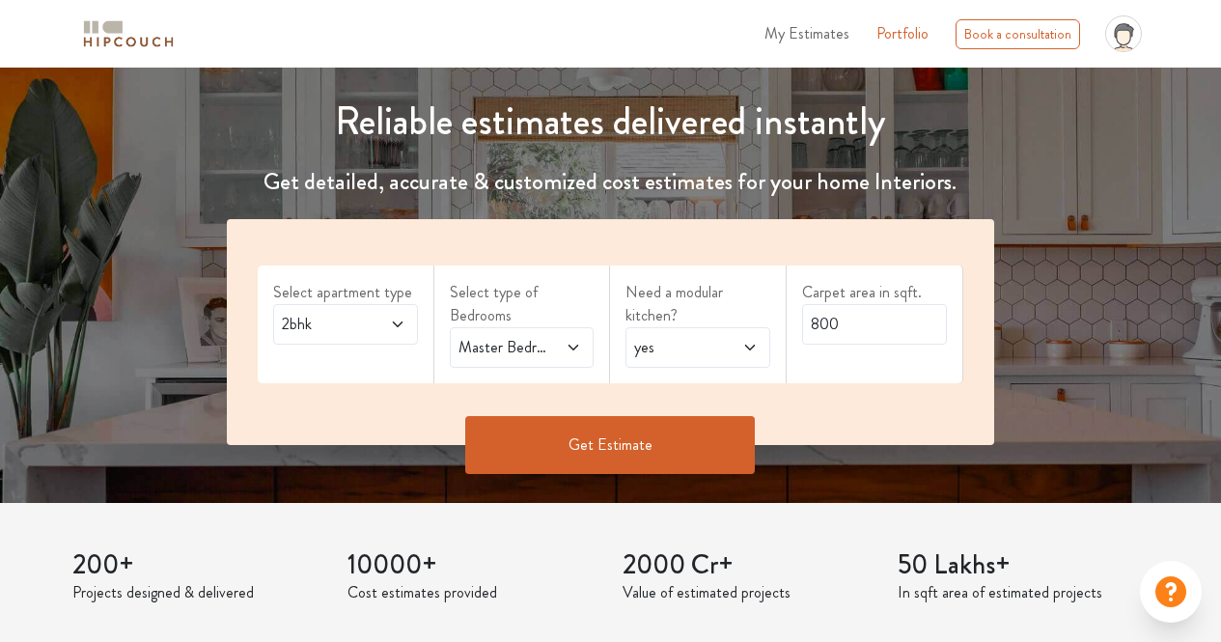
click at [578, 450] on button "Get Estimate" at bounding box center [610, 445] width 290 height 58
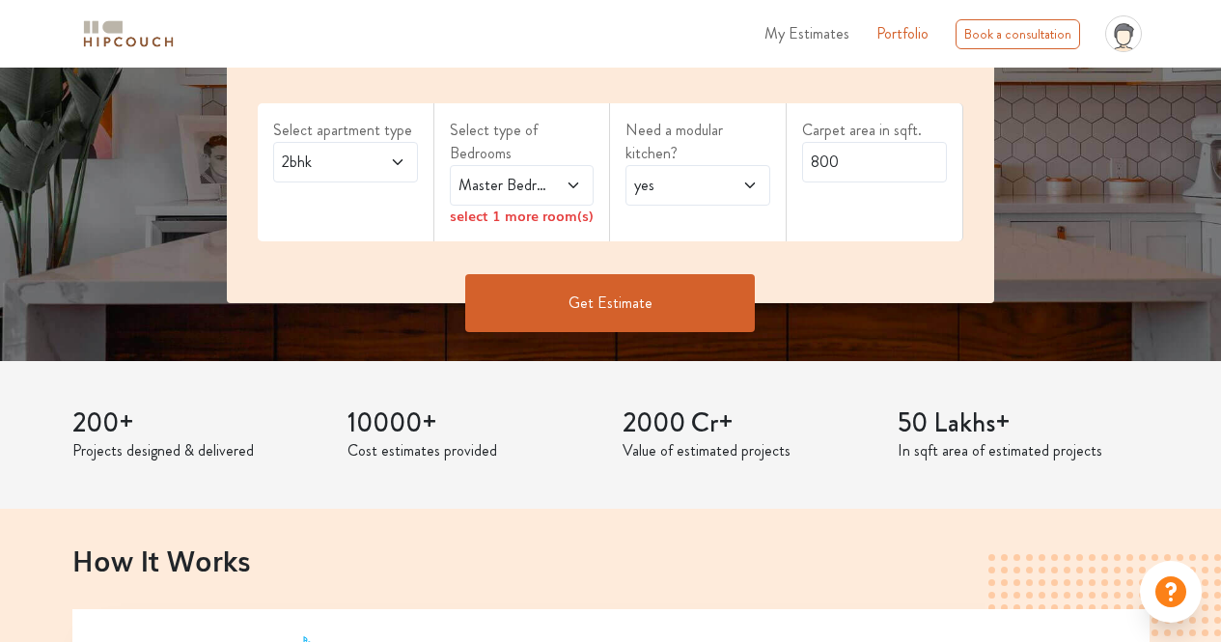
scroll to position [364, 0]
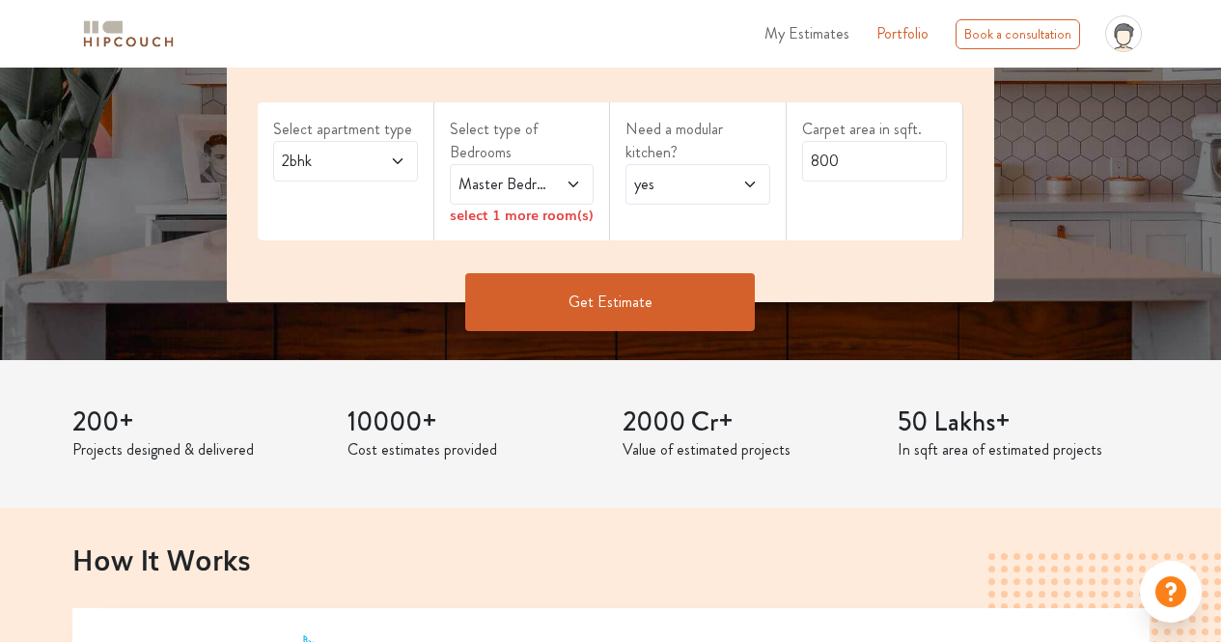
click at [710, 184] on span "yes" at bounding box center [678, 184] width 96 height 23
click at [681, 260] on div "no" at bounding box center [703, 270] width 133 height 23
click at [676, 301] on button "Get Estimate" at bounding box center [610, 302] width 290 height 58
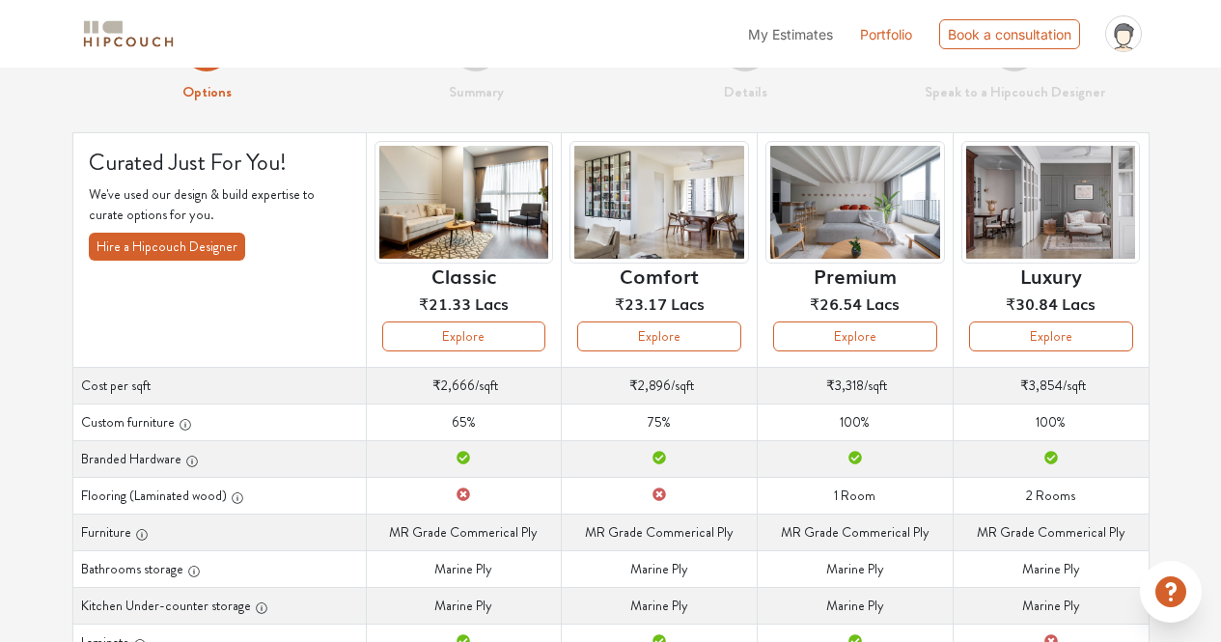
scroll to position [70, 0]
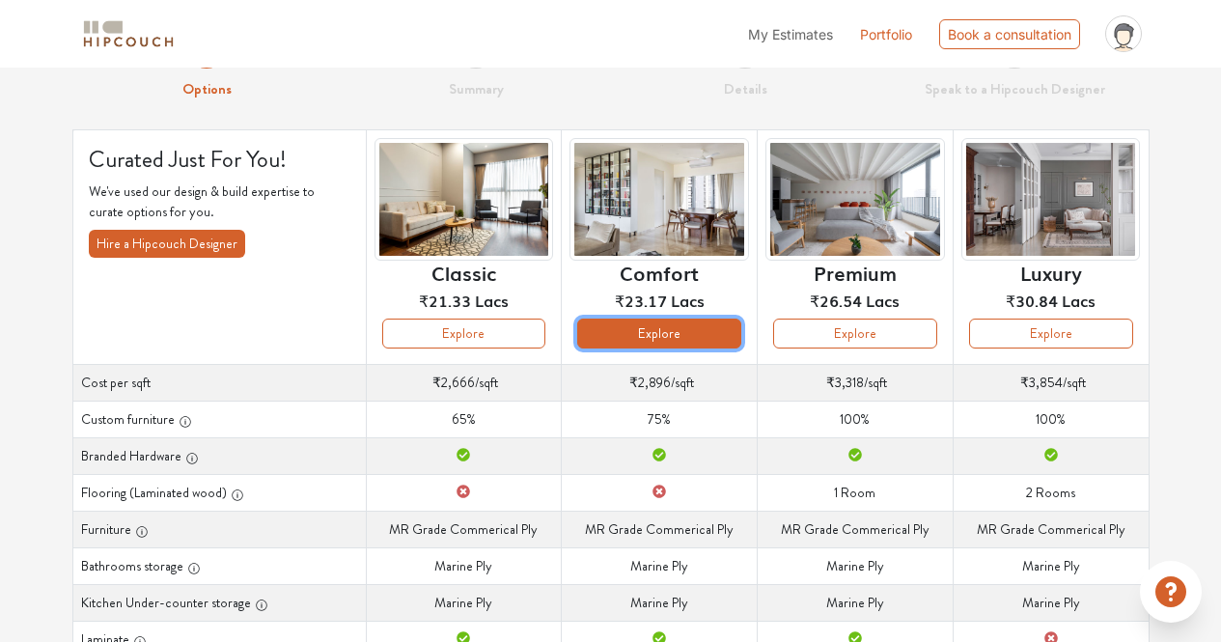
click at [609, 333] on button "Explore" at bounding box center [659, 333] width 164 height 30
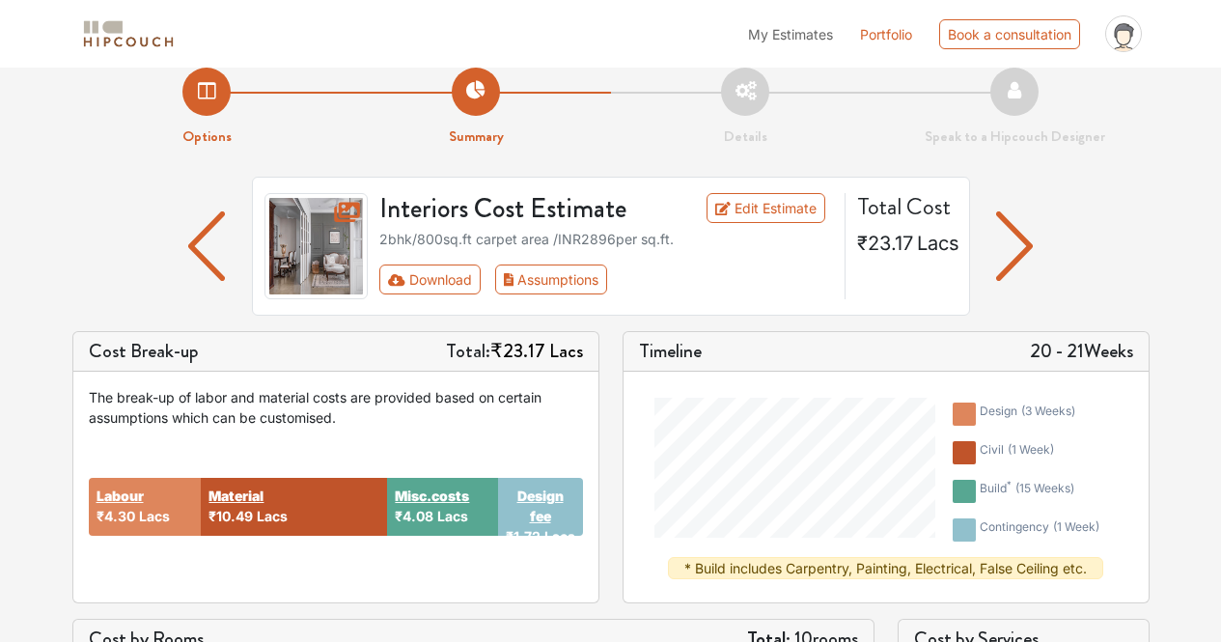
scroll to position [25, 0]
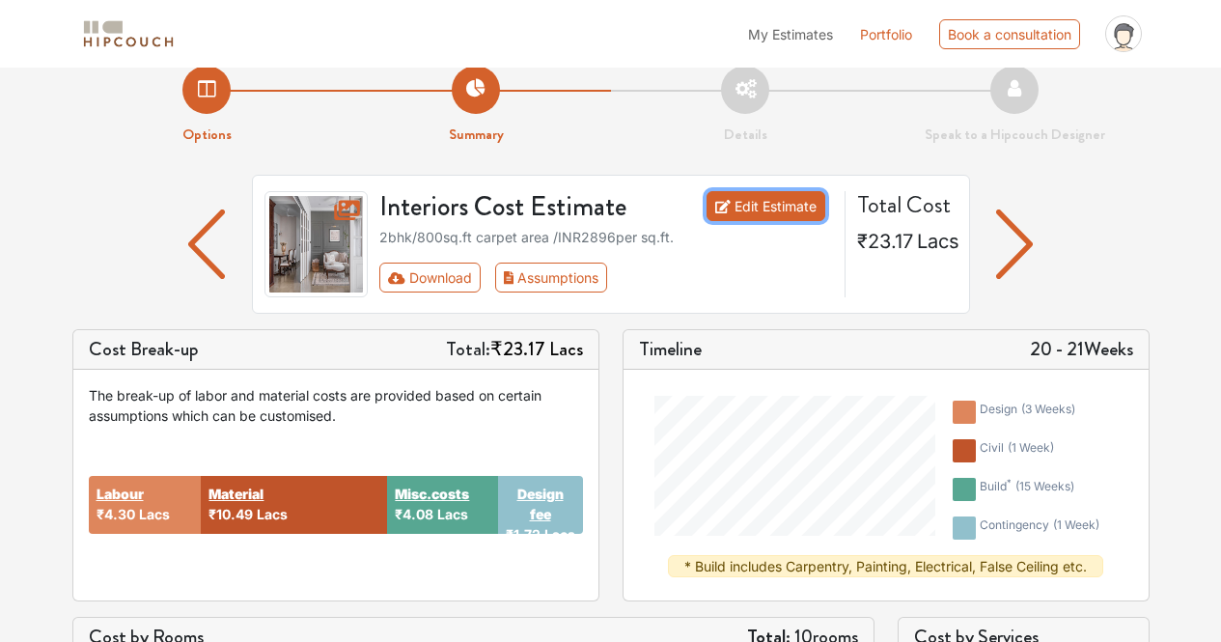
click at [759, 214] on link "Edit Estimate" at bounding box center [765, 206] width 119 height 30
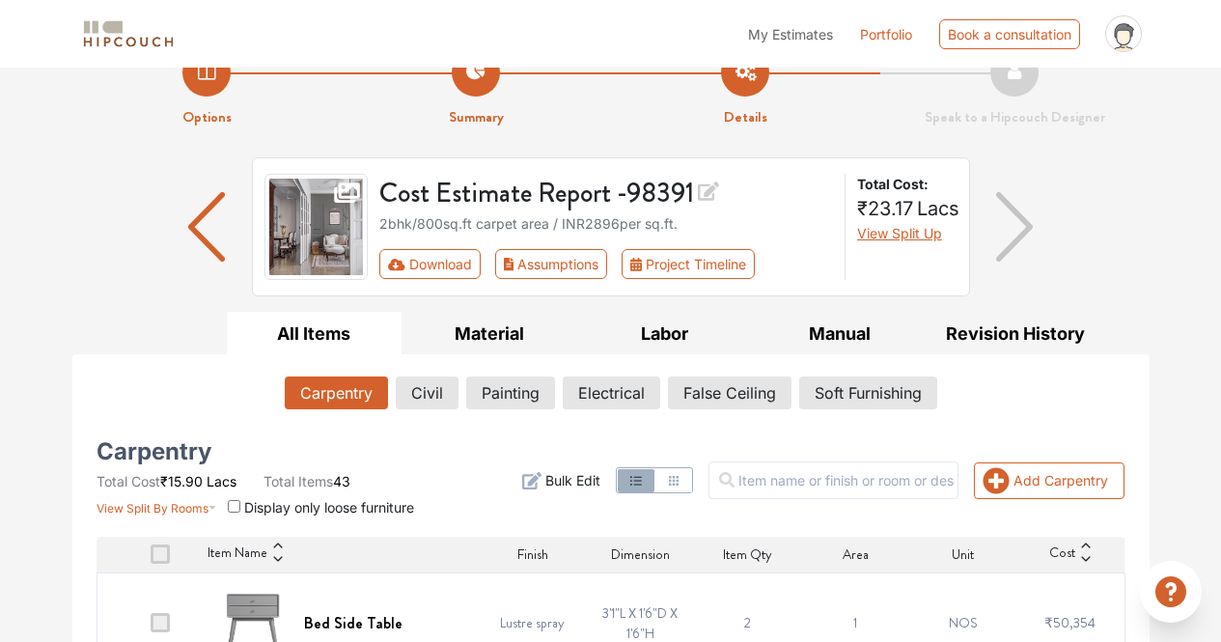
scroll to position [38, 0]
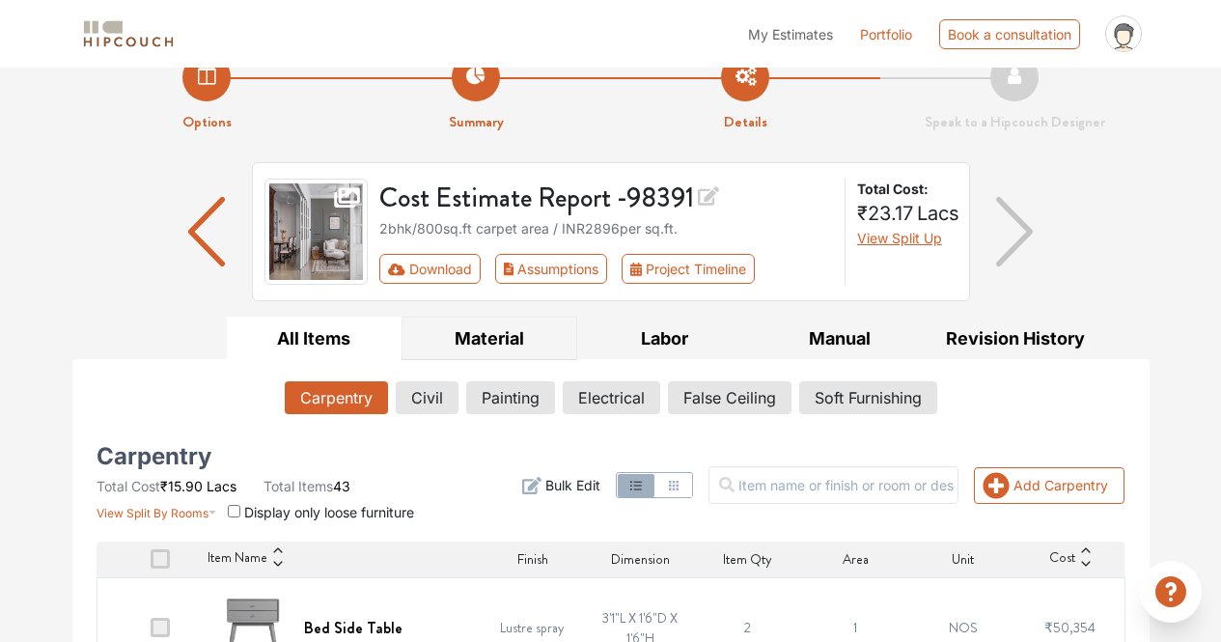
click at [504, 353] on button "Material" at bounding box center [489, 338] width 176 height 43
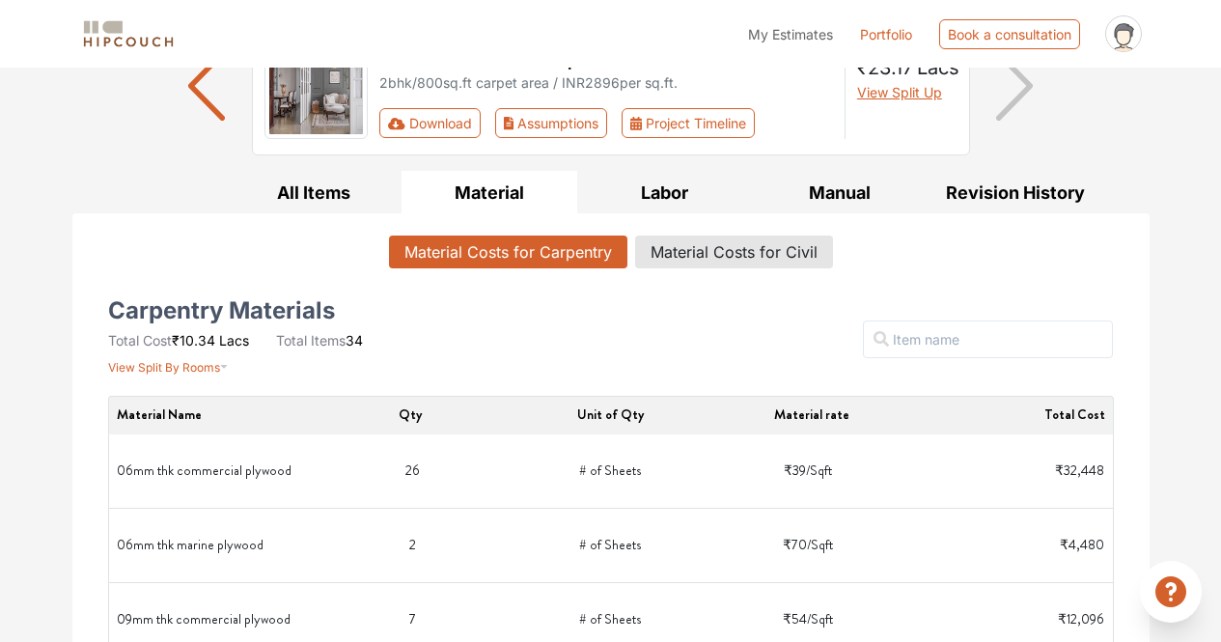
scroll to position [193, 0]
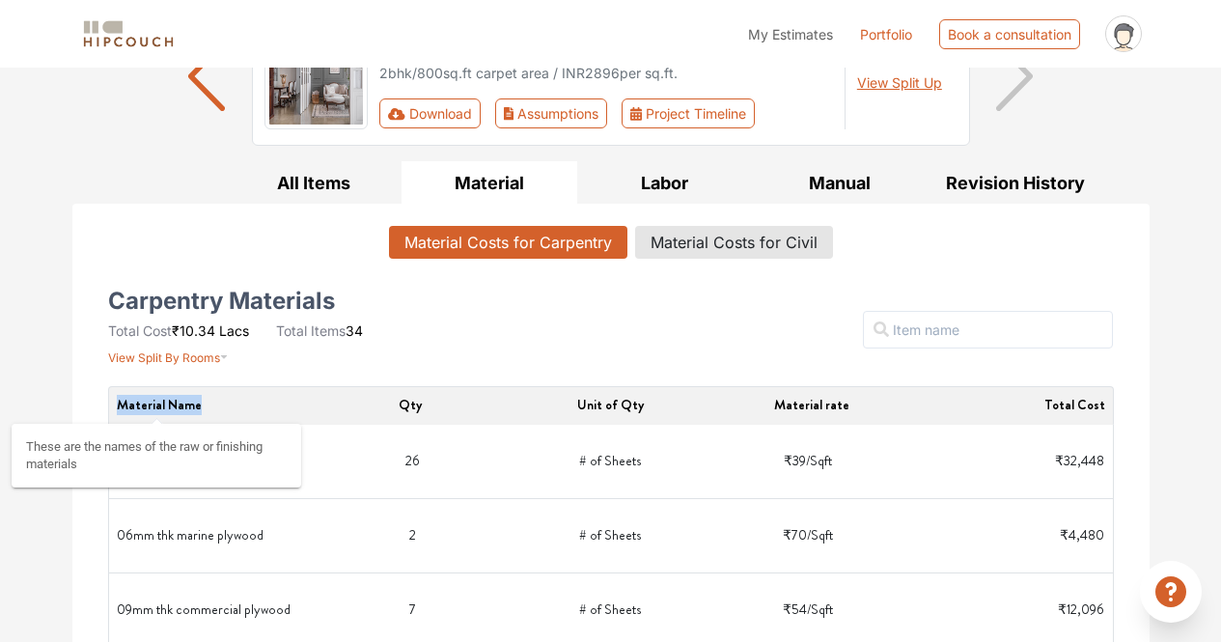
drag, startPoint x: 197, startPoint y: 408, endPoint x: 116, endPoint y: 399, distance: 81.6
click at [117, 399] on span "Material Name" at bounding box center [209, 405] width 185 height 20
copy span "Material Name"
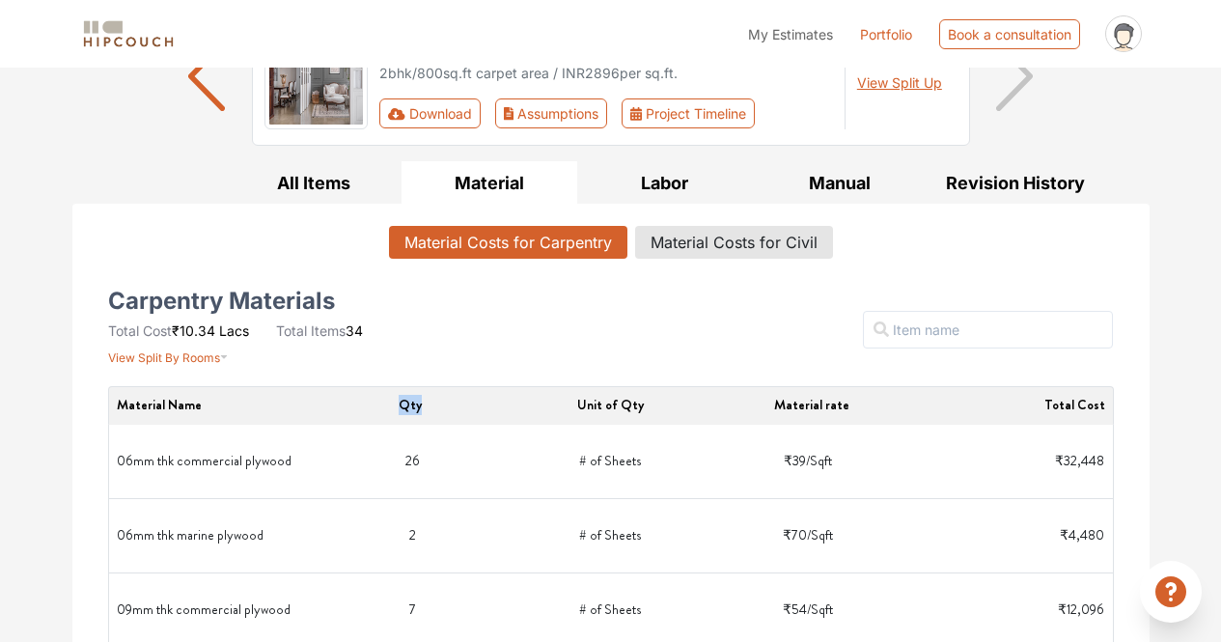
drag, startPoint x: 426, startPoint y: 402, endPoint x: 397, endPoint y: 403, distance: 29.0
click at [397, 403] on span "Qty" at bounding box center [409, 405] width 185 height 20
copy span "Qty"
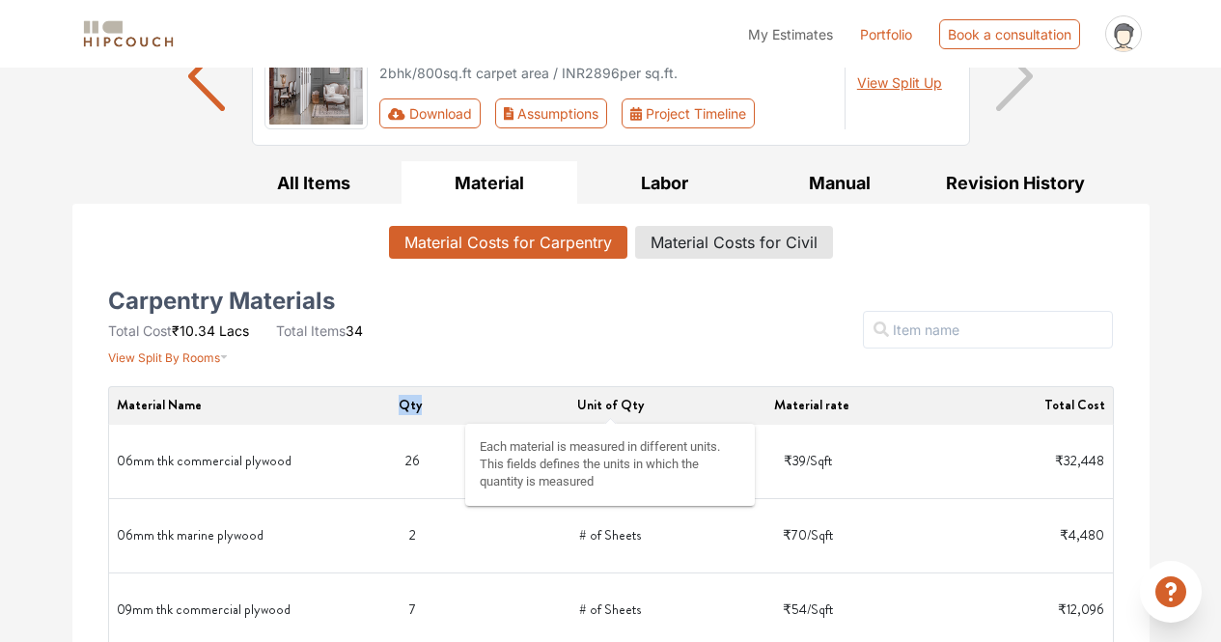
drag, startPoint x: 641, startPoint y: 407, endPoint x: 590, endPoint y: 403, distance: 51.3
click at [588, 404] on span "Unit of Qty" at bounding box center [610, 404] width 67 height 19
drag, startPoint x: 647, startPoint y: 404, endPoint x: 582, endPoint y: 403, distance: 64.7
click at [582, 403] on span "Unit of Qty" at bounding box center [610, 405] width 185 height 20
copy span "Unit of Qty"
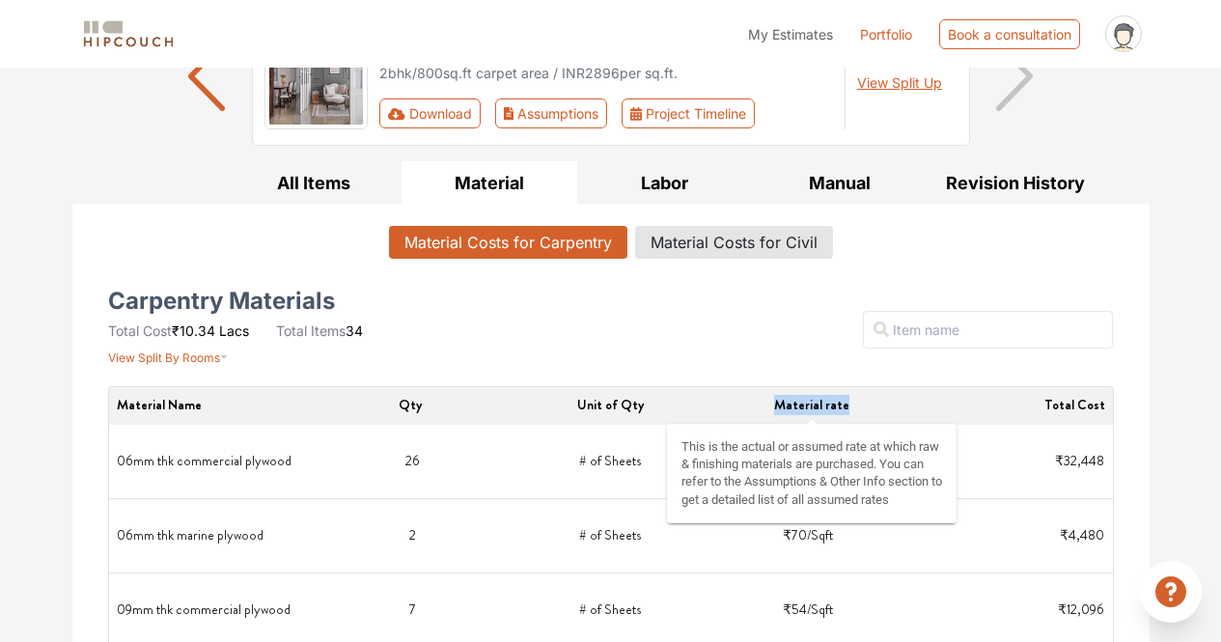
drag, startPoint x: 851, startPoint y: 404, endPoint x: 779, endPoint y: 400, distance: 72.5
click at [779, 400] on span "Material rate" at bounding box center [811, 405] width 185 height 20
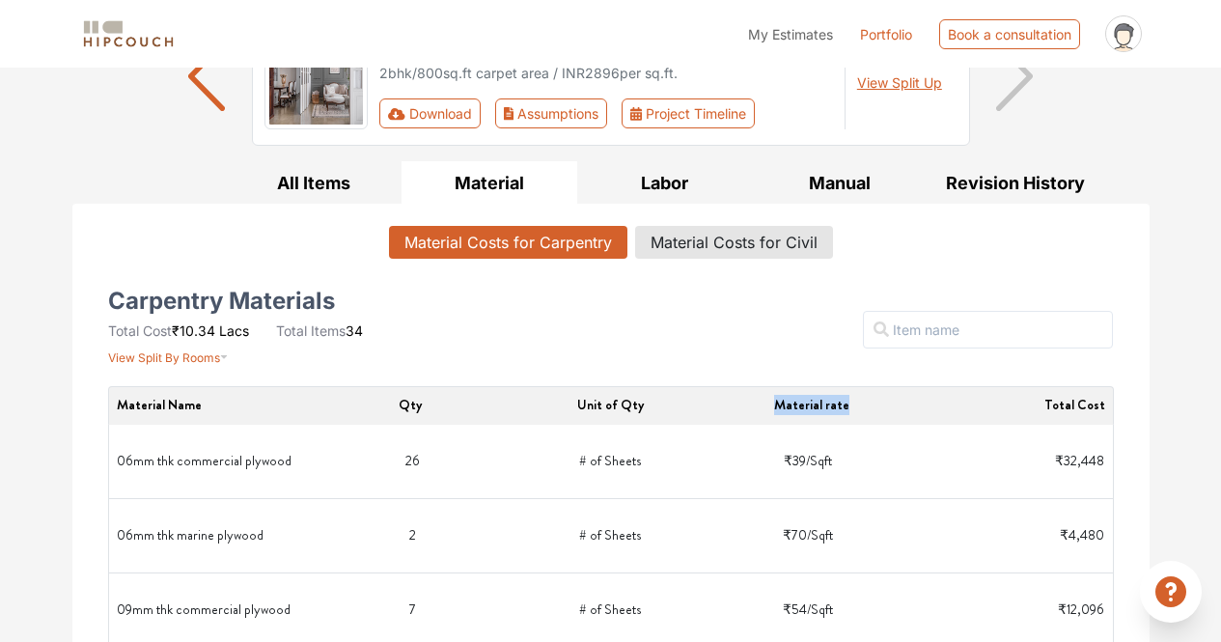
copy span "Material rate"
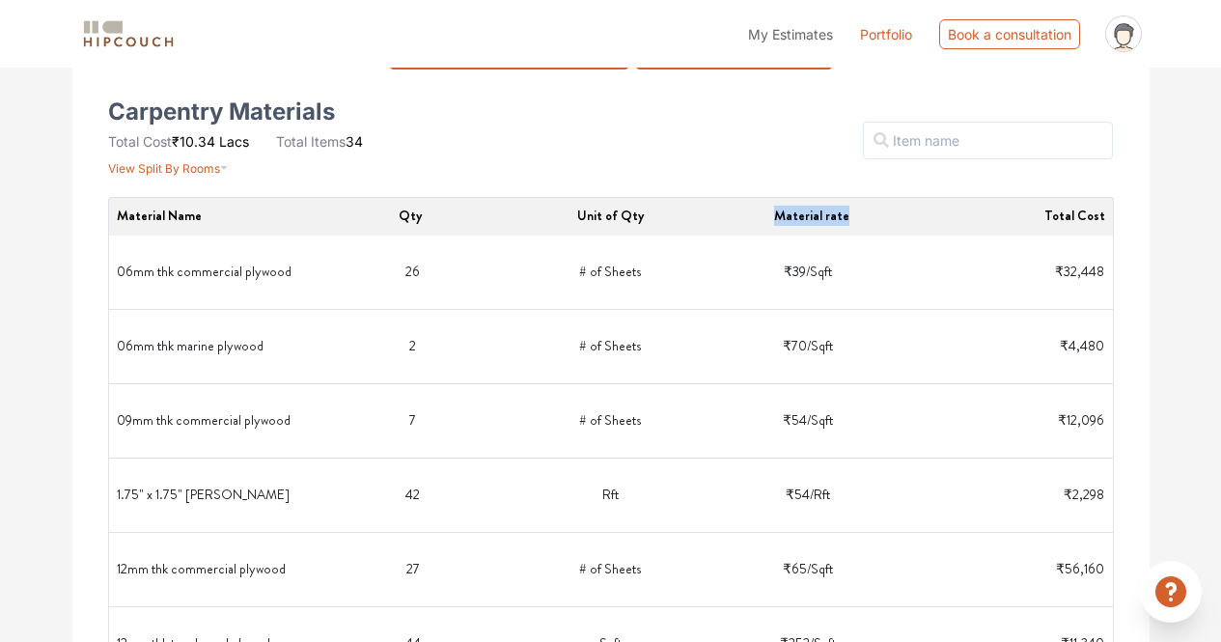
scroll to position [97, 0]
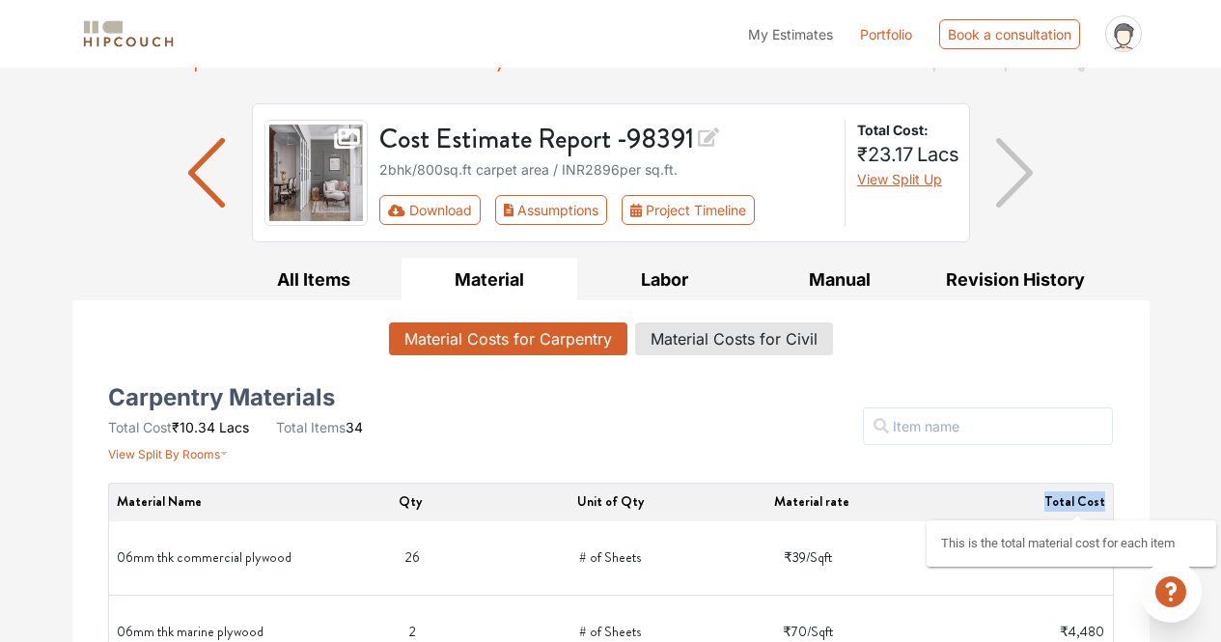
drag, startPoint x: 1048, startPoint y: 503, endPoint x: 1102, endPoint y: 501, distance: 54.1
click at [1102, 501] on span "Total Cost" at bounding box center [1012, 501] width 185 height 20
copy span "Total Cost"
click at [1091, 505] on span "Total Cost" at bounding box center [1074, 500] width 61 height 19
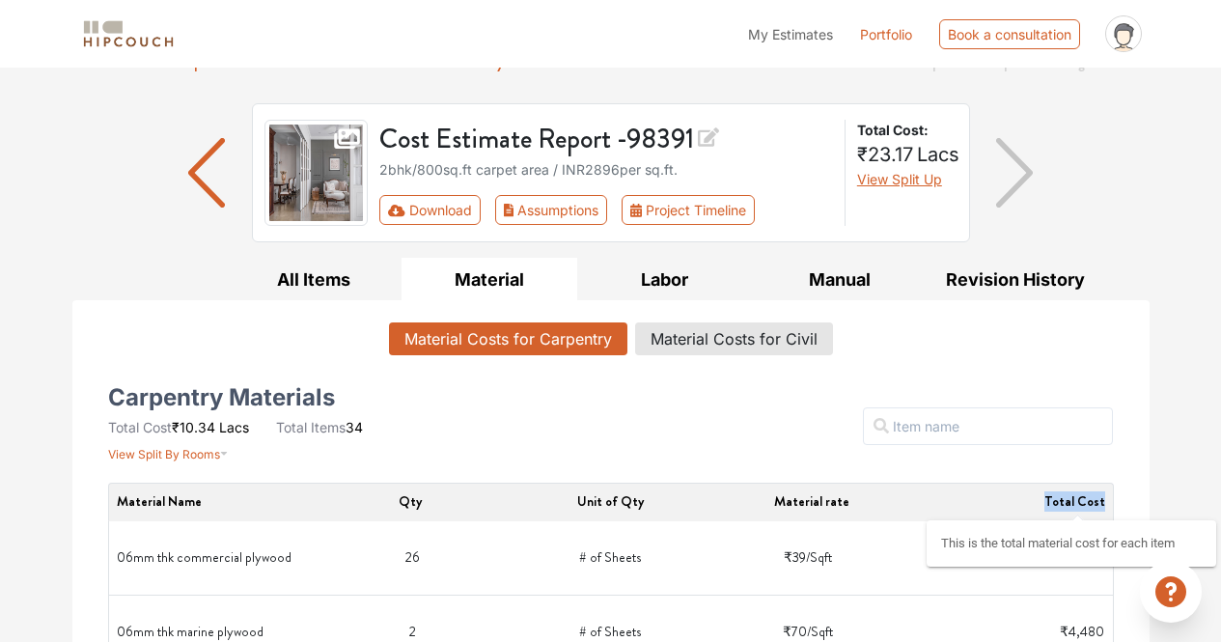
click at [1089, 500] on span "Total Cost" at bounding box center [1074, 500] width 61 height 19
copy span "Total Cost"
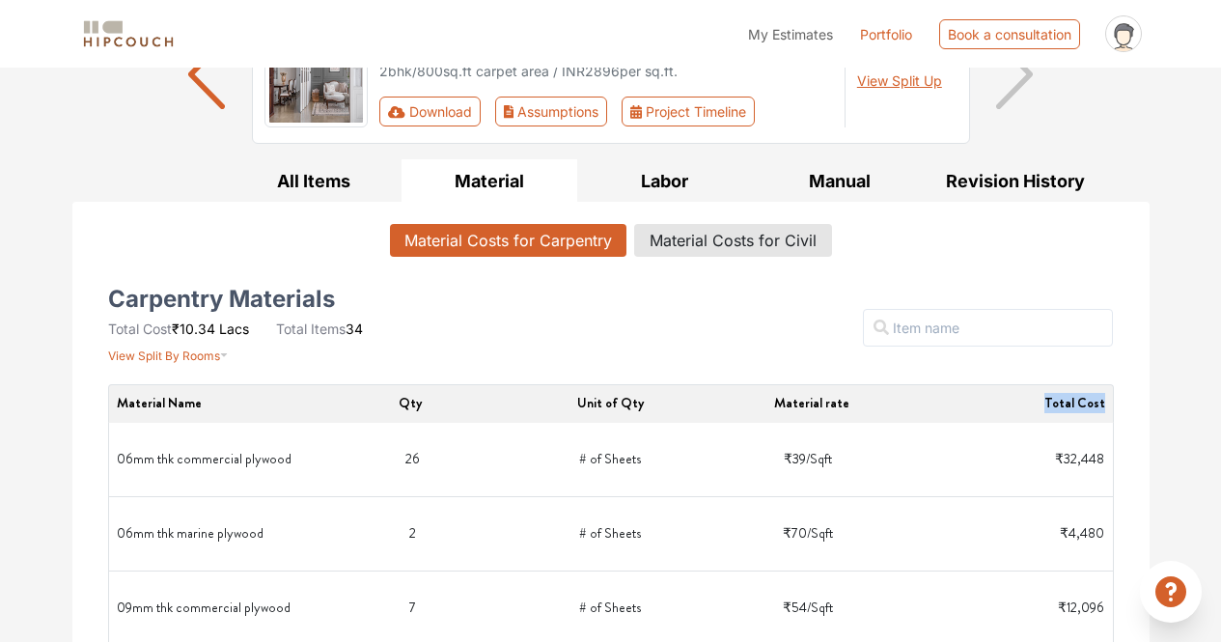
scroll to position [193, 0]
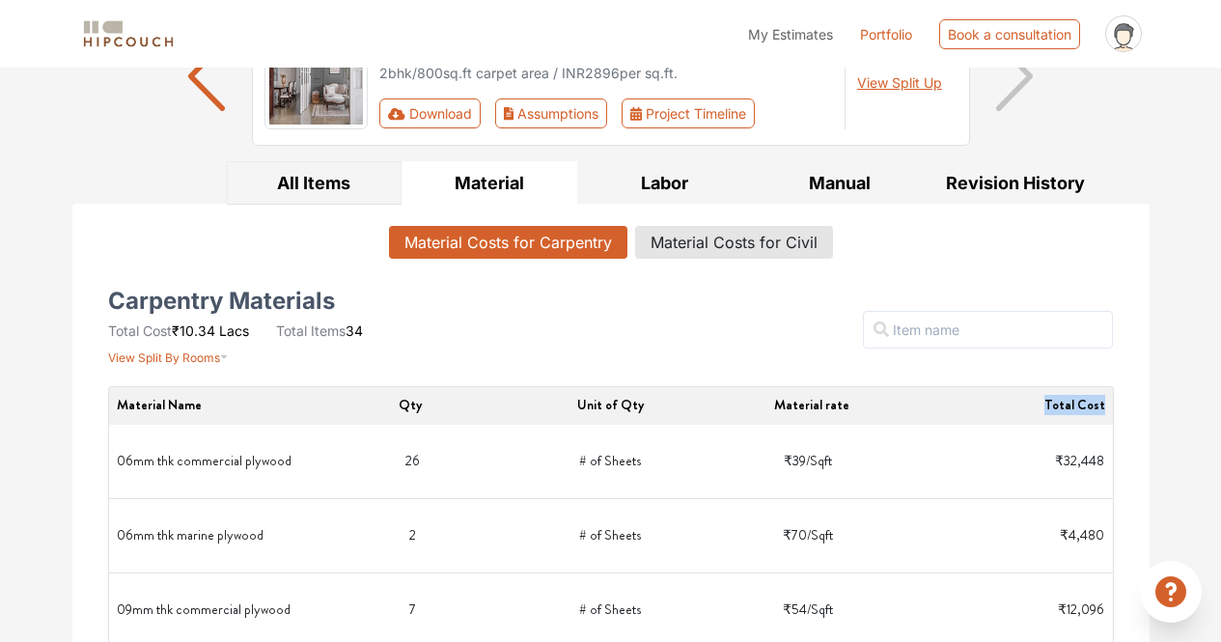
click at [371, 188] on button "All Items" at bounding box center [315, 182] width 176 height 43
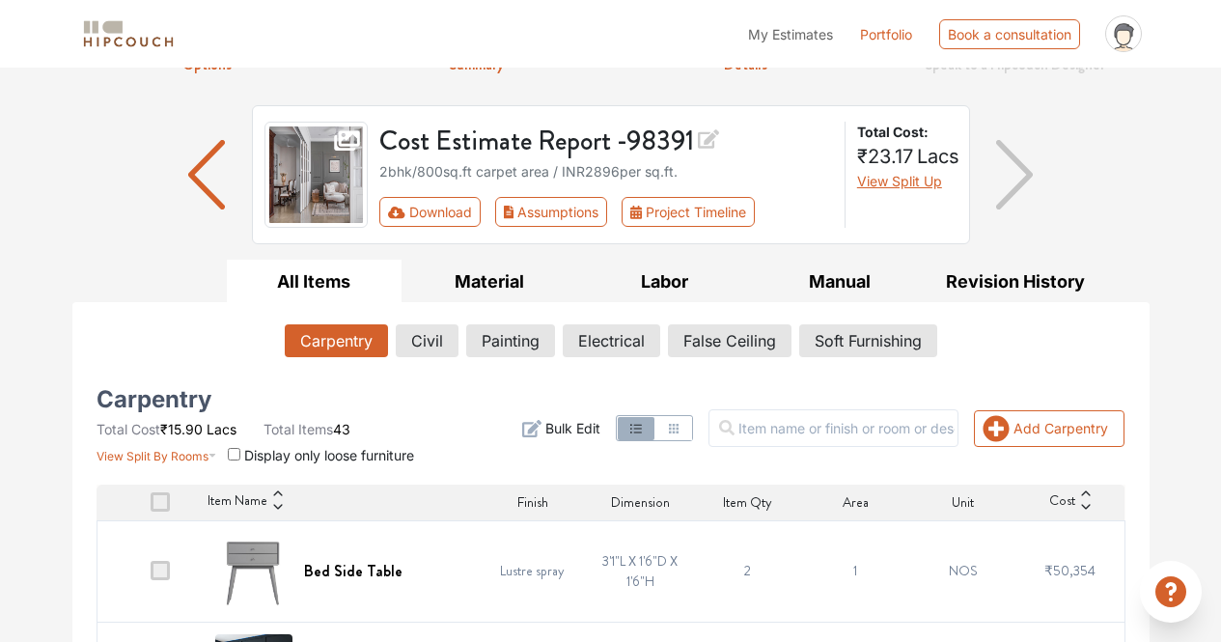
scroll to position [97, 0]
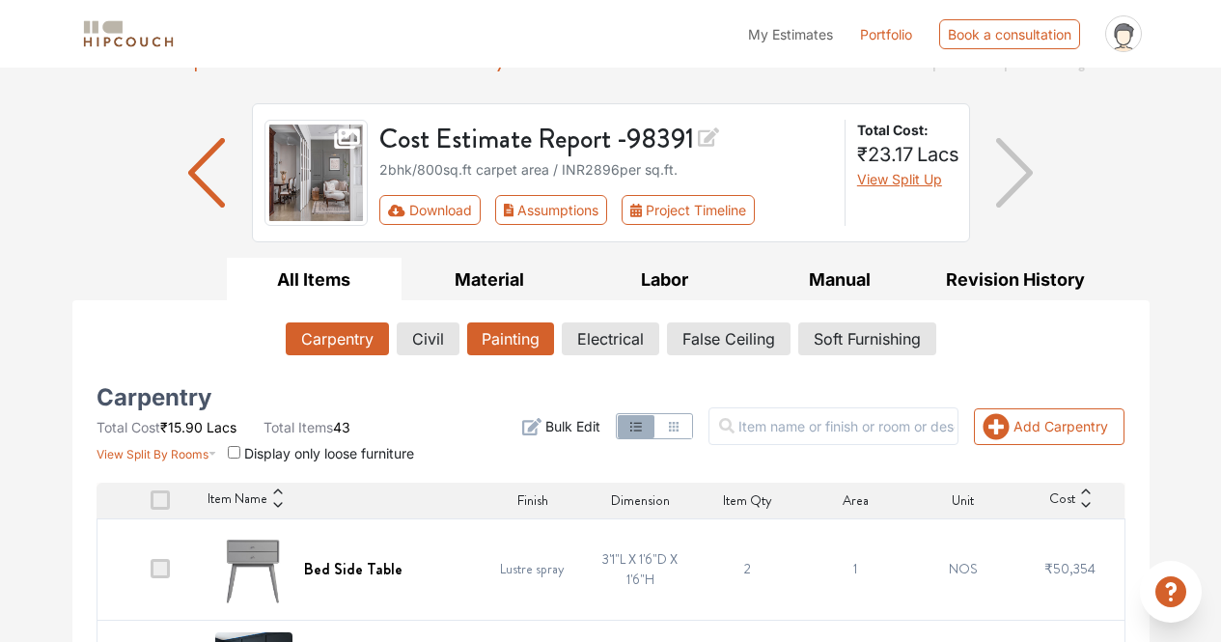
click at [500, 333] on button "Painting" at bounding box center [510, 338] width 87 height 33
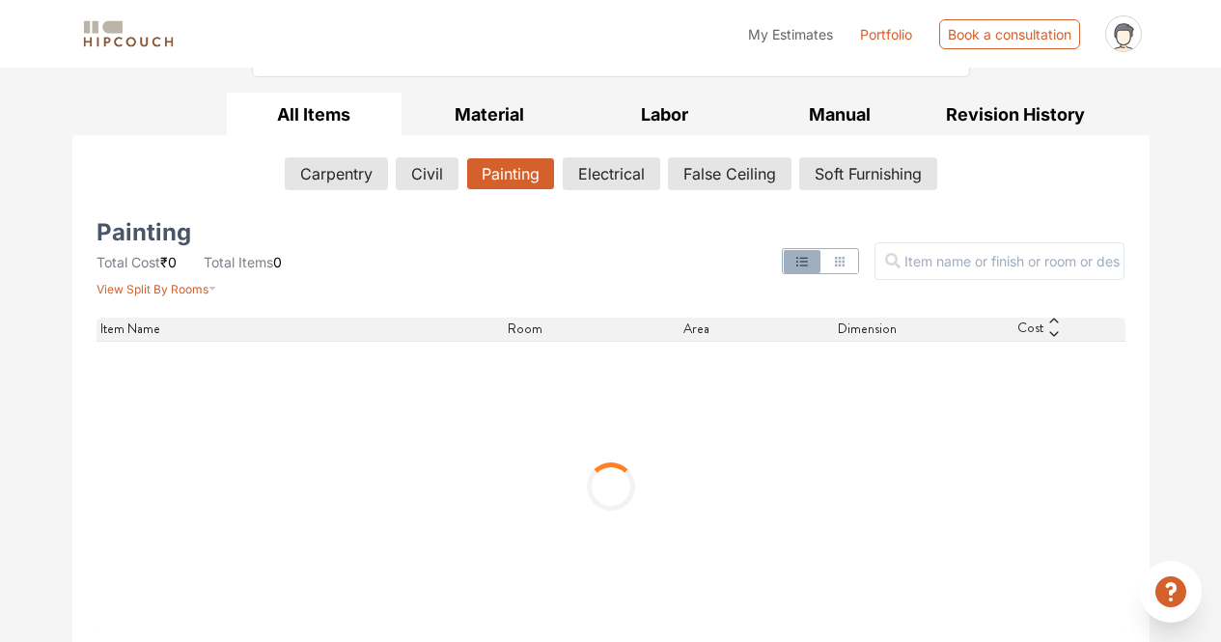
scroll to position [266, 0]
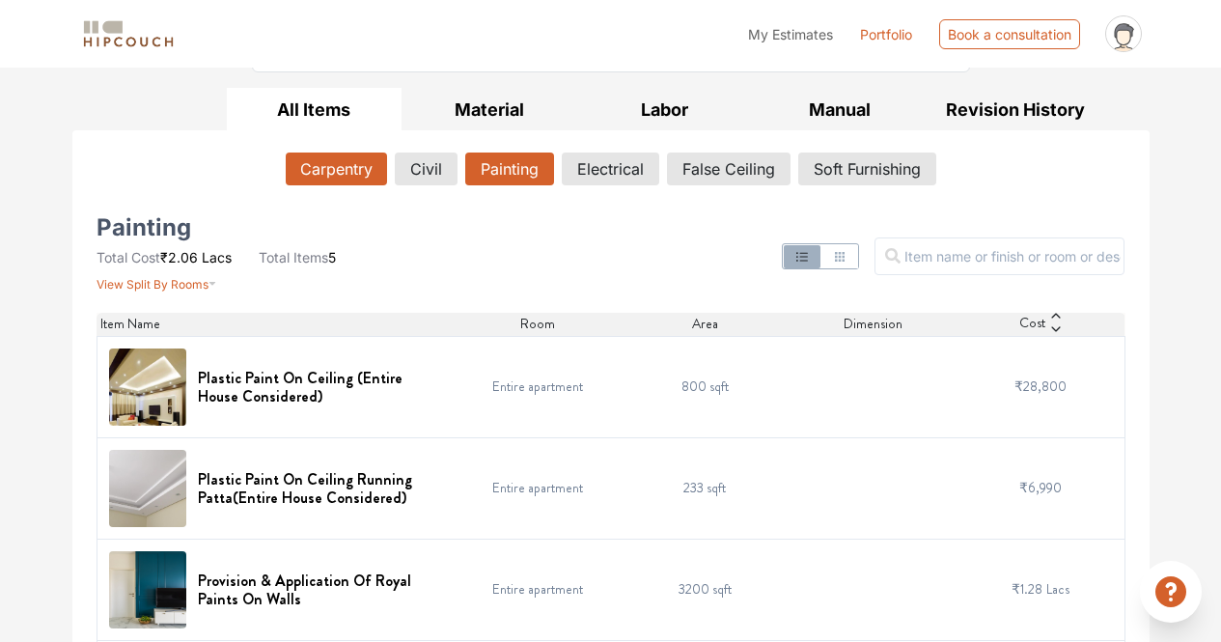
drag, startPoint x: 371, startPoint y: 167, endPoint x: 343, endPoint y: 164, distance: 28.1
click at [343, 164] on button "Carpentry" at bounding box center [336, 168] width 101 height 33
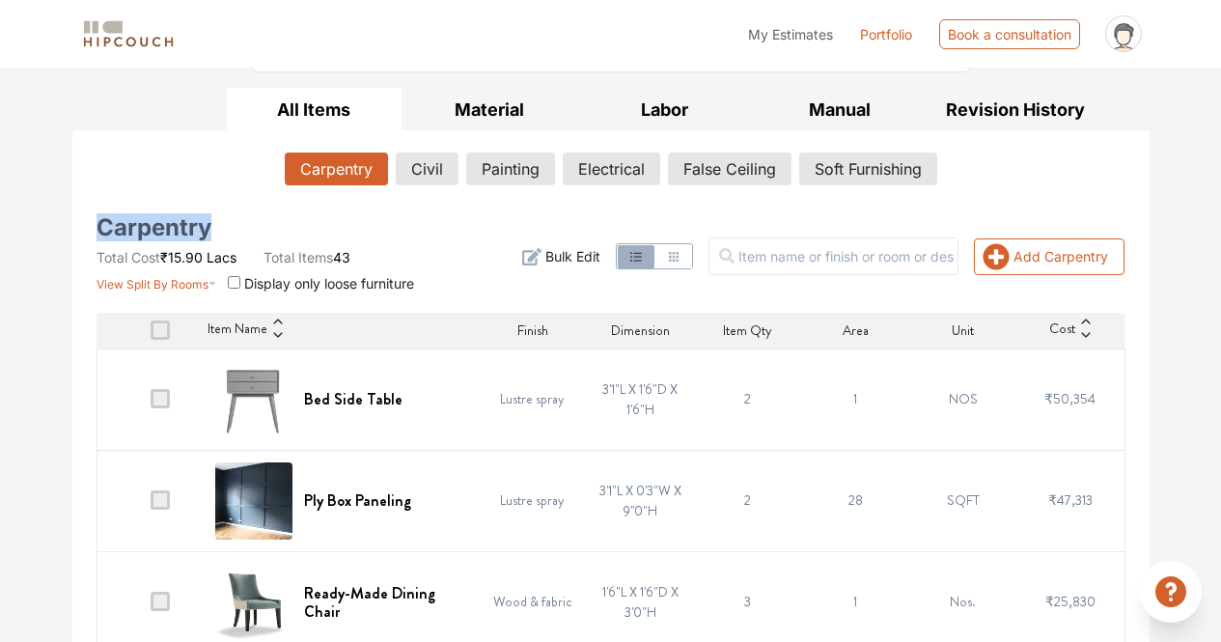
drag, startPoint x: 214, startPoint y: 232, endPoint x: 100, endPoint y: 233, distance: 113.9
click at [100, 233] on div "Carpentry Total Cost ₹15.90 Lacs Total Items 43 View Split By Rooms Display onl…" at bounding box center [260, 256] width 327 height 73
copy h5 "Carpentry"
click at [502, 178] on button "Painting" at bounding box center [510, 168] width 87 height 33
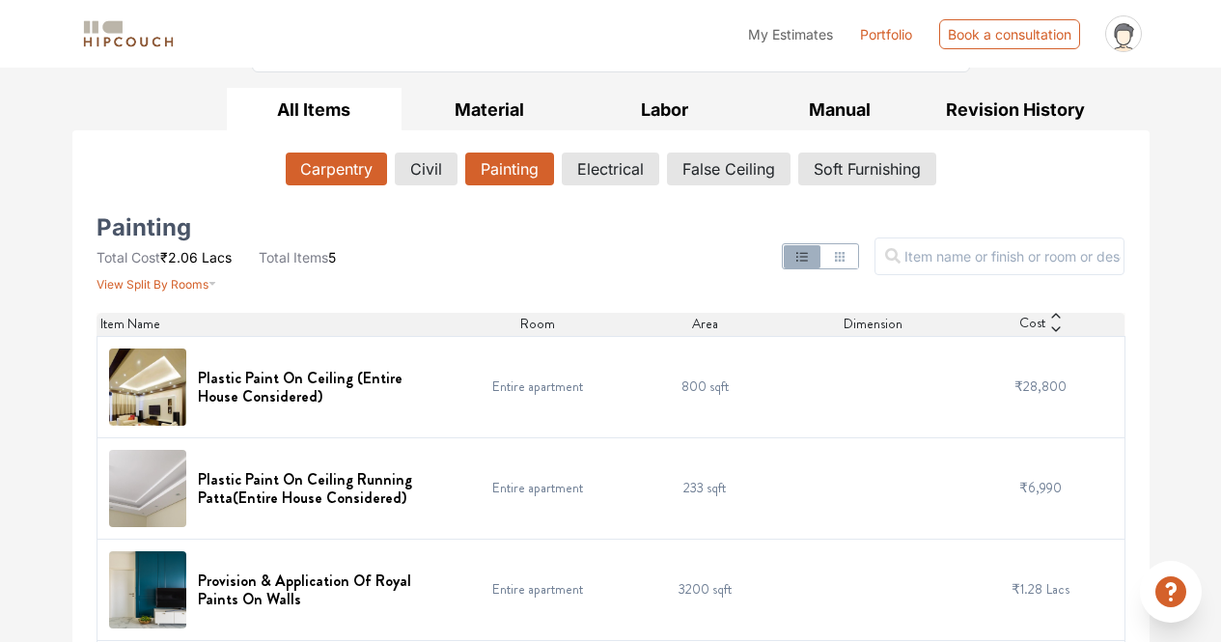
click at [337, 177] on button "Carpentry" at bounding box center [336, 168] width 101 height 33
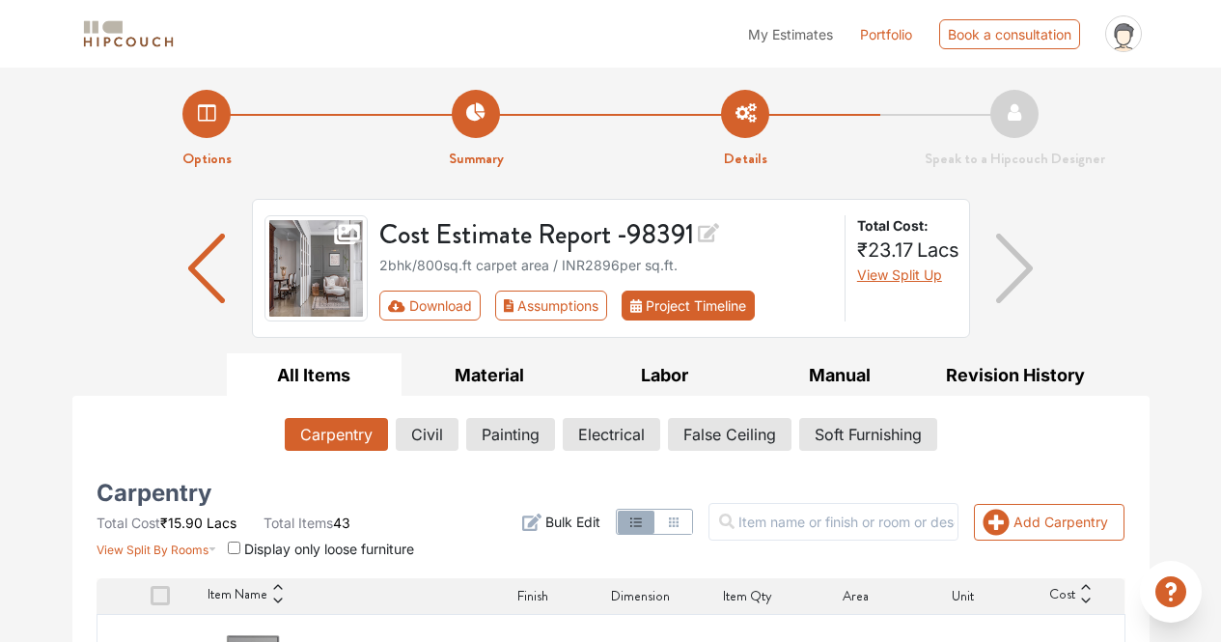
scroll to position [0, 0]
click at [503, 367] on button "Material" at bounding box center [489, 375] width 176 height 43
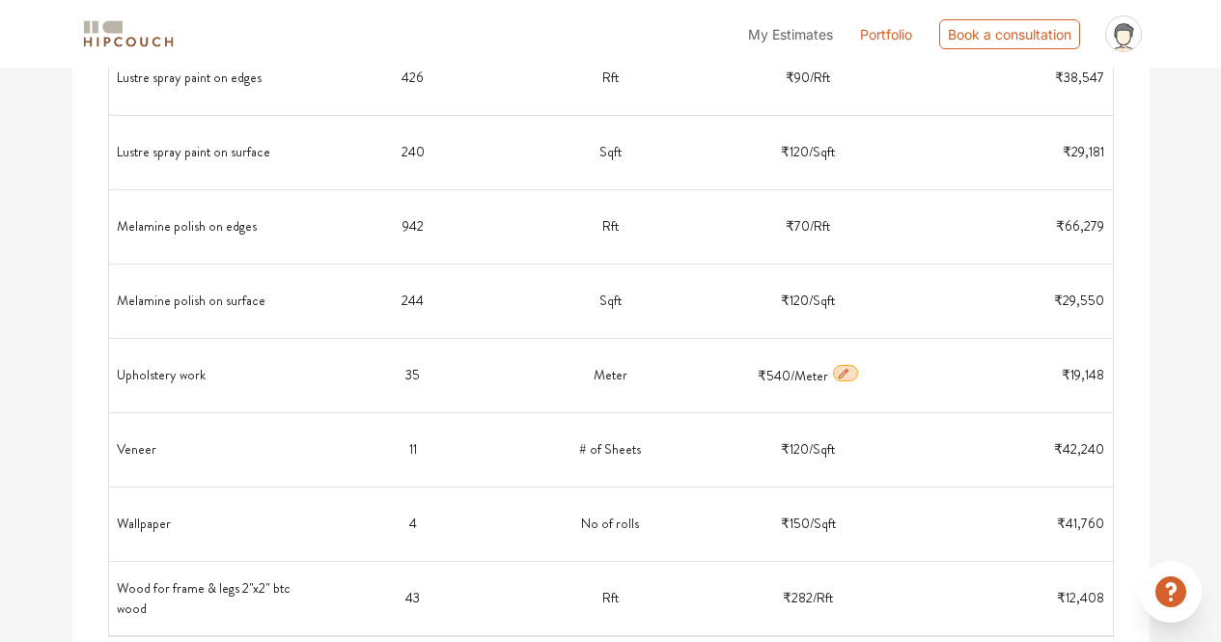
scroll to position [2534, 0]
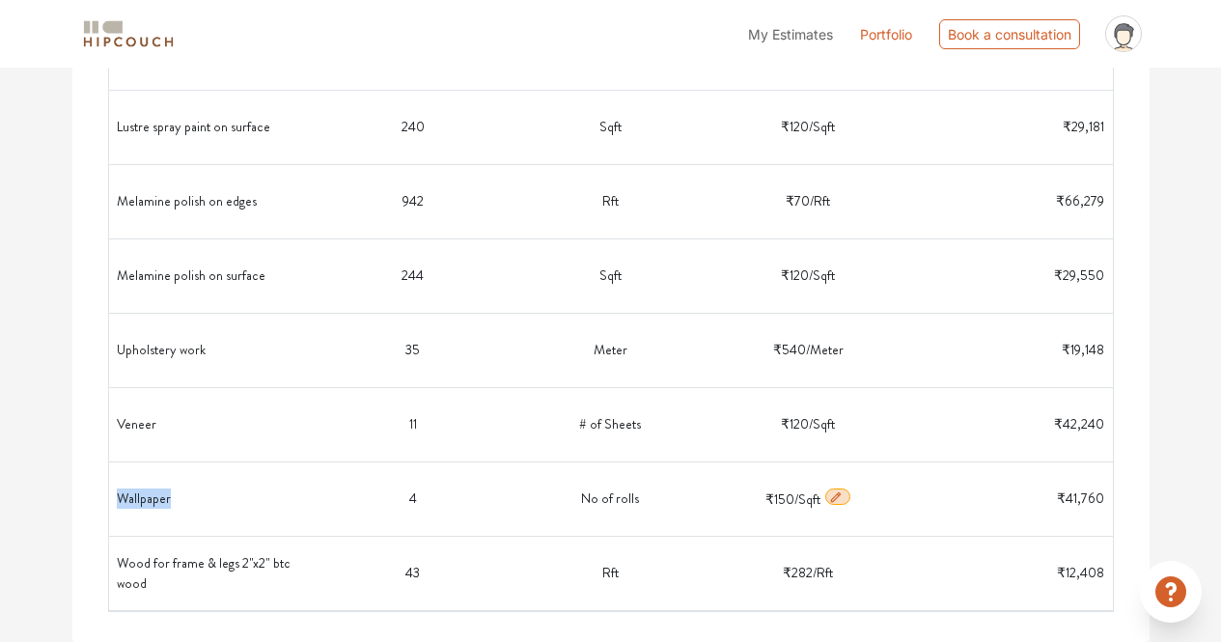
drag, startPoint x: 177, startPoint y: 494, endPoint x: 122, endPoint y: 485, distance: 55.7
click at [122, 485] on td "Wallpaper" at bounding box center [216, 499] width 198 height 58
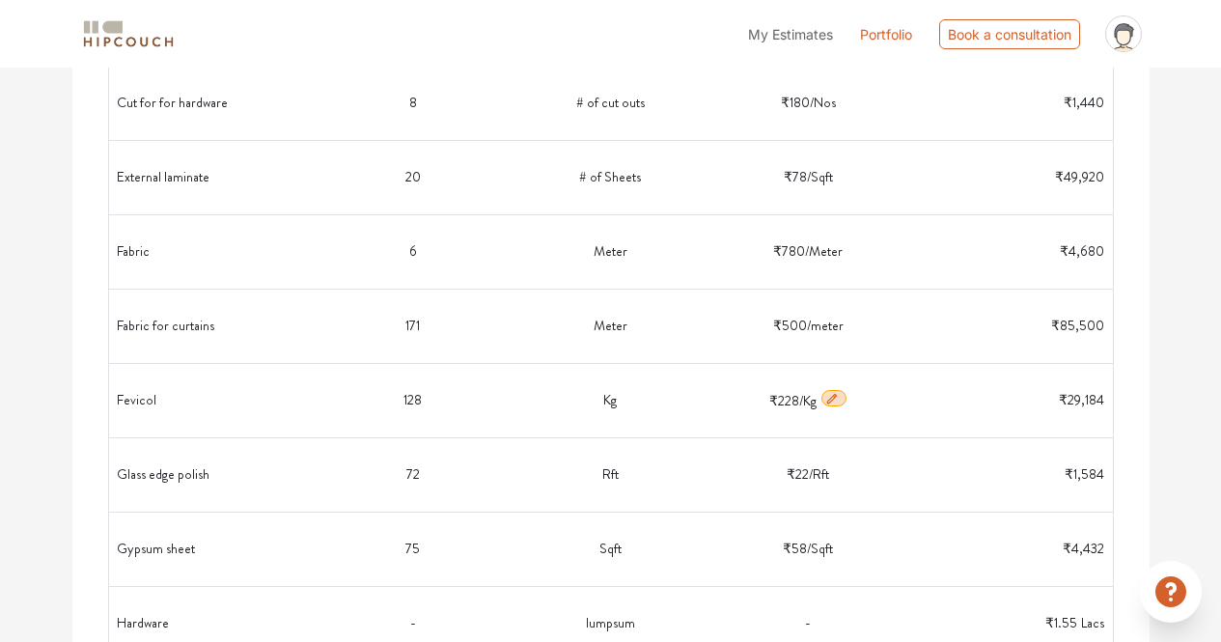
click at [275, 417] on td "Fevicol" at bounding box center [216, 401] width 198 height 58
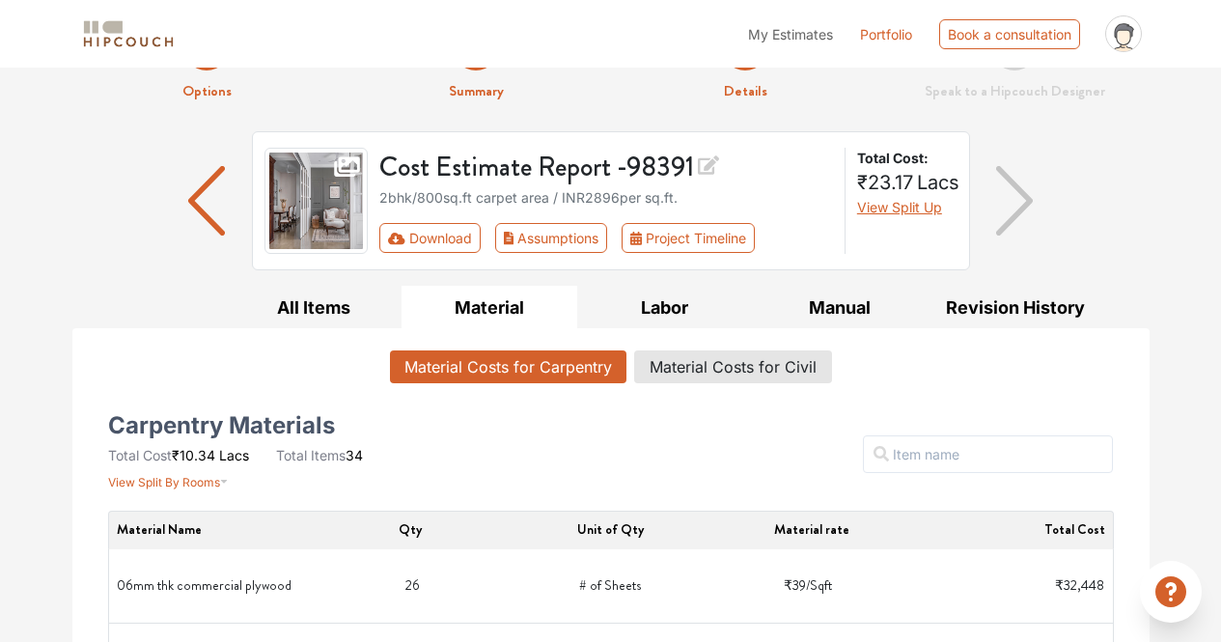
scroll to position [69, 0]
click at [334, 306] on button "All Items" at bounding box center [315, 306] width 176 height 43
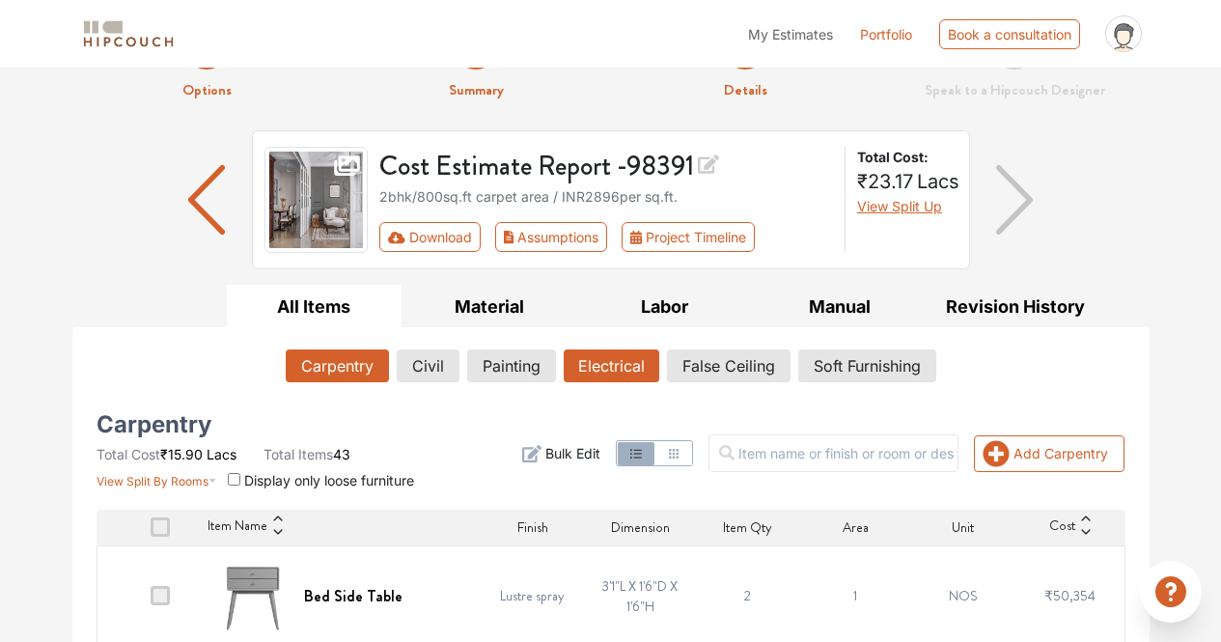
click at [578, 371] on button "Electrical" at bounding box center [612, 365] width 96 height 33
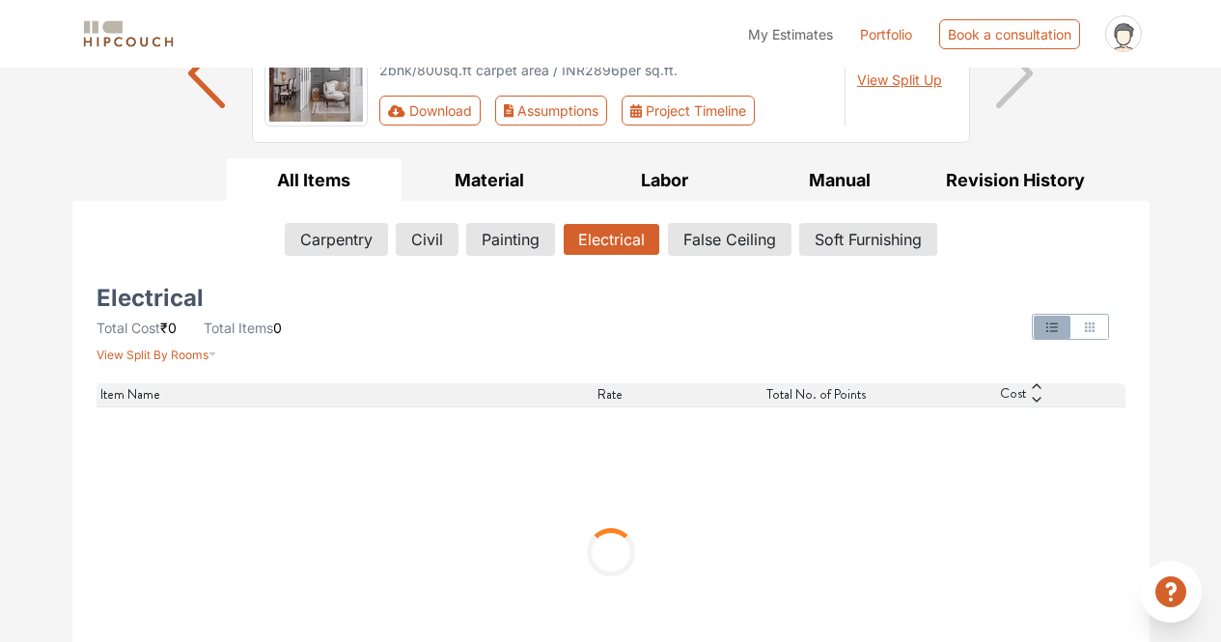
scroll to position [205, 0]
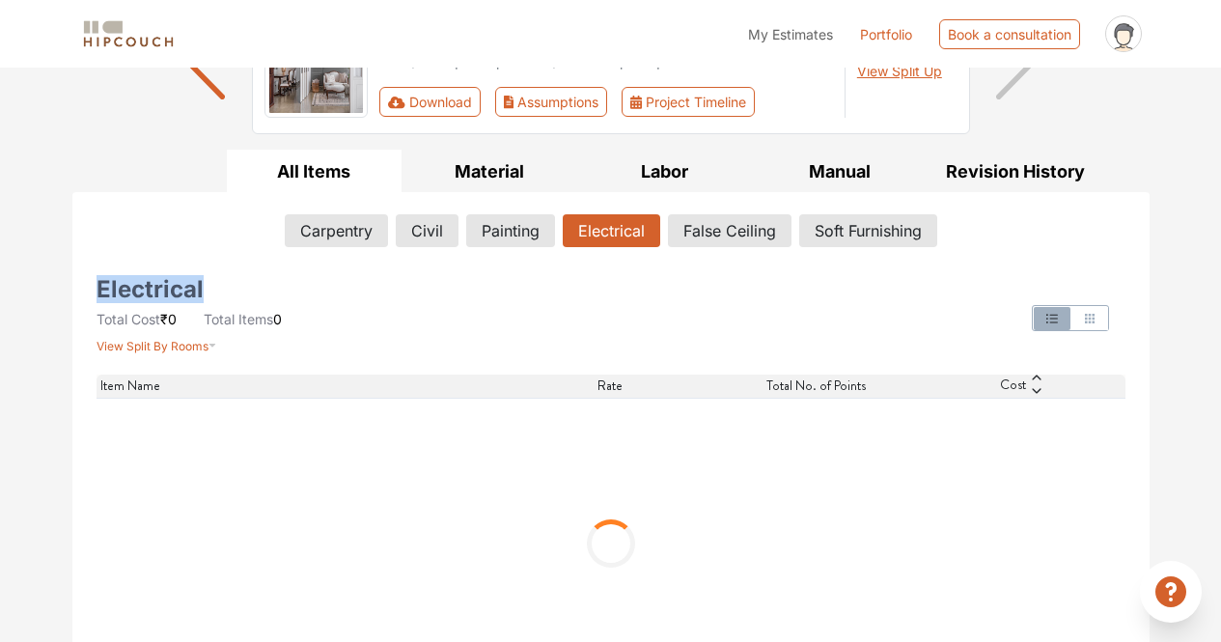
drag, startPoint x: 204, startPoint y: 291, endPoint x: 97, endPoint y: 296, distance: 106.3
click at [97, 296] on div "Electrical Total Cost ₹0 Total Items 0 View Split By Rooms" at bounding box center [260, 318] width 327 height 73
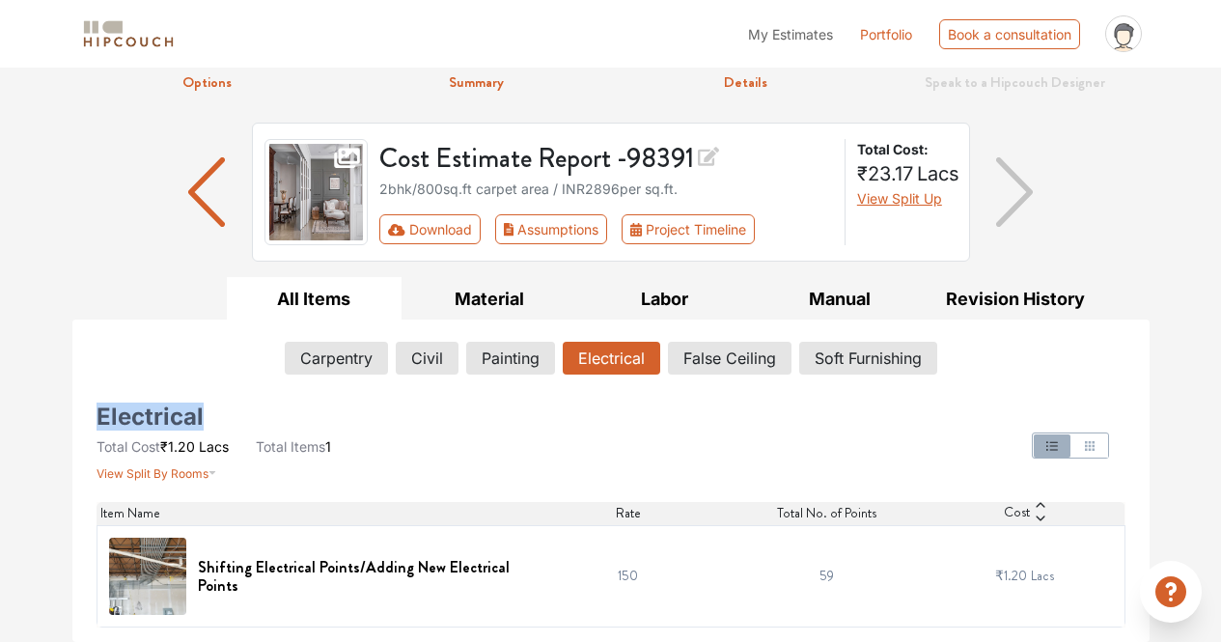
copy h5 "Electrical"
click at [465, 497] on div "Electrical Total Cost ₹1.20 Lacs Total Items 1 View Split By Rooms Item Name Ra…" at bounding box center [611, 518] width 1029 height 218
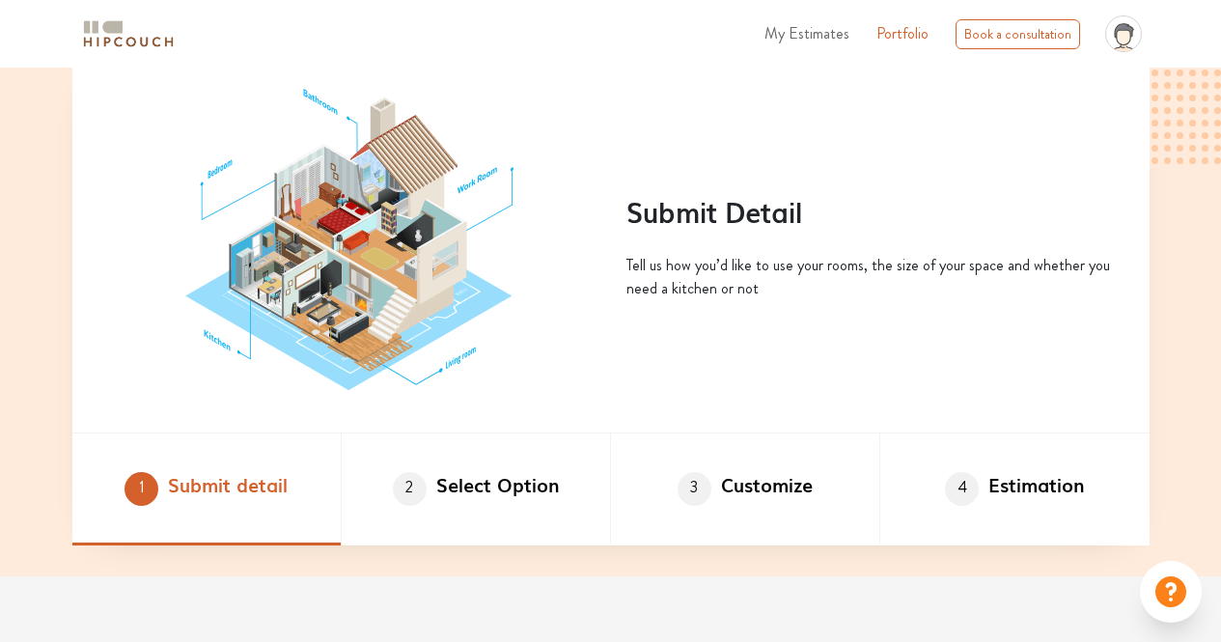
scroll to position [906, 0]
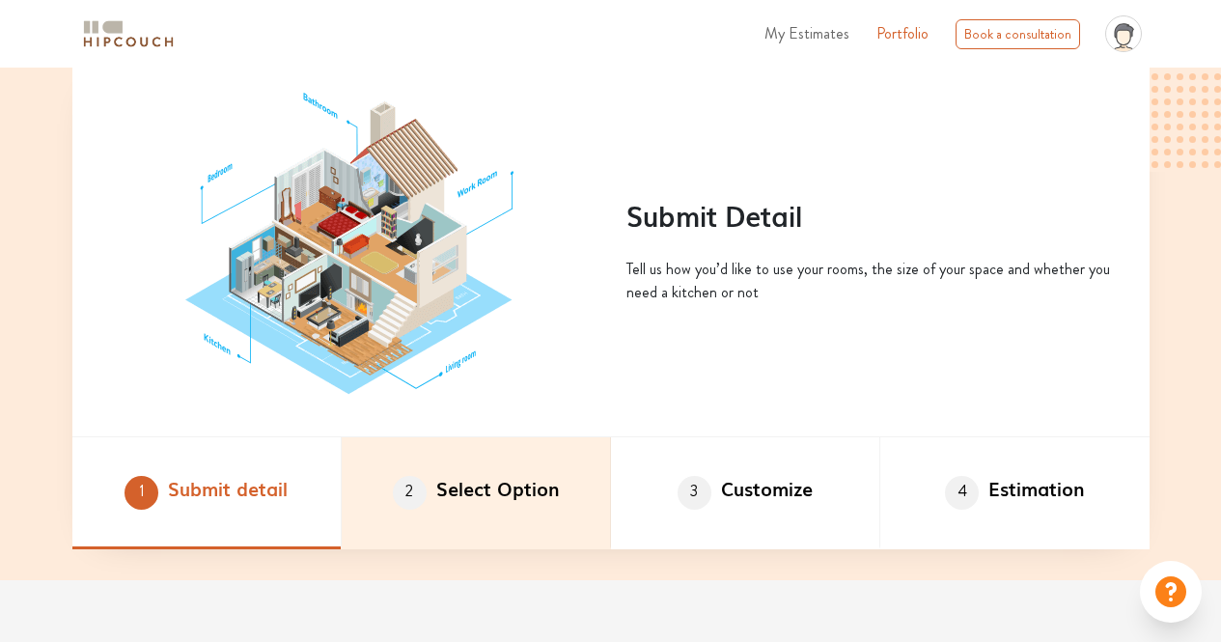
click at [559, 468] on li "2 Select Option" at bounding box center [476, 493] width 269 height 112
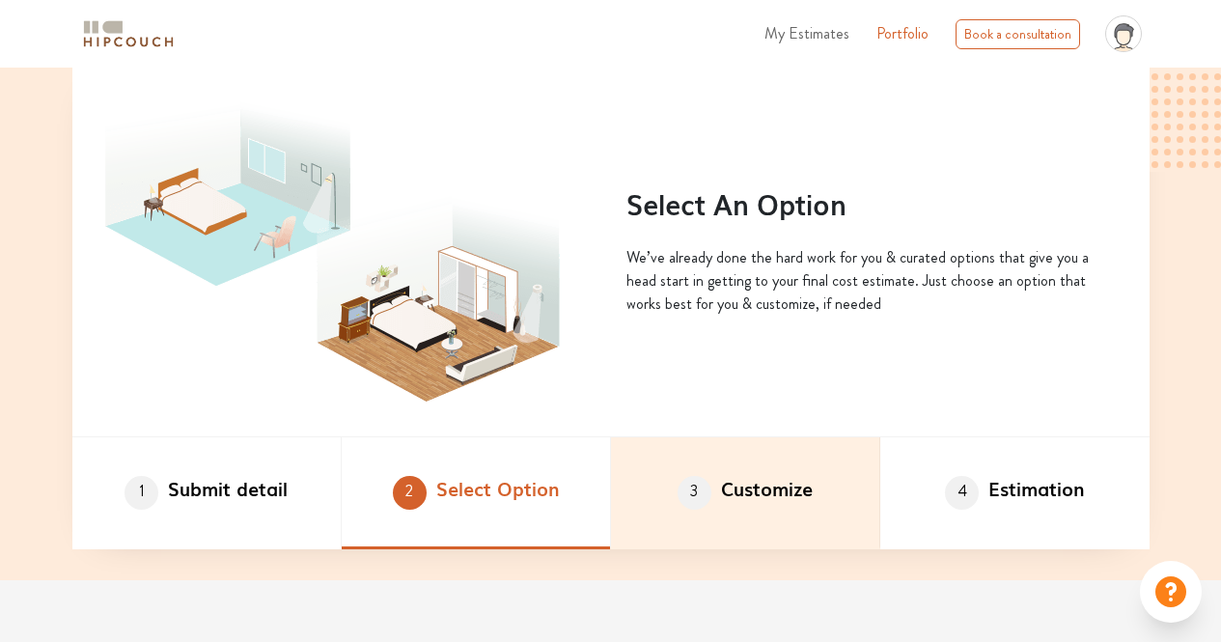
click at [807, 496] on li "3 Customize" at bounding box center [745, 493] width 269 height 112
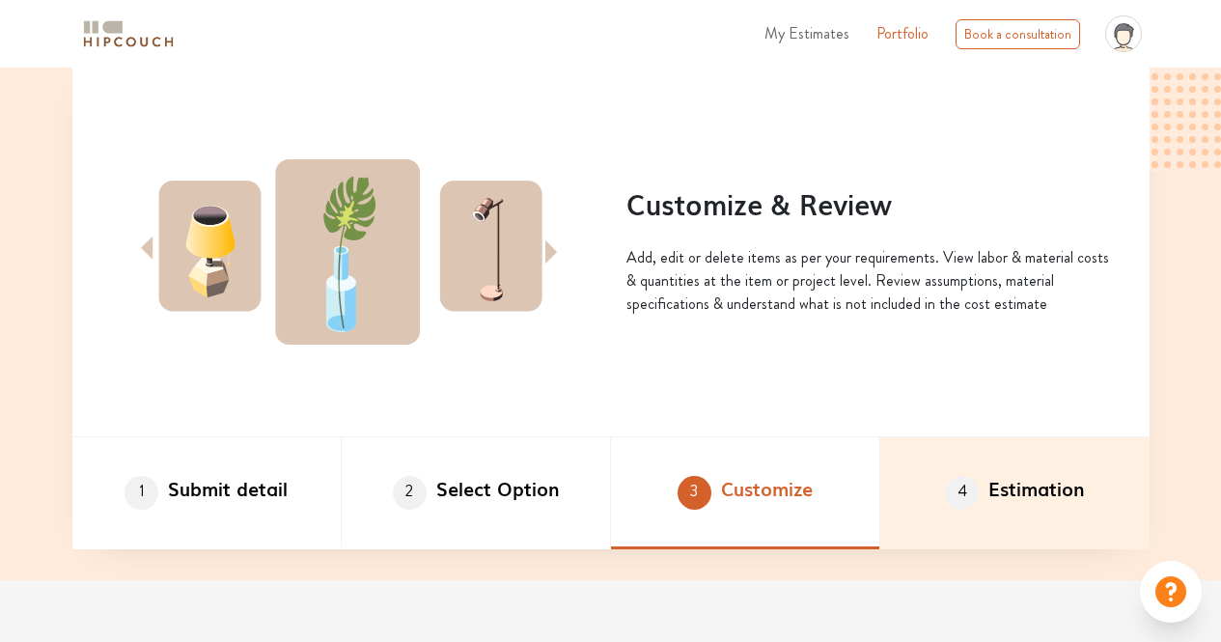
click at [967, 524] on li "4 Estimation" at bounding box center [1014, 493] width 269 height 112
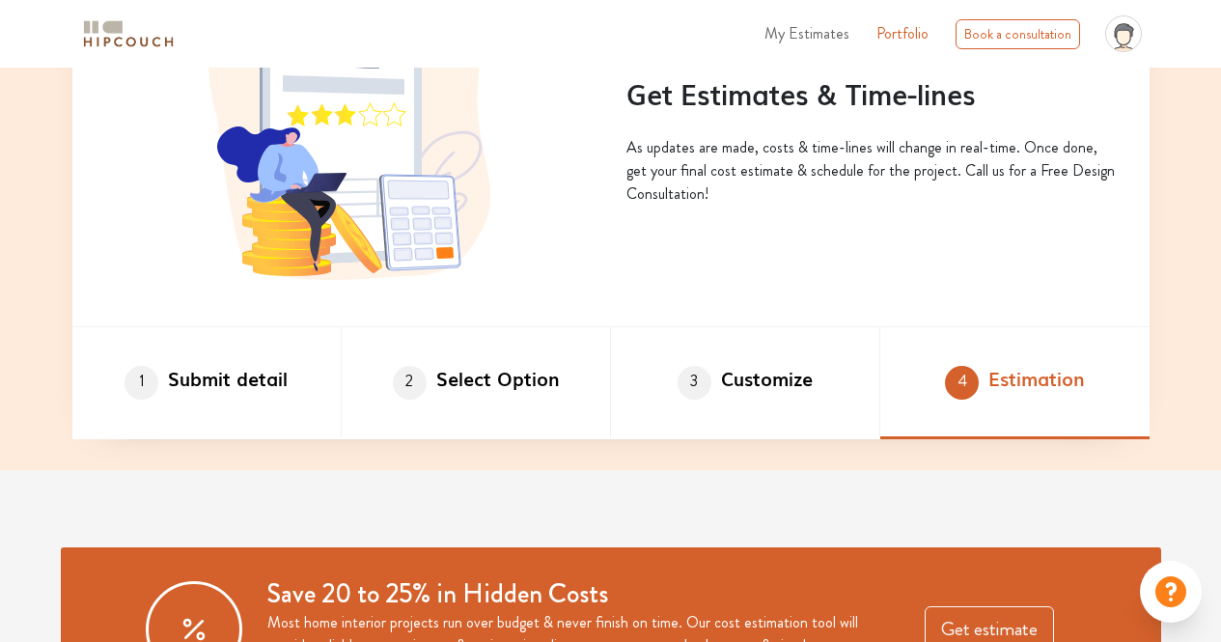
scroll to position [1017, 0]
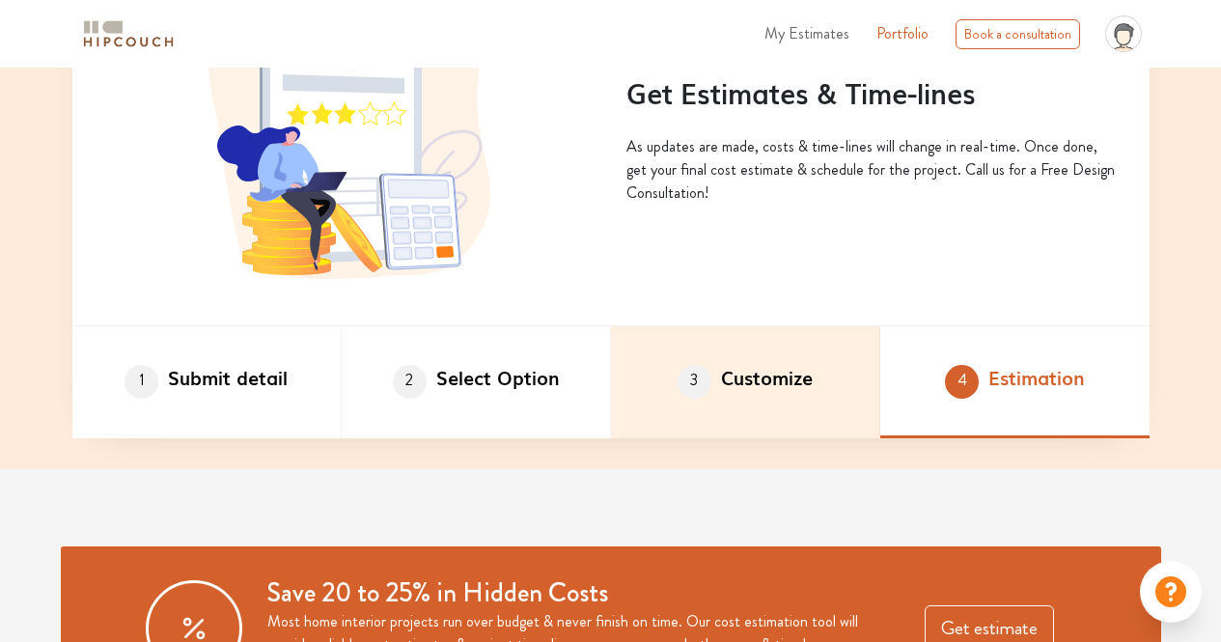
click at [684, 409] on li "3 Customize" at bounding box center [745, 382] width 269 height 112
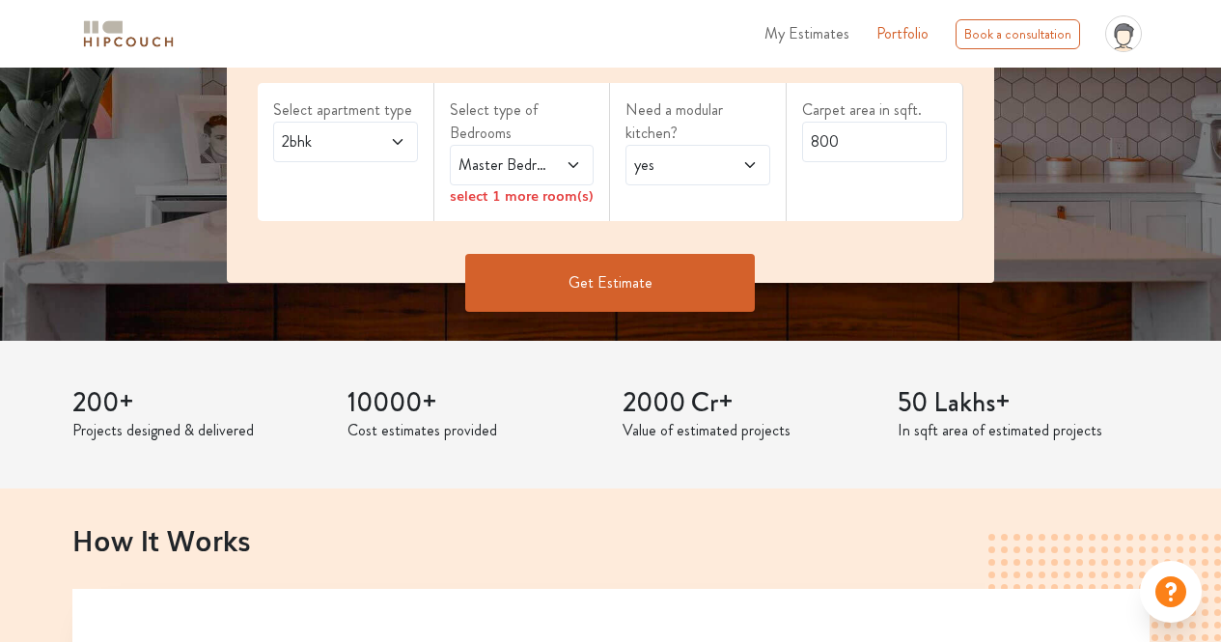
scroll to position [379, 0]
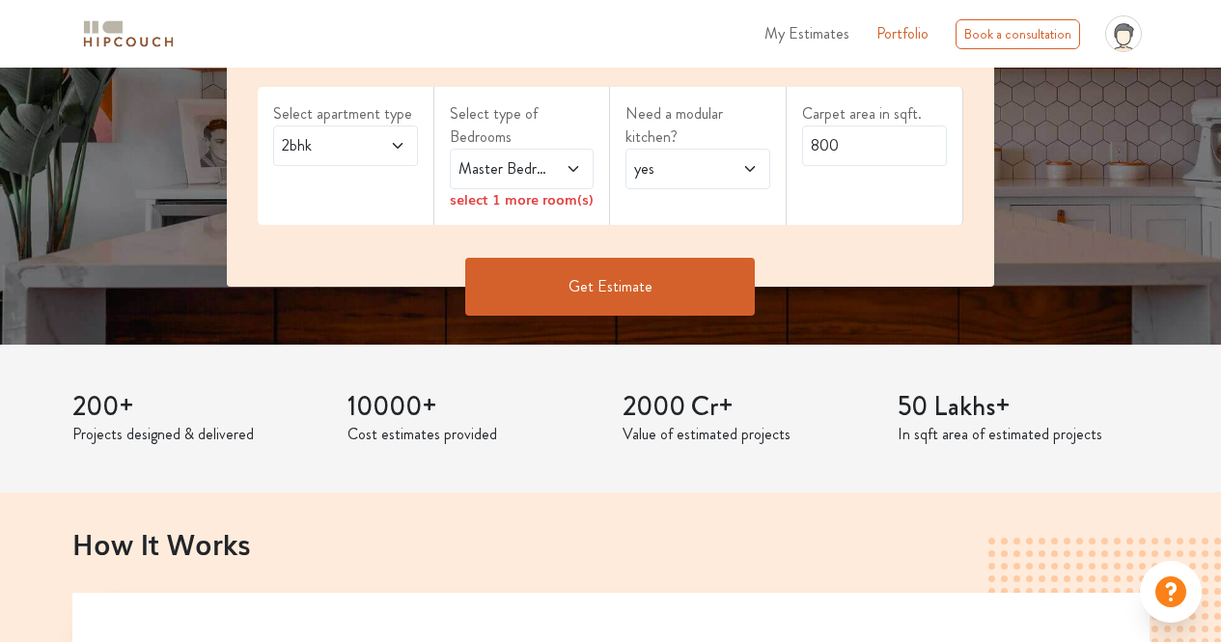
click at [591, 290] on button "Get Estimate" at bounding box center [610, 287] width 290 height 58
